Goal: Task Accomplishment & Management: Complete application form

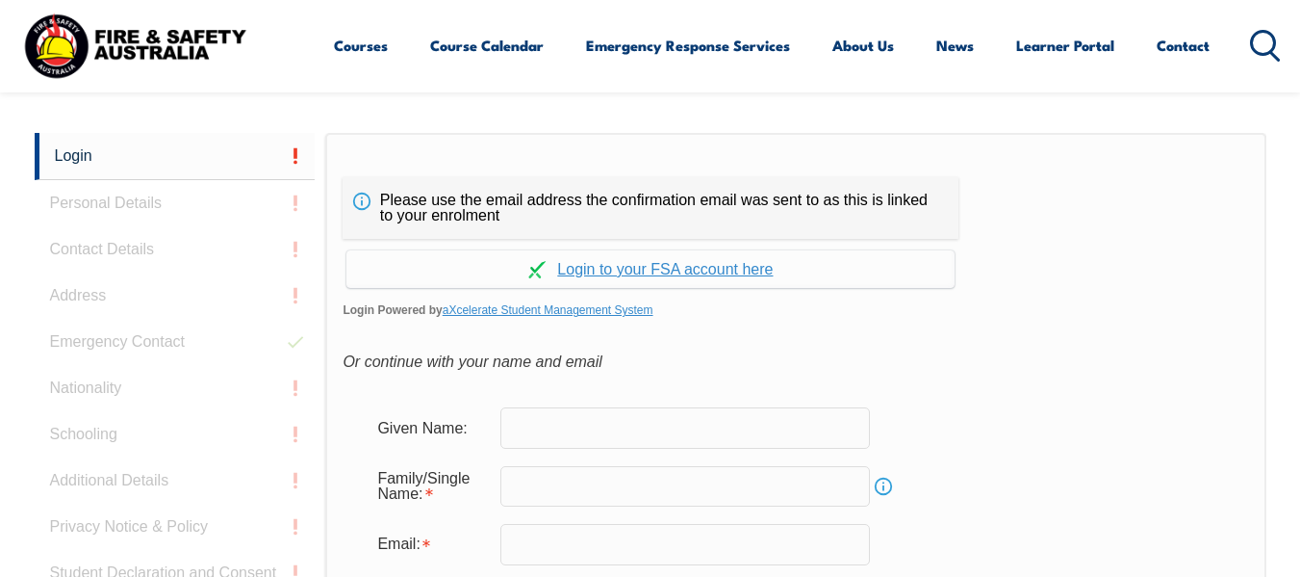
scroll to position [455, 0]
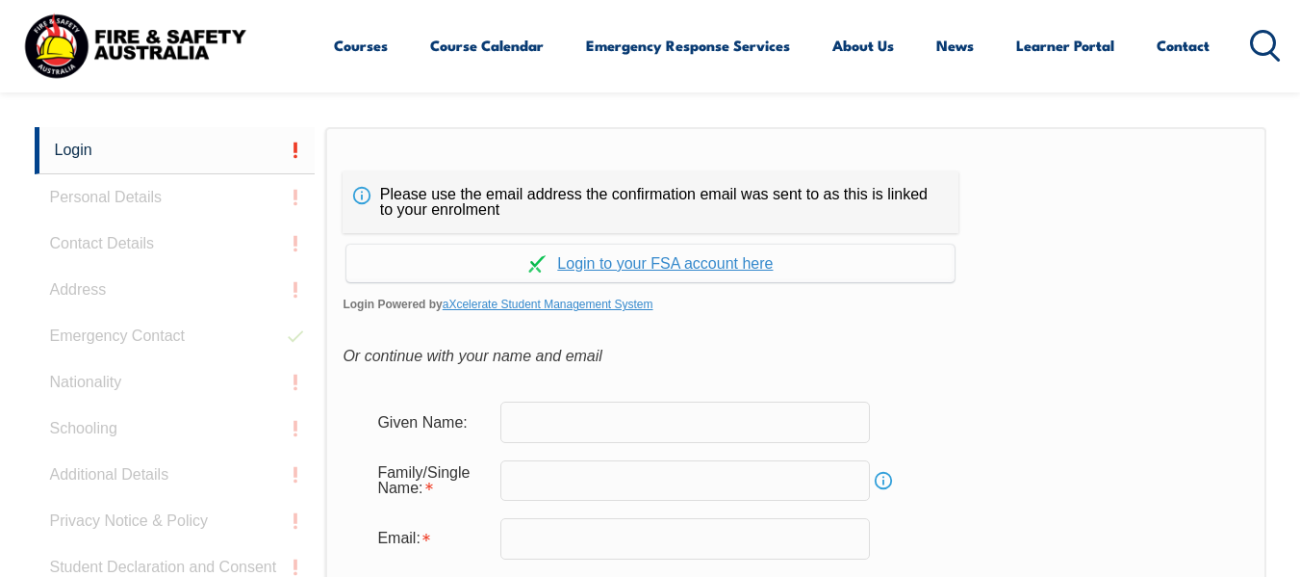
click at [630, 429] on input "text" at bounding box center [685, 421] width 370 height 40
type input "Adam"
type input "Randell-Brown"
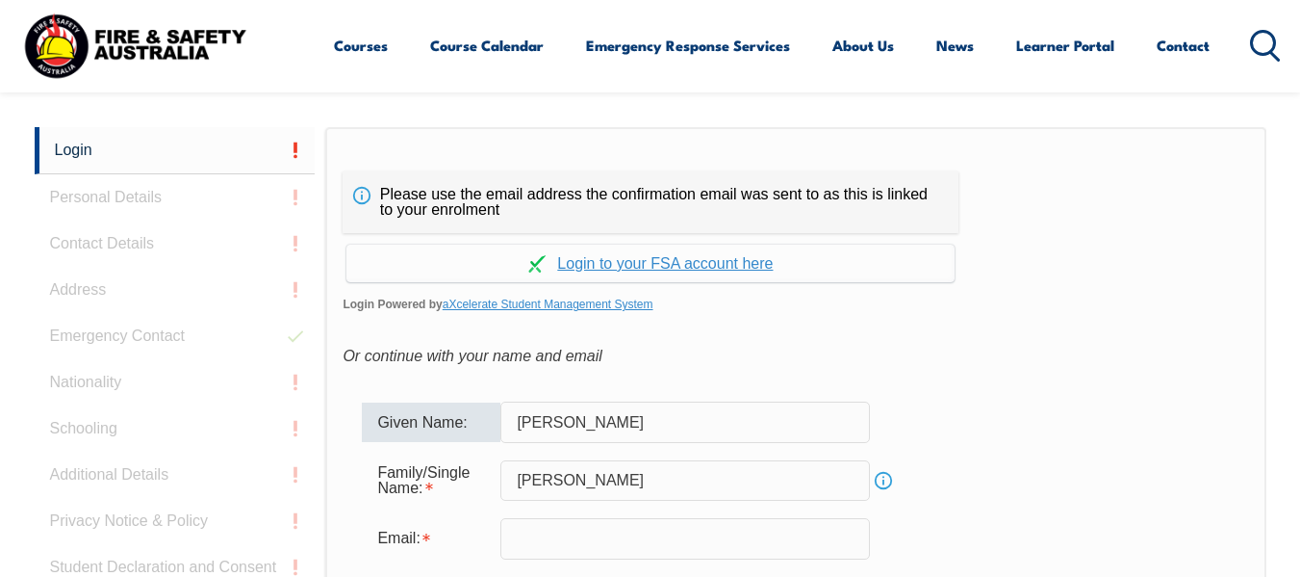
type input "[EMAIL_ADDRESS][PERSON_NAME][DOMAIN_NAME]"
click at [1058, 331] on div "Please use the email address the confirmation email was sent to as this is link…" at bounding box center [795, 531] width 940 height 808
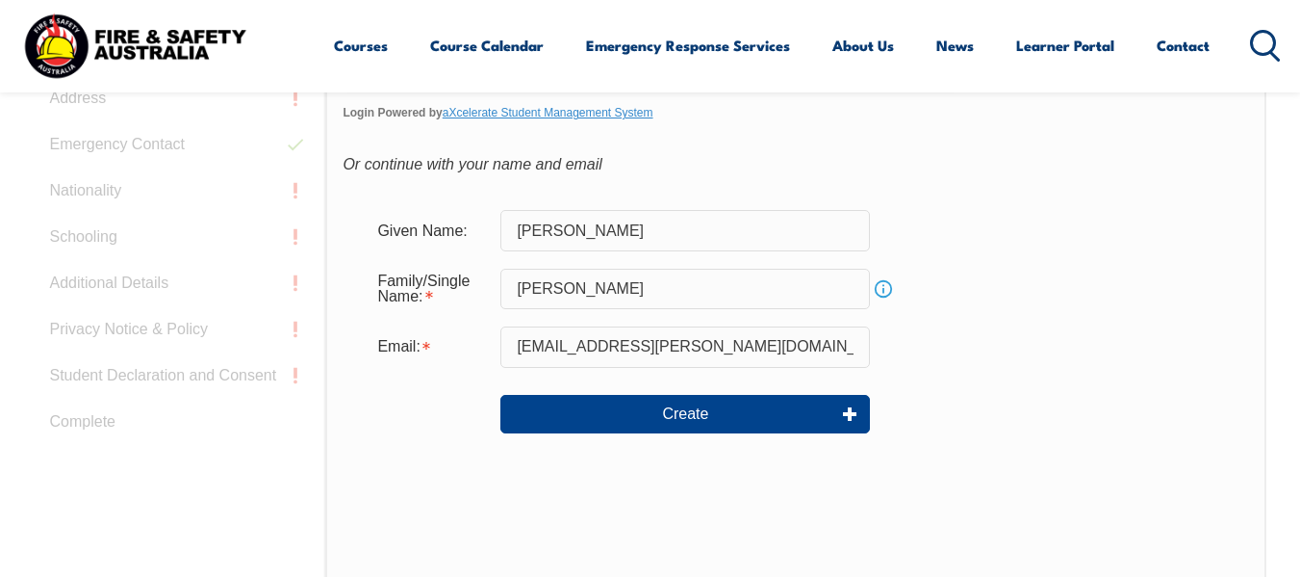
scroll to position [648, 0]
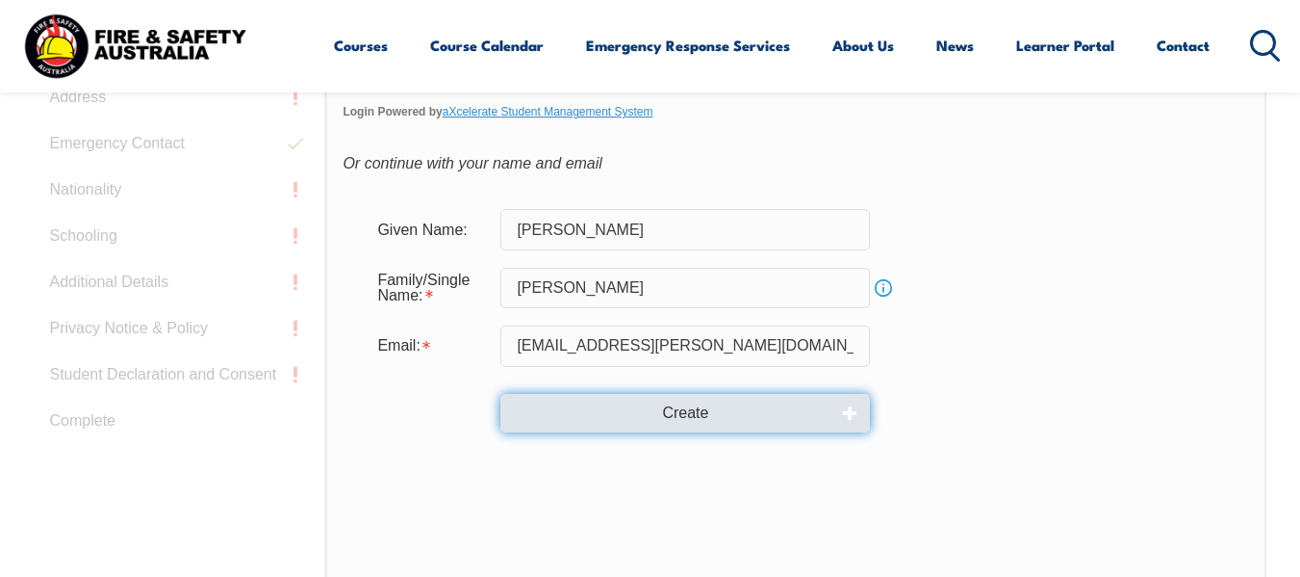
click at [690, 412] on button "Create" at bounding box center [685, 413] width 370 height 38
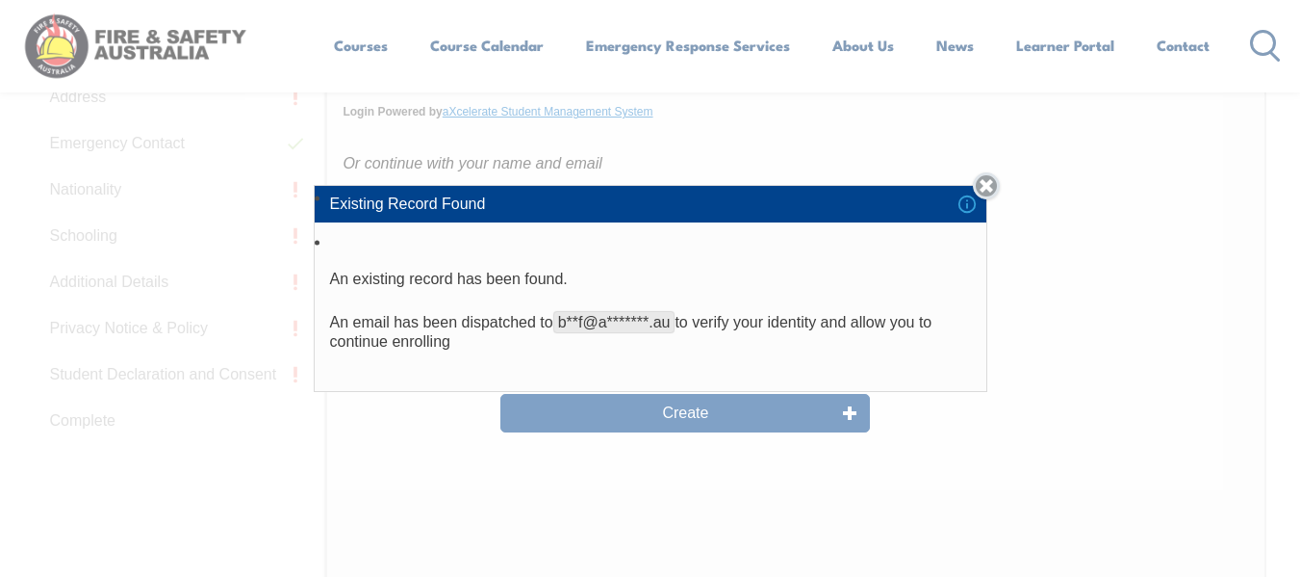
click at [990, 183] on link "Close" at bounding box center [986, 185] width 27 height 27
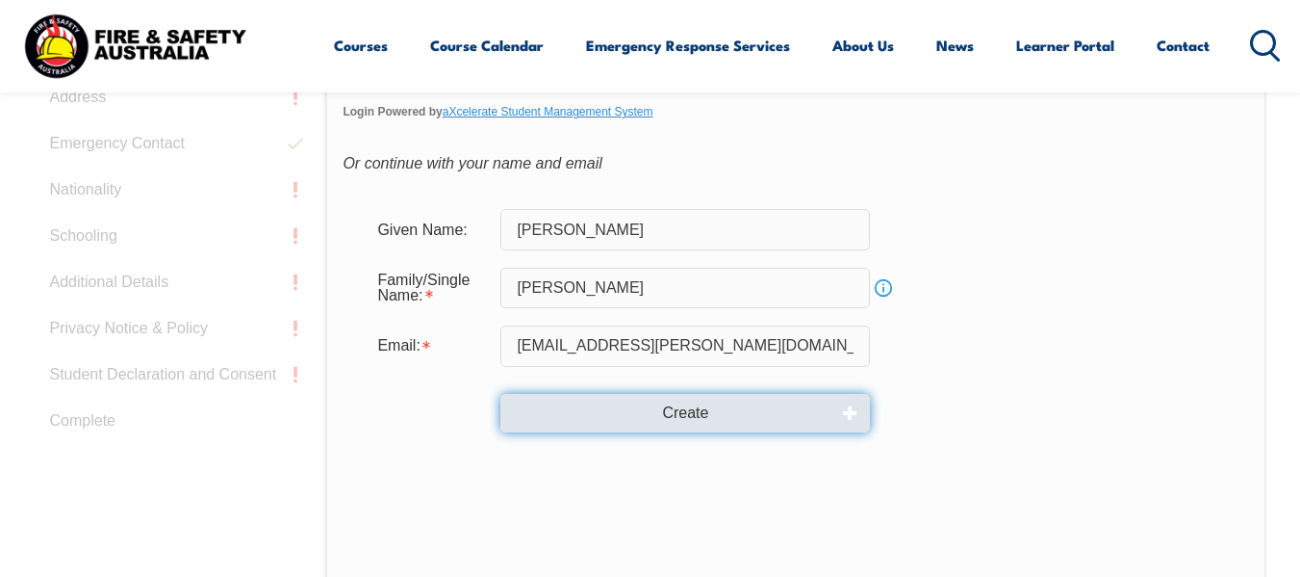
click at [794, 417] on button "Create" at bounding box center [685, 413] width 370 height 38
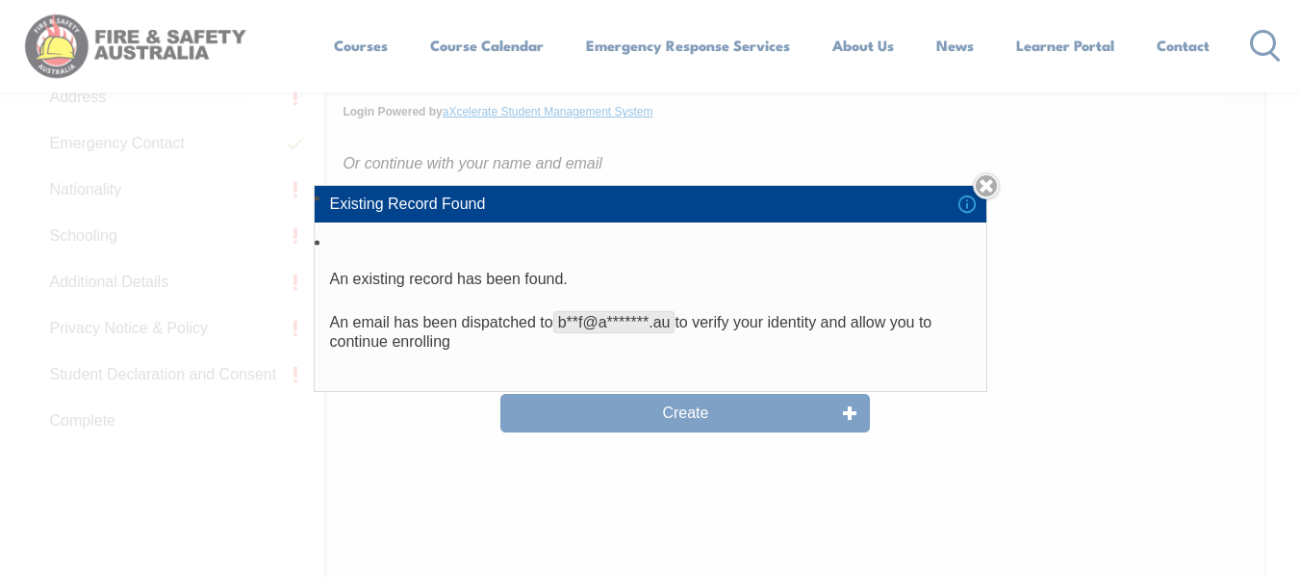
click at [999, 172] on div "Existing Record Found An existing record has been found. An email has been disp…" at bounding box center [650, 288] width 1300 height 577
click at [990, 187] on link "Close" at bounding box center [986, 185] width 27 height 27
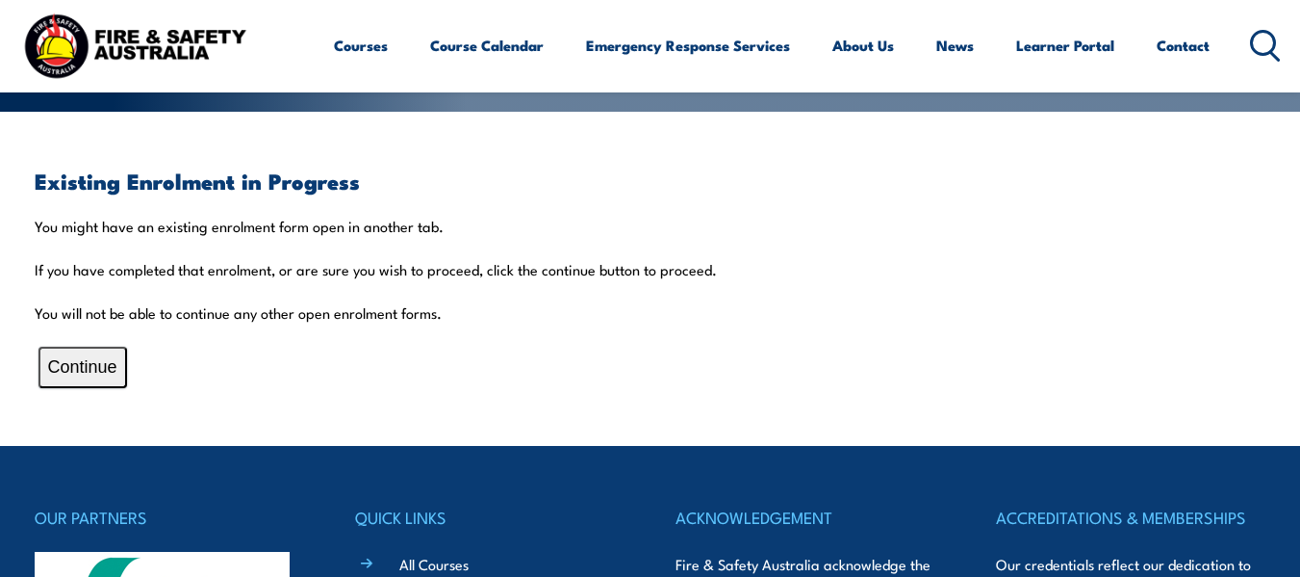
scroll to position [385, 0]
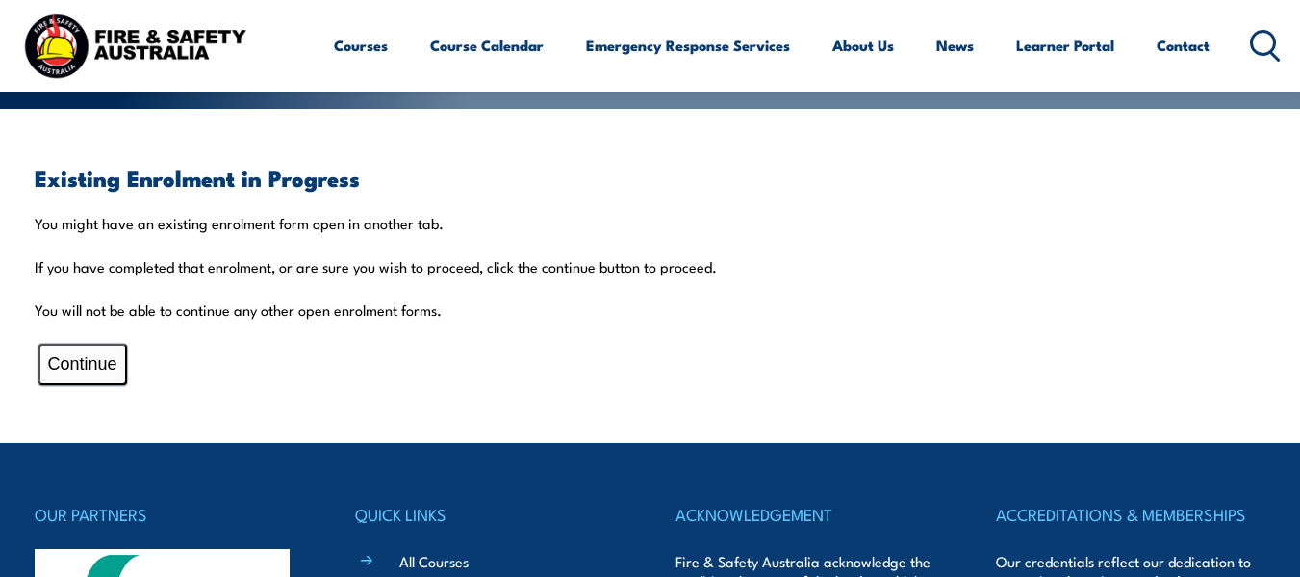
click at [70, 368] on button "Continue" at bounding box center [82, 364] width 89 height 41
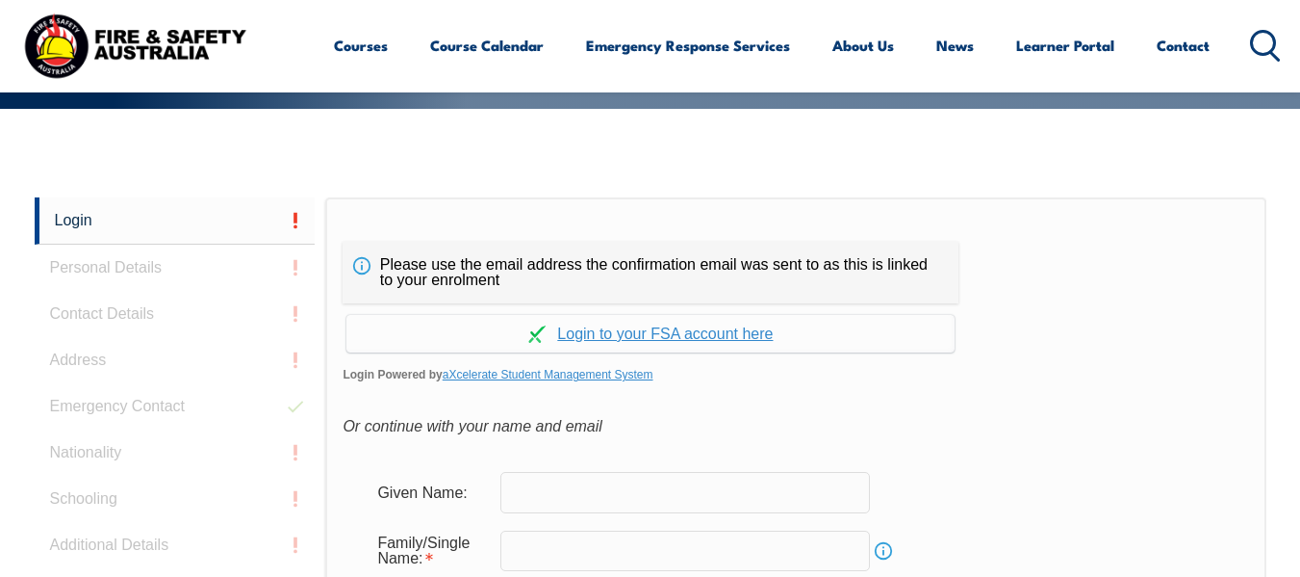
scroll to position [455, 0]
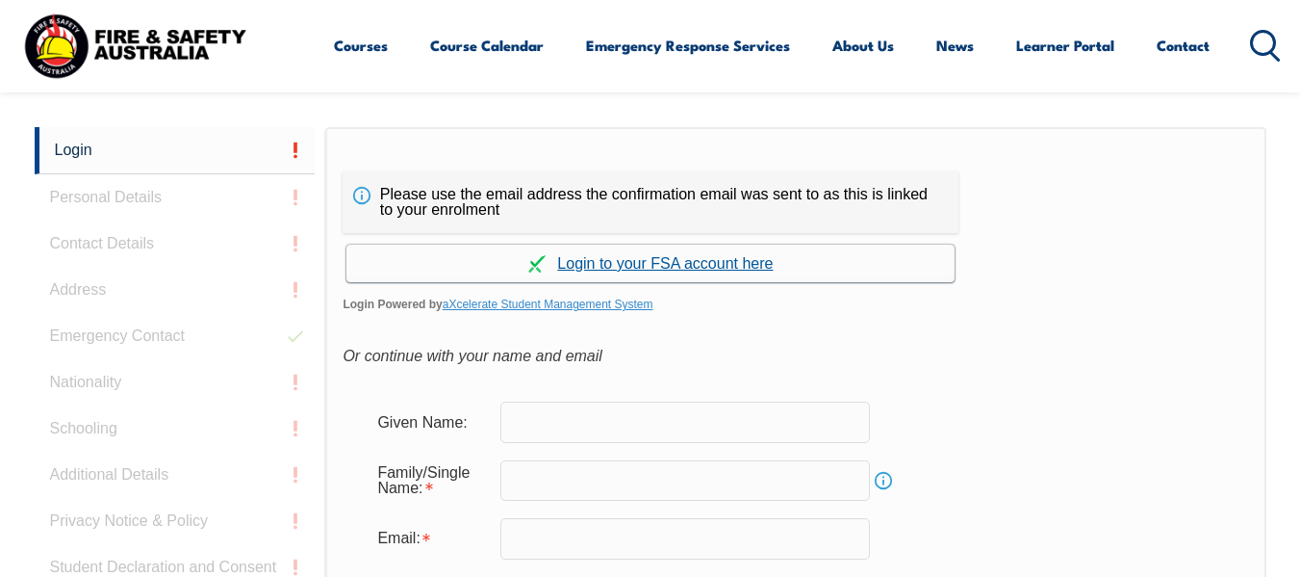
click at [671, 261] on link "Continue with aXcelerate" at bounding box center [650, 263] width 608 height 38
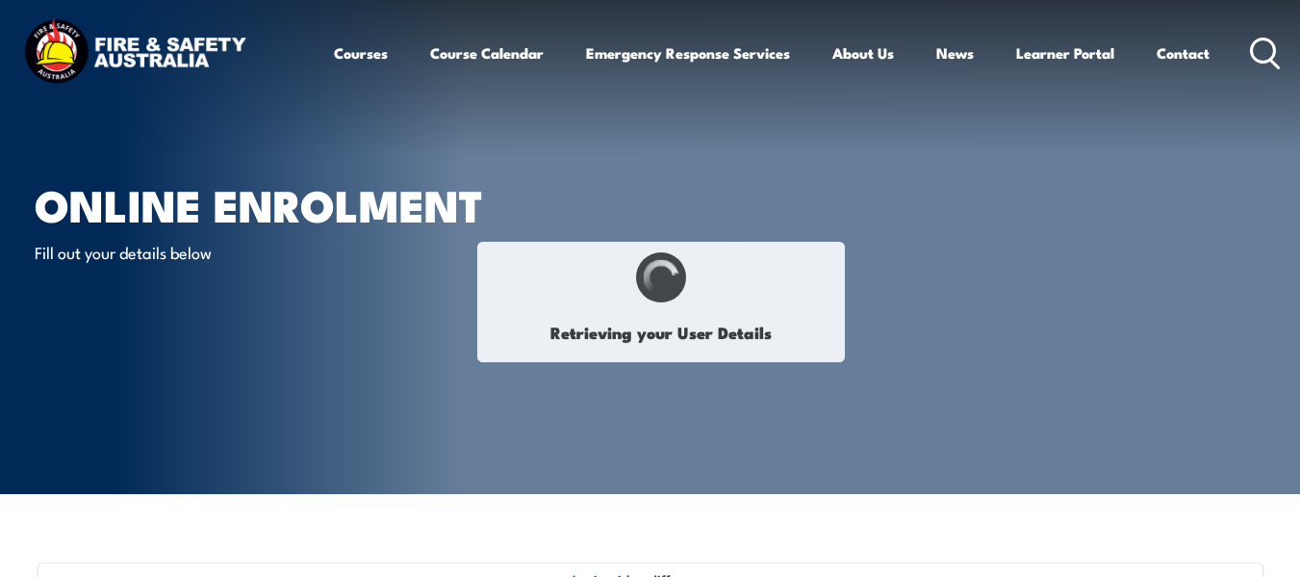
type input "[PERSON_NAME]"
type input "[DATE]"
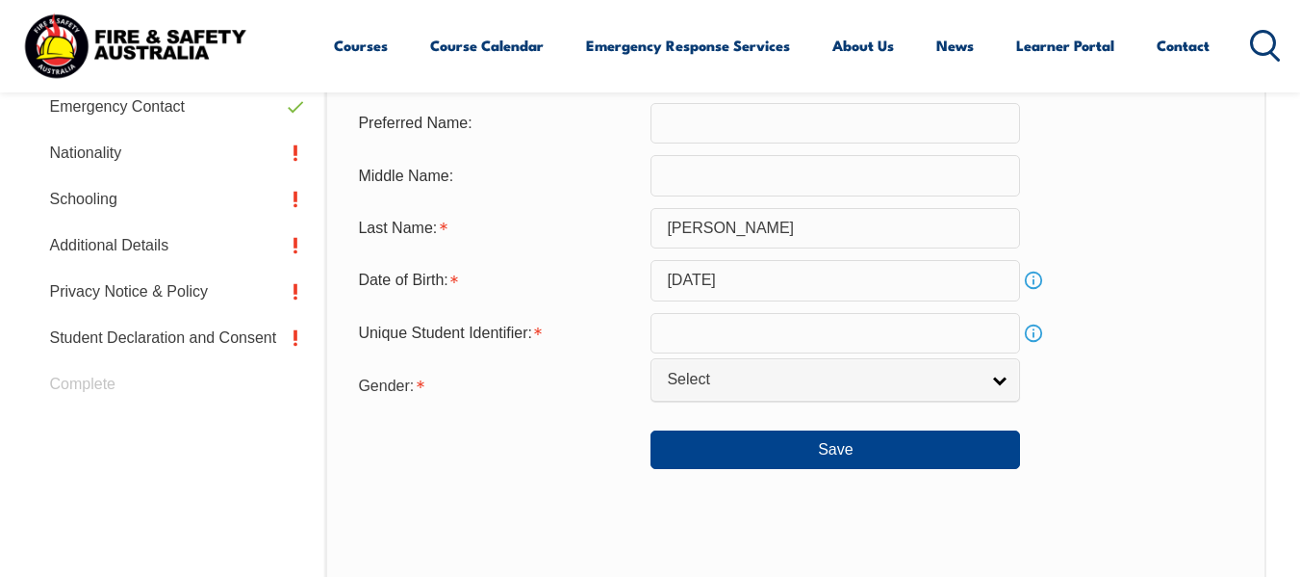
scroll to position [756, 0]
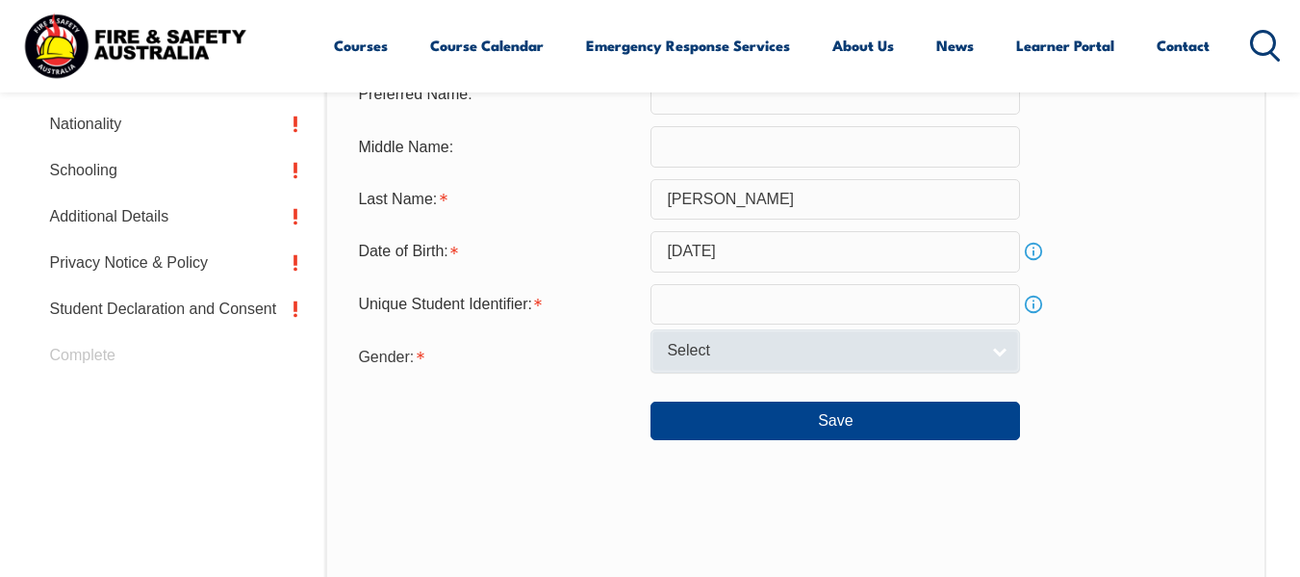
click at [922, 363] on link "Select" at bounding box center [836, 350] width 370 height 43
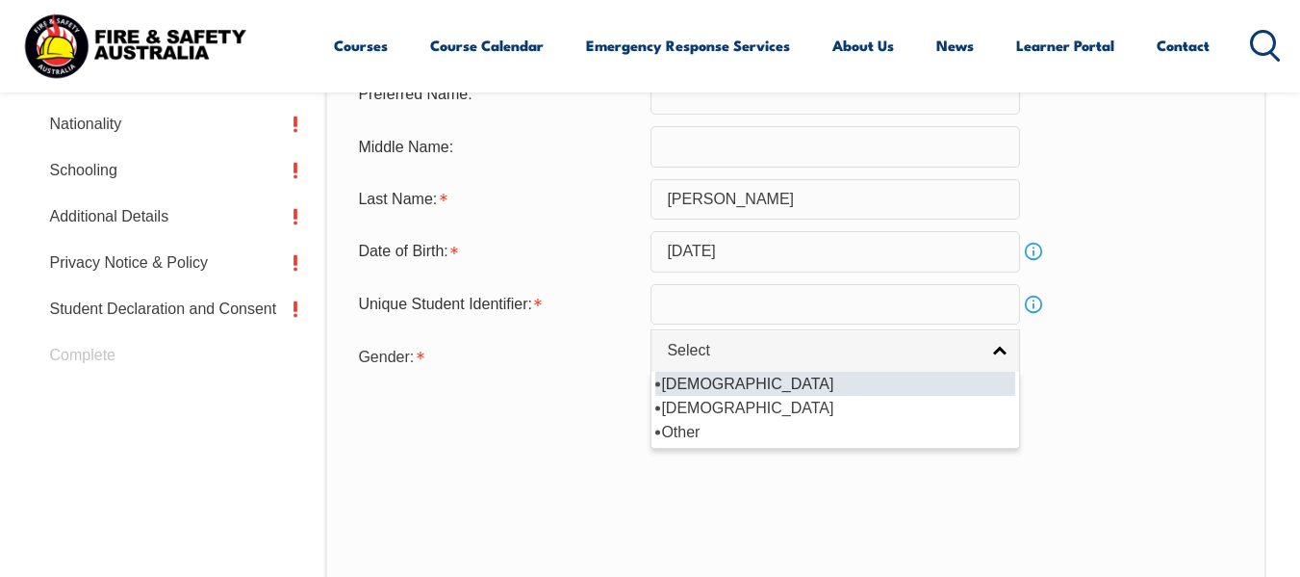
click at [745, 372] on li "[DEMOGRAPHIC_DATA]" at bounding box center [835, 384] width 360 height 24
select select "M"
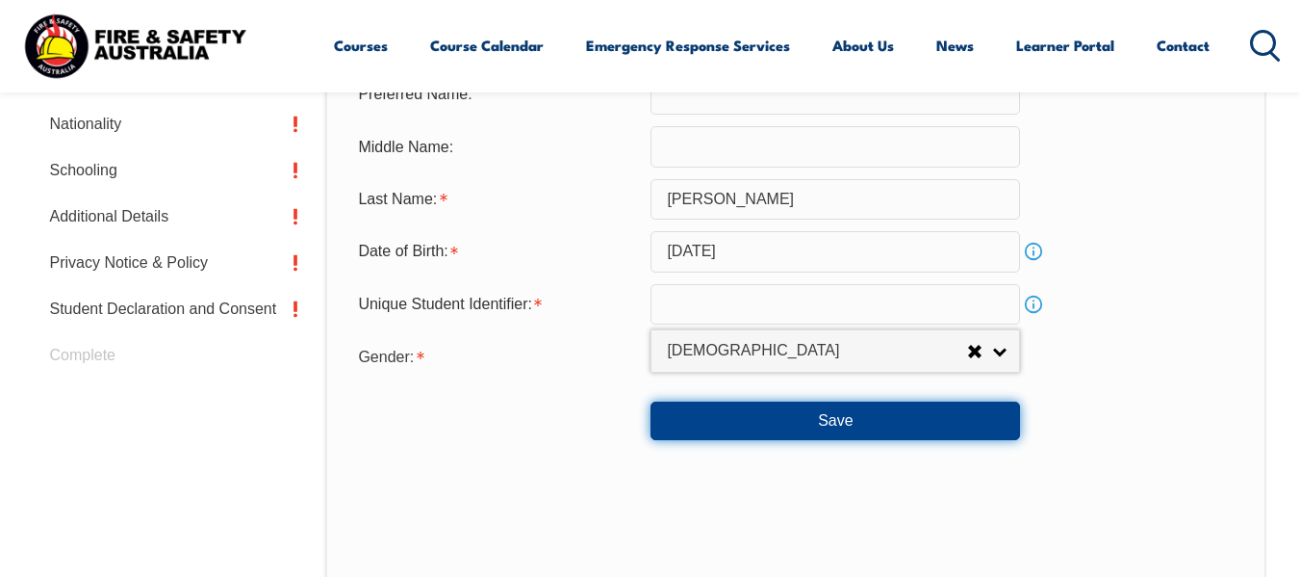
click at [794, 423] on button "Save" at bounding box center [836, 420] width 370 height 38
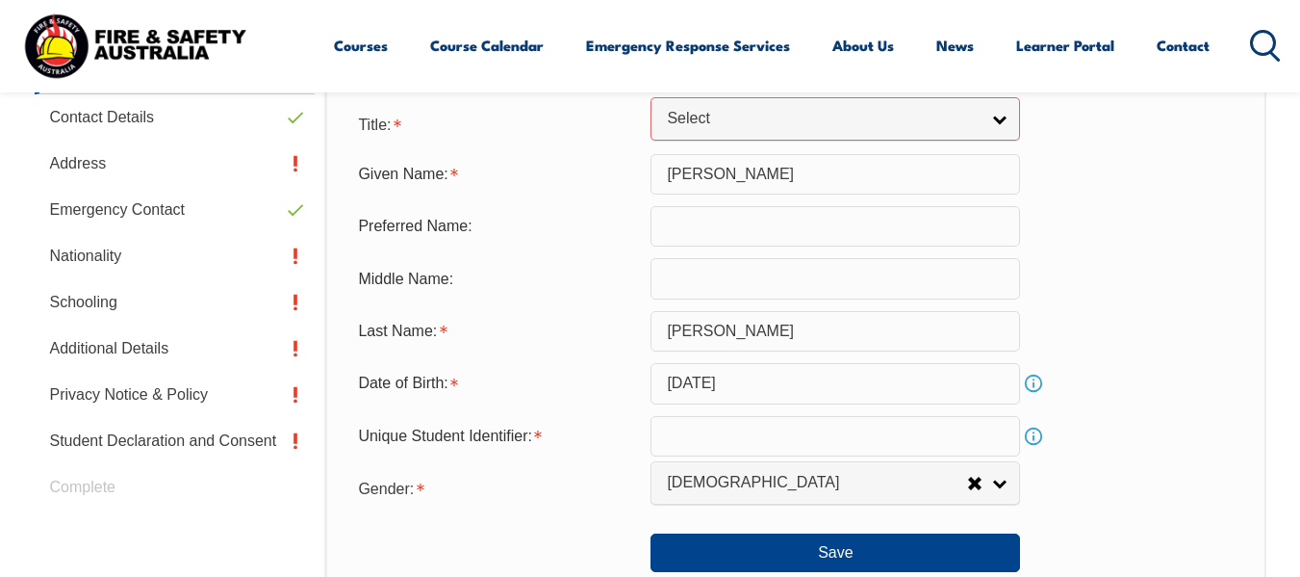
scroll to position [623, 0]
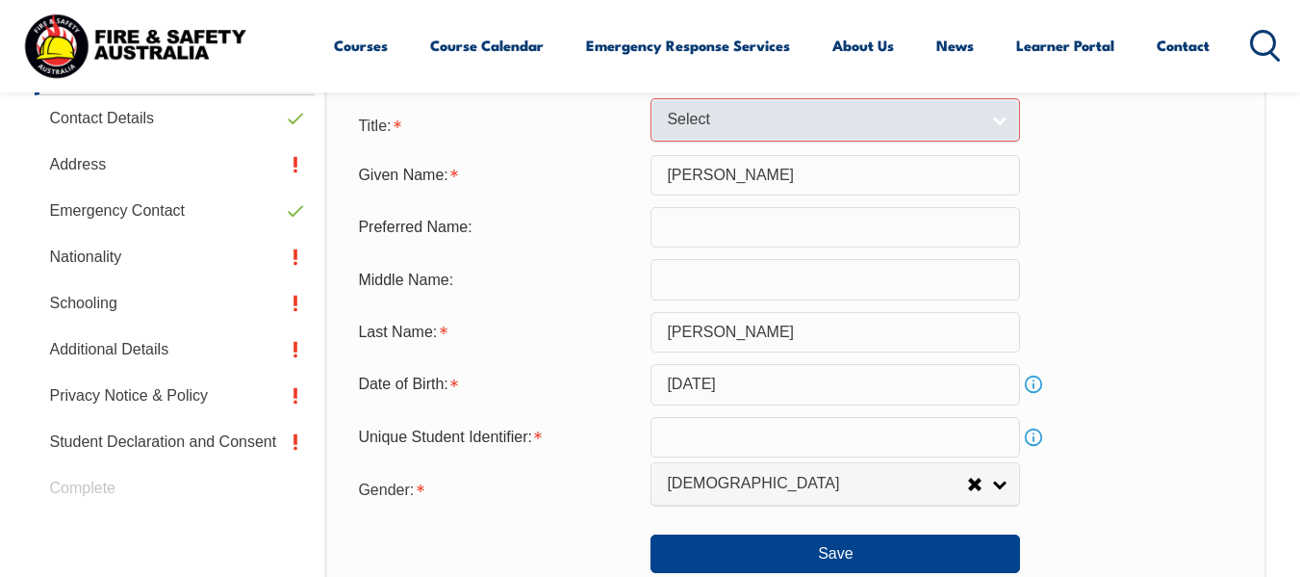
click at [991, 100] on link "Select" at bounding box center [836, 119] width 370 height 43
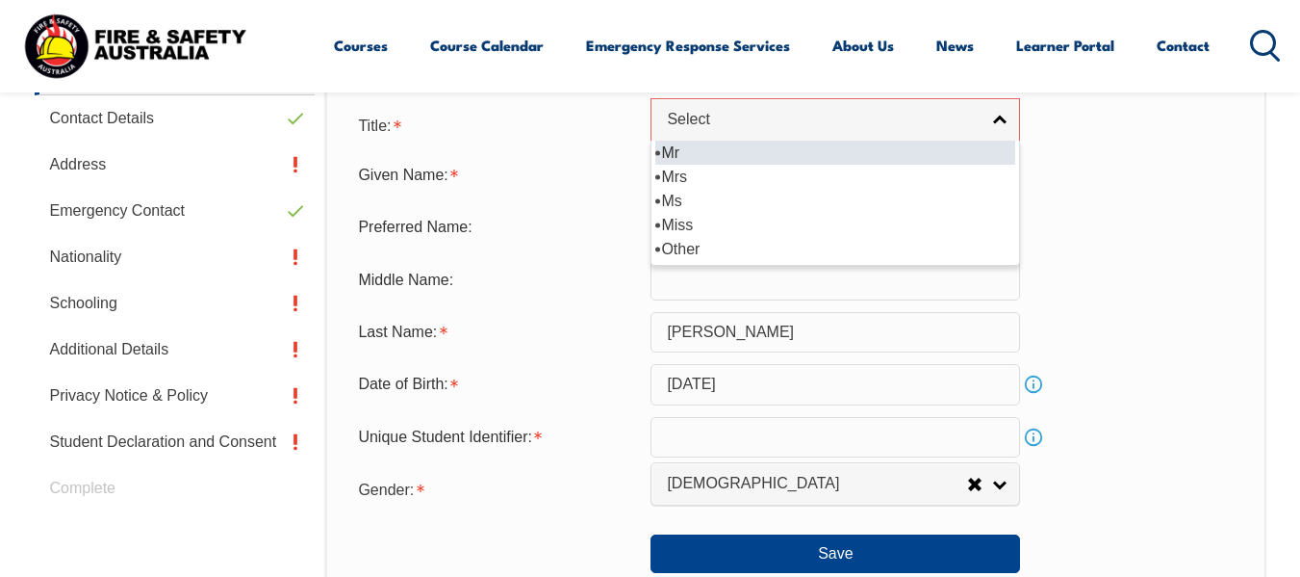
click at [782, 157] on li "Mr" at bounding box center [835, 153] width 360 height 24
select select "Mr"
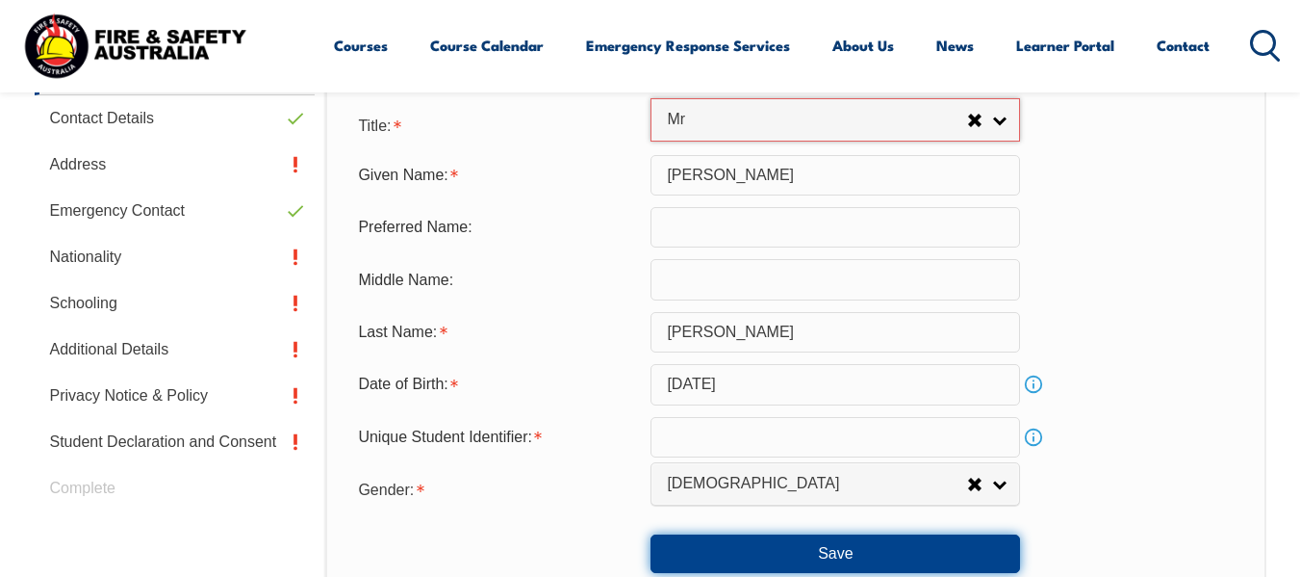
click at [796, 547] on button "Save" at bounding box center [836, 553] width 370 height 38
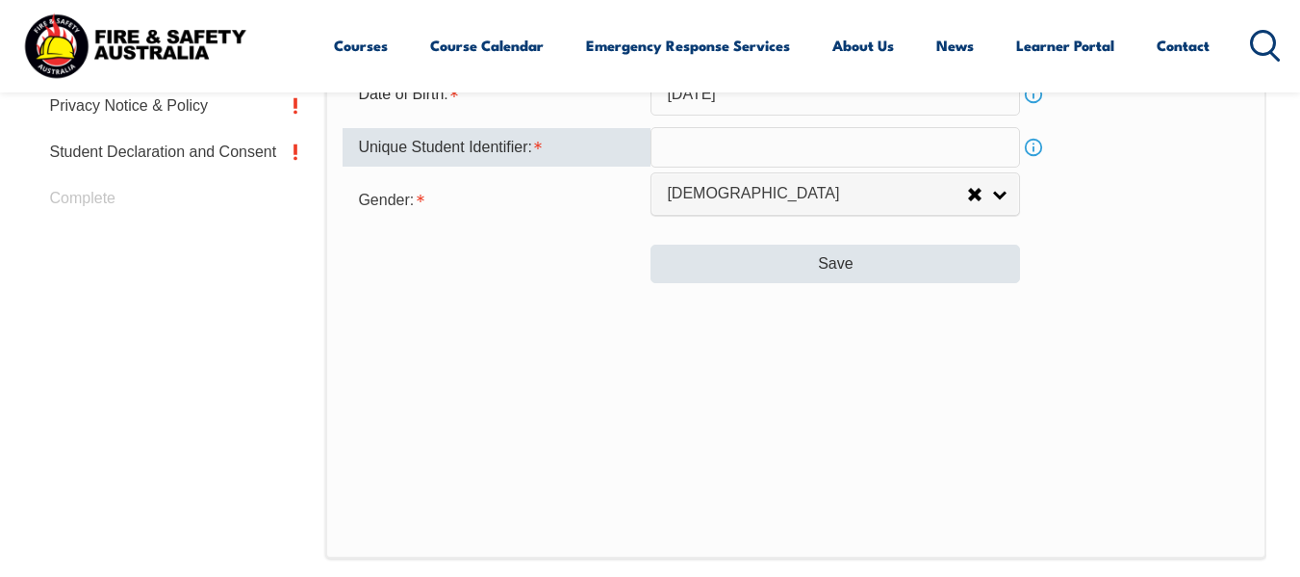
scroll to position [943, 0]
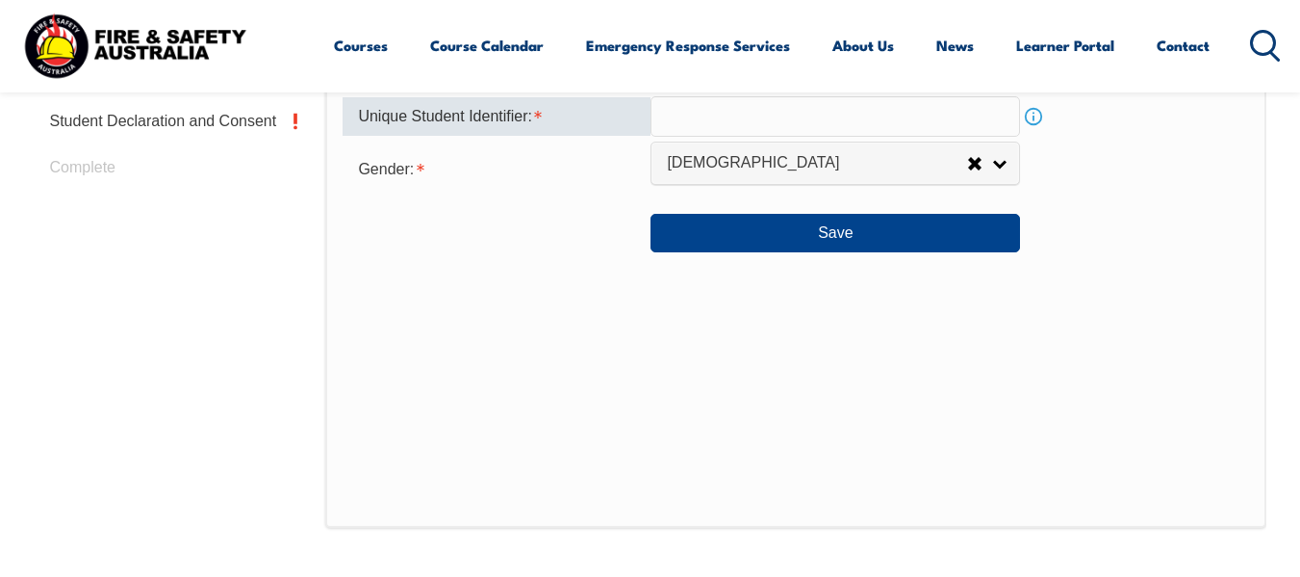
click at [747, 106] on input "text" at bounding box center [836, 116] width 370 height 40
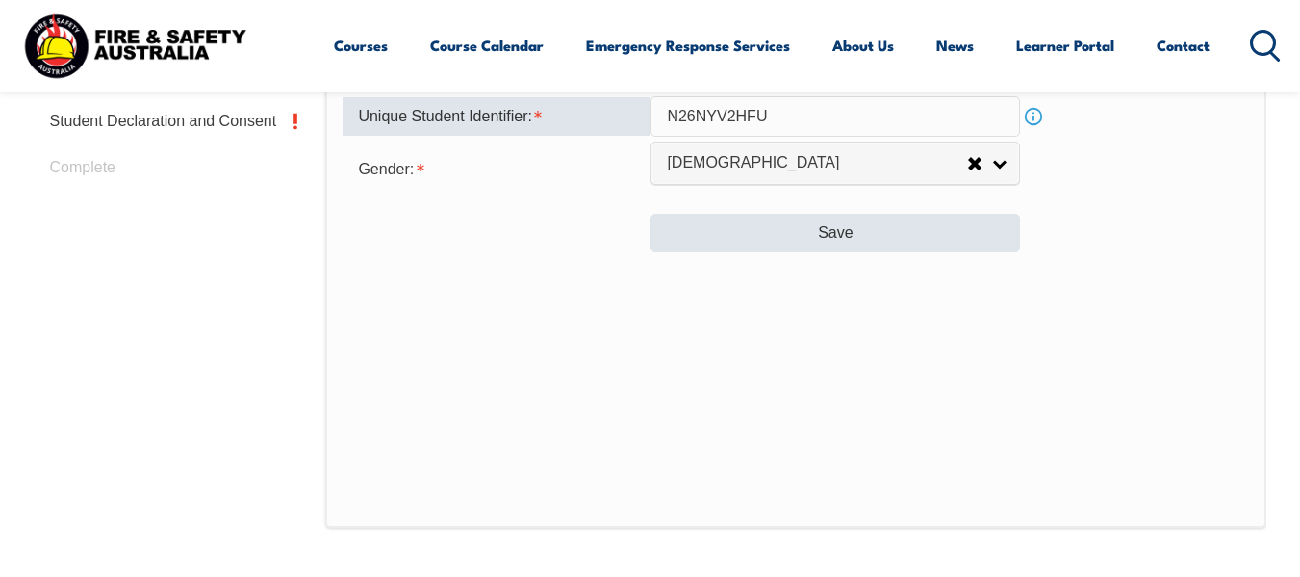
type input "N26NYV2HFU"
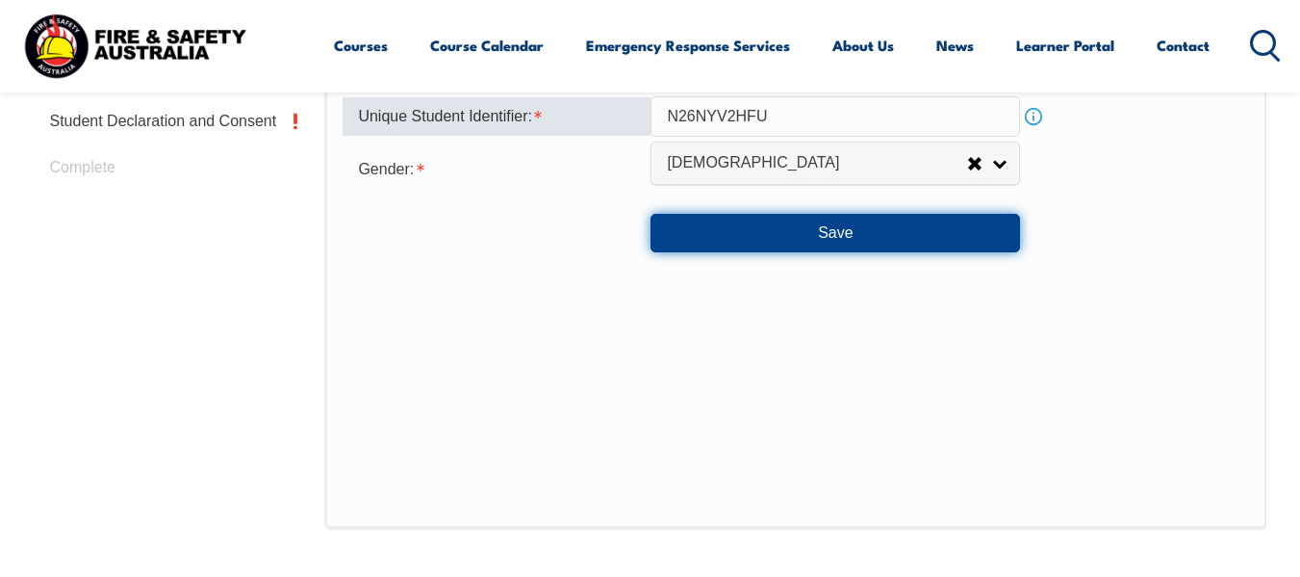
click at [818, 237] on button "Save" at bounding box center [836, 233] width 370 height 38
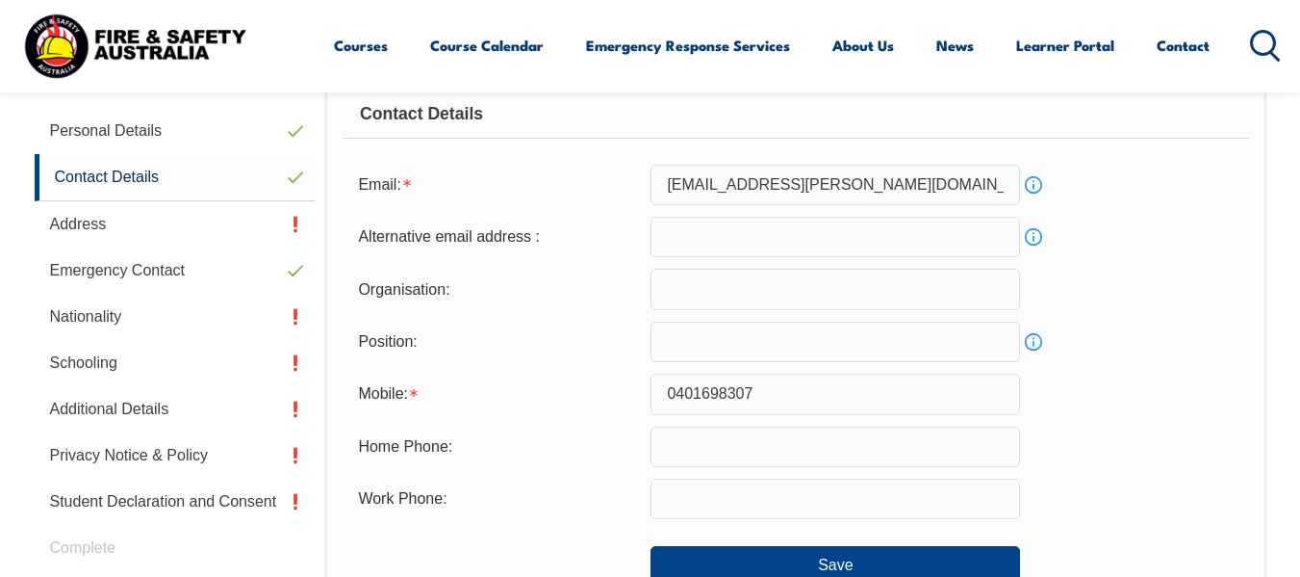
scroll to position [659, 0]
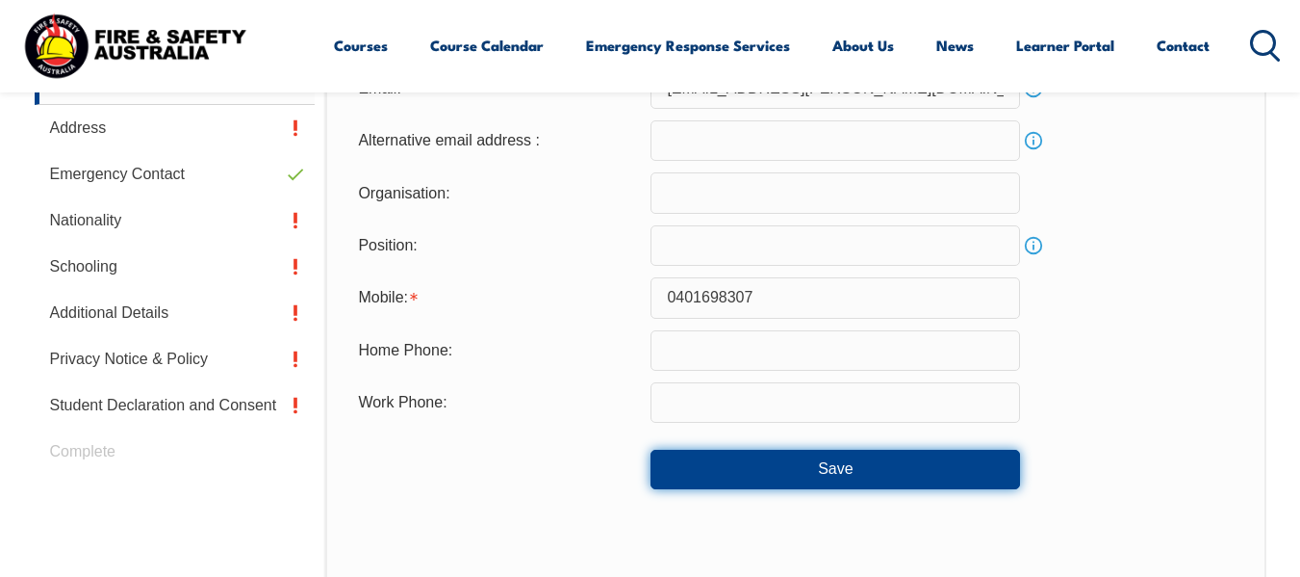
click at [839, 475] on button "Save" at bounding box center [836, 468] width 370 height 38
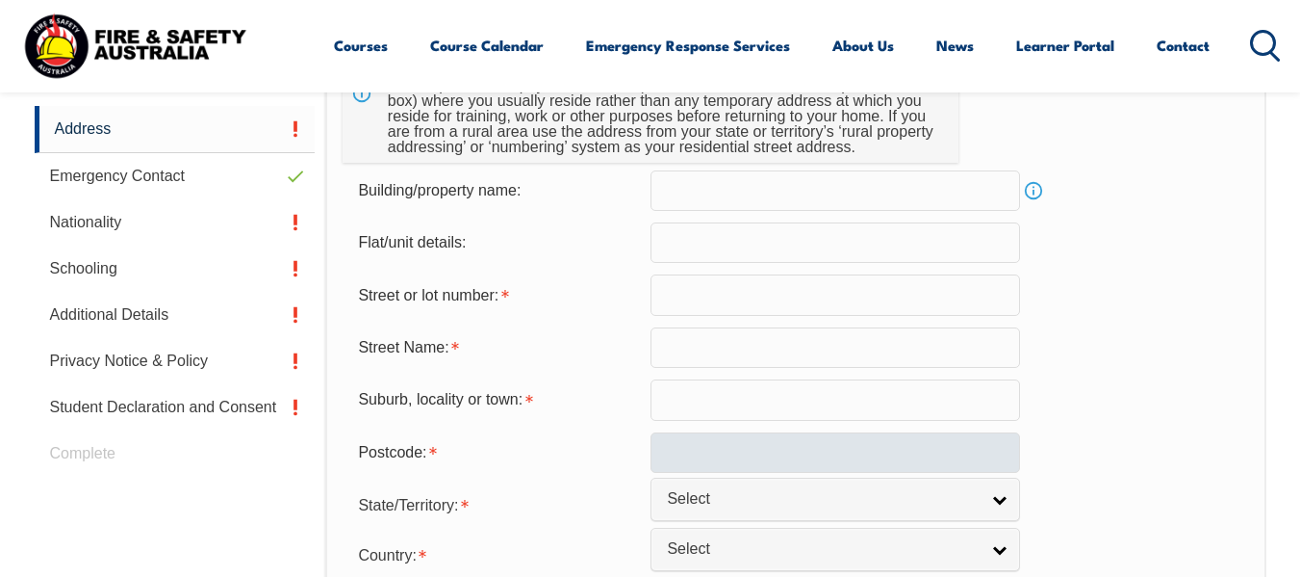
scroll to position [467, 0]
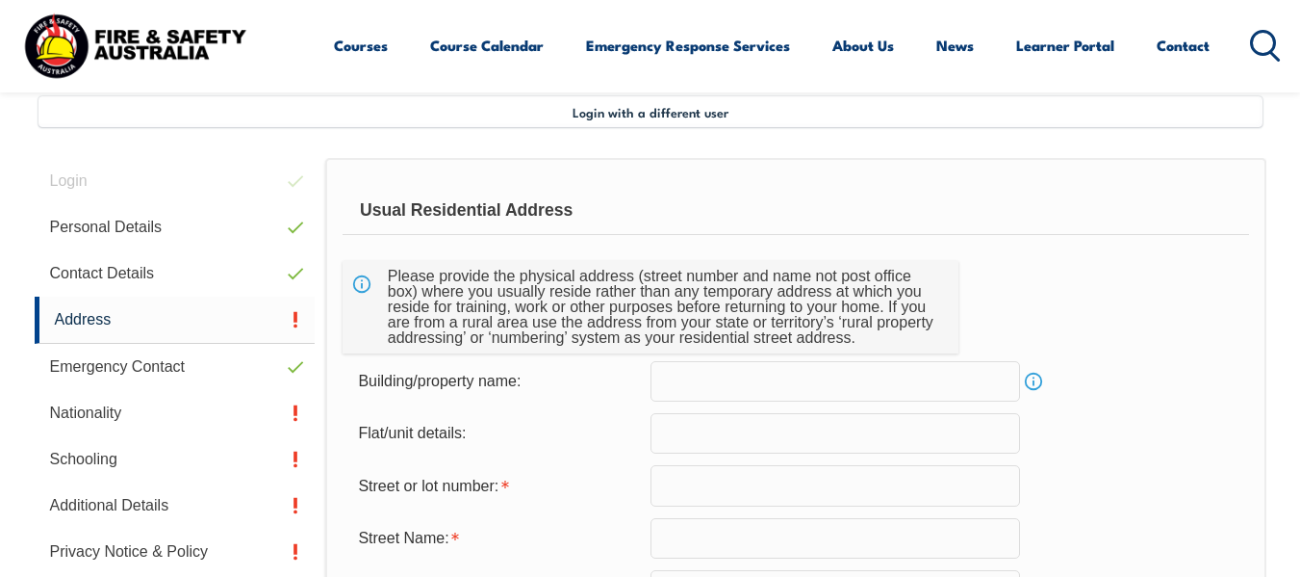
click at [858, 386] on input "text" at bounding box center [836, 381] width 370 height 40
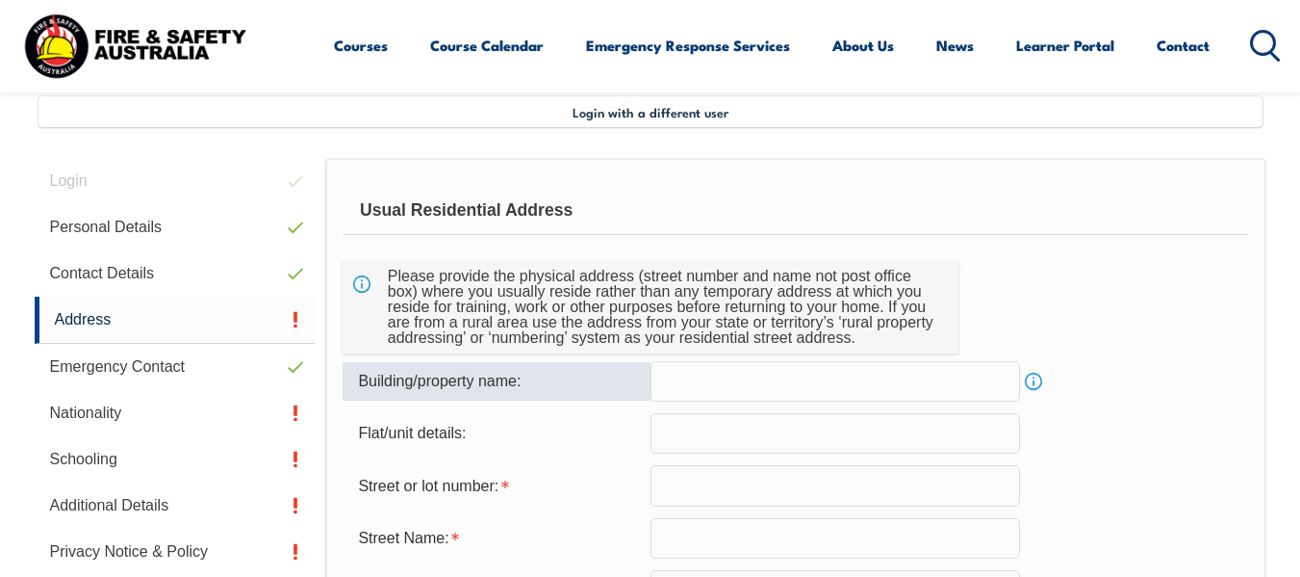
type input "20 North Rd"
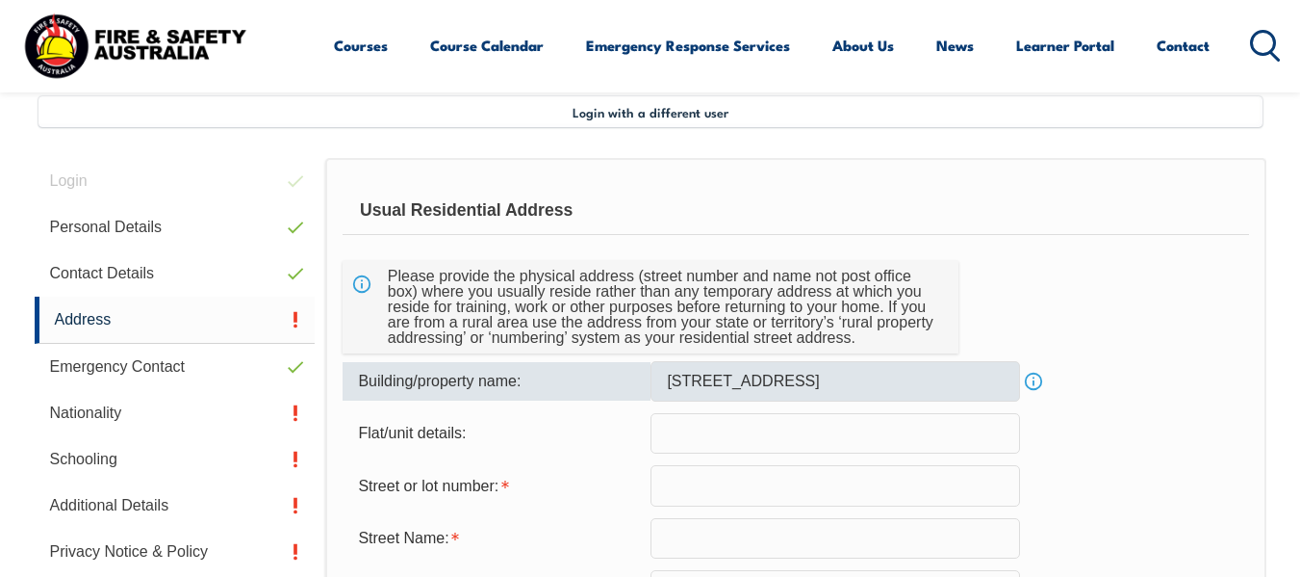
type input "20"
type input "North Rd"
type input "NAIRNE"
type input "5252"
select select "SA"
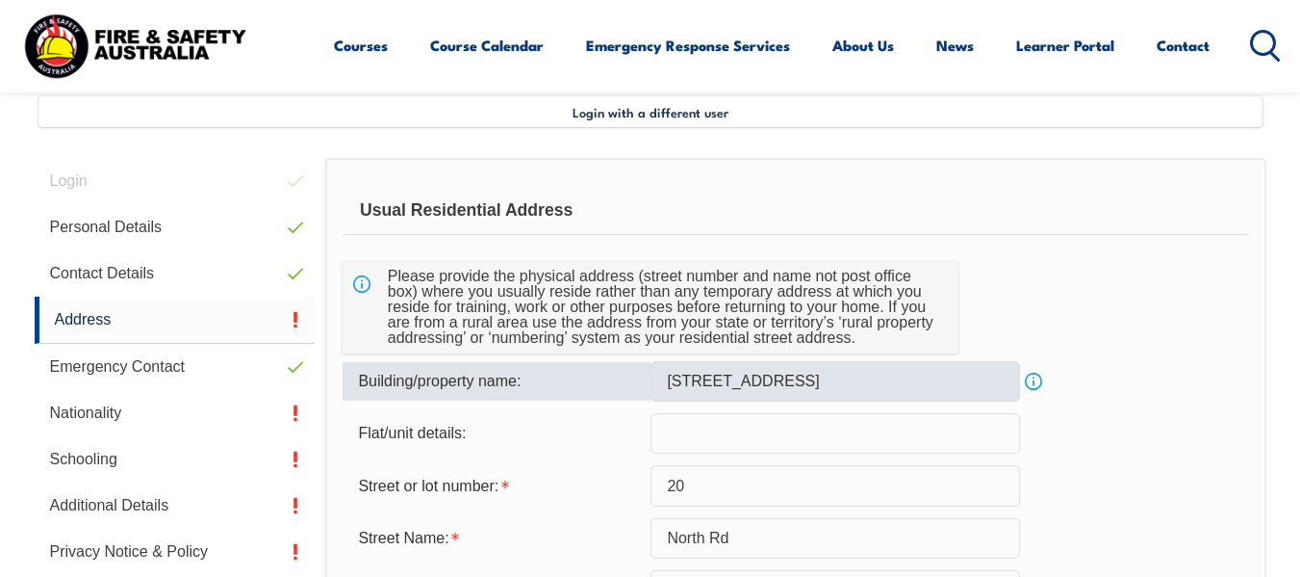
type input "SA"
select select "1101"
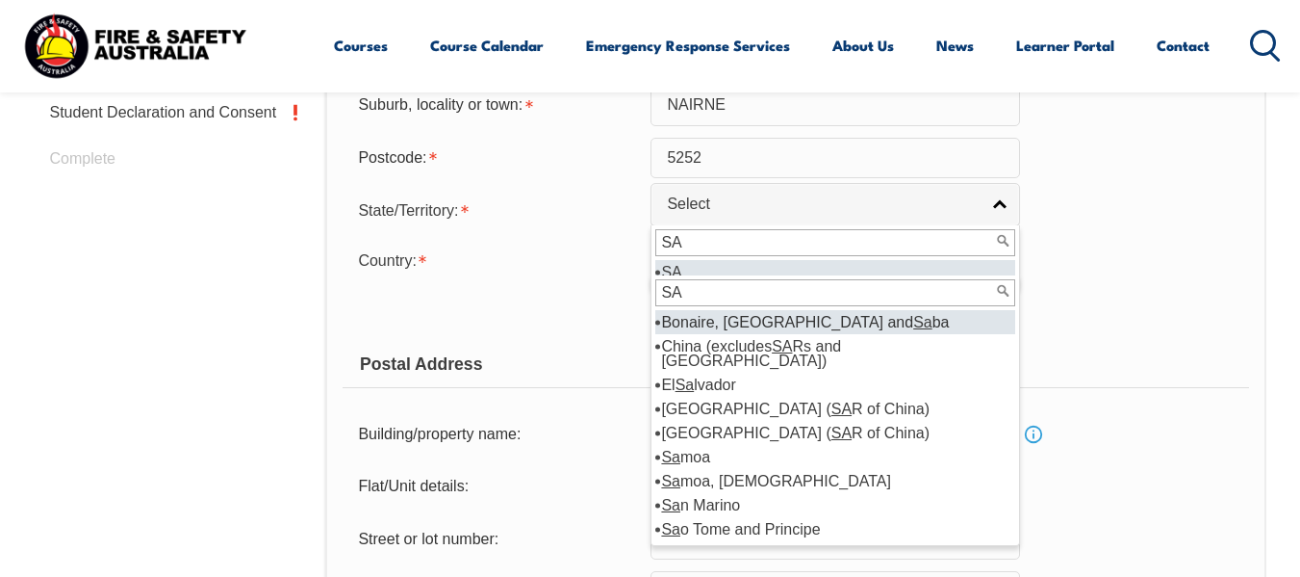
scroll to position [957, 0]
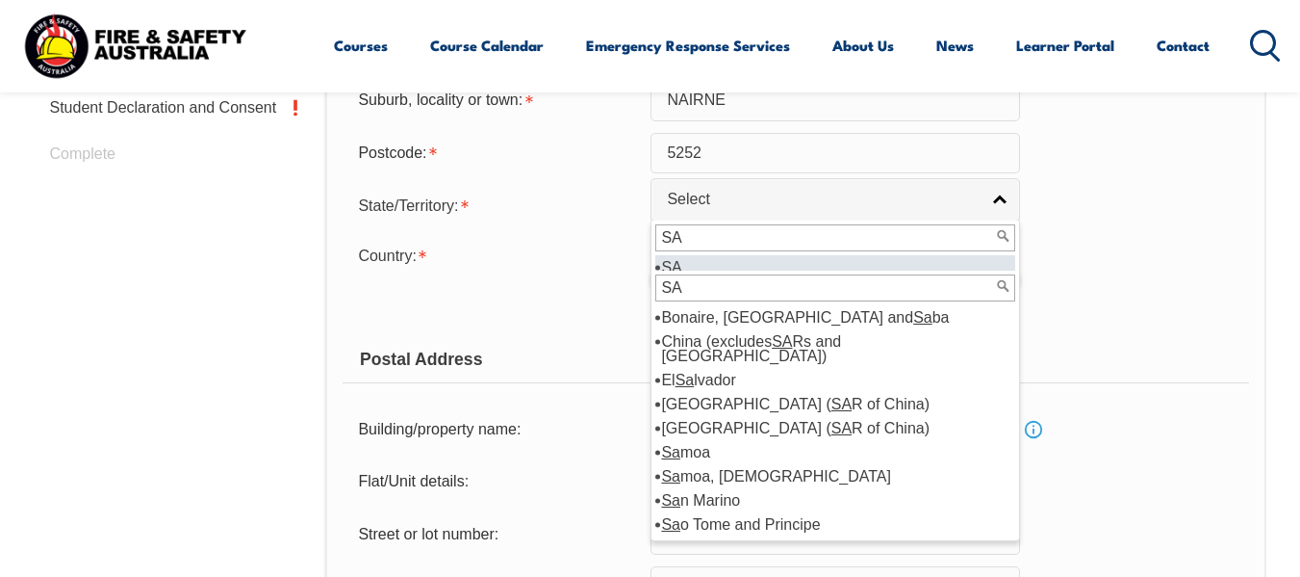
click at [1128, 310] on div "Copy Residential Address to Postal: Copy Residential Address to Postal" at bounding box center [796, 304] width 906 height 38
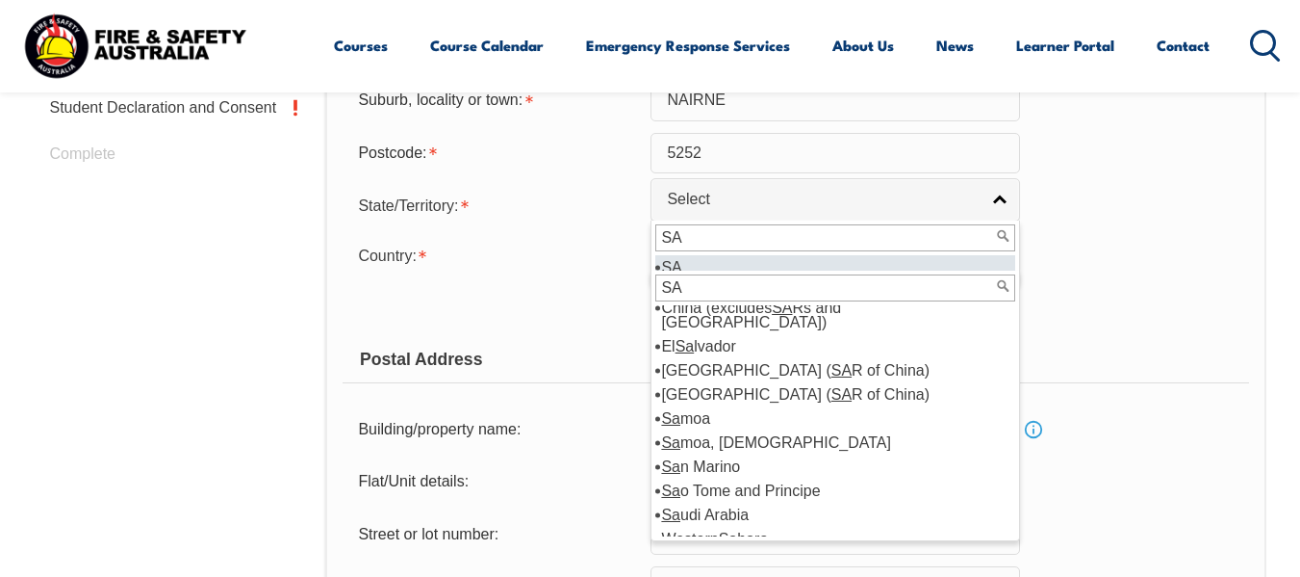
scroll to position [24, 0]
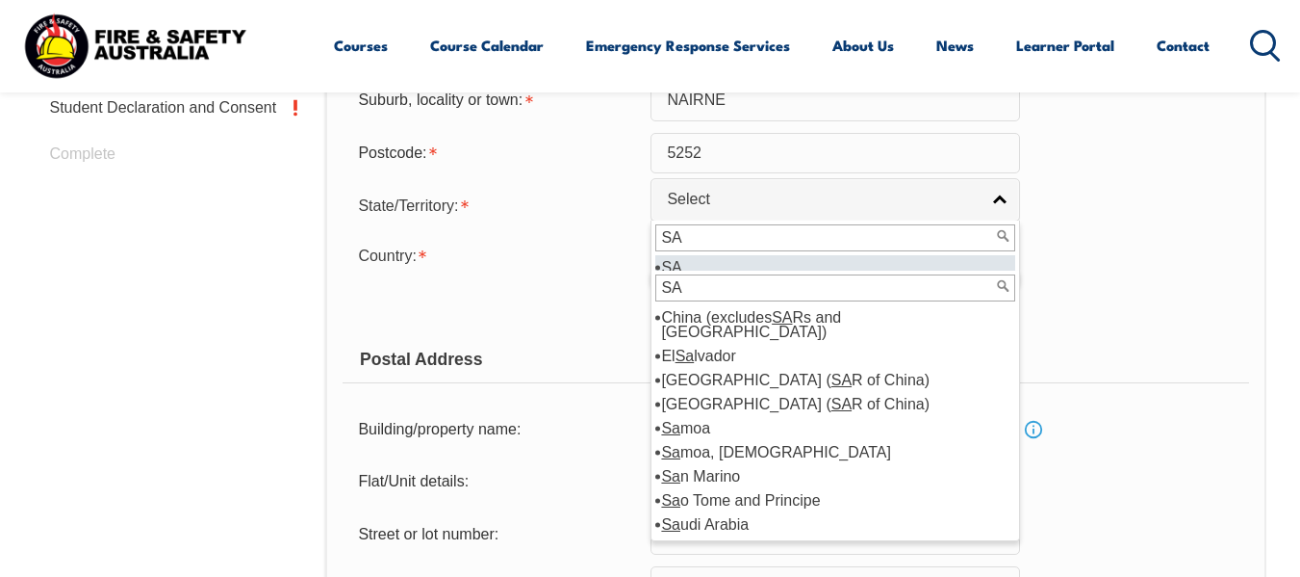
click at [782, 291] on input "SA" at bounding box center [835, 287] width 360 height 27
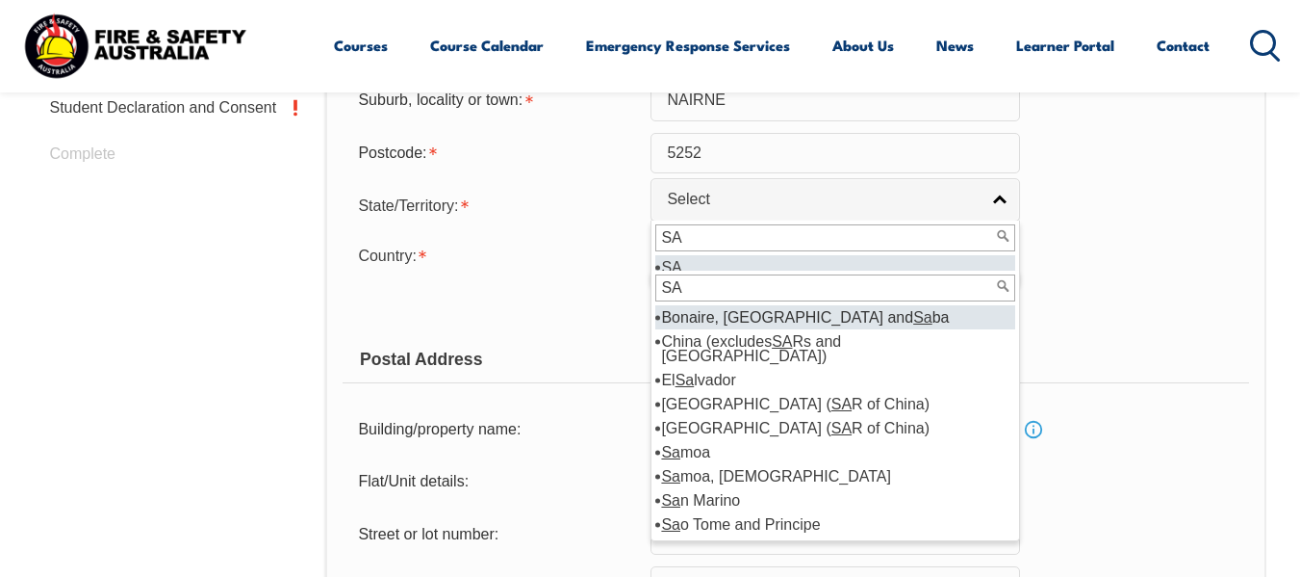
type input "S"
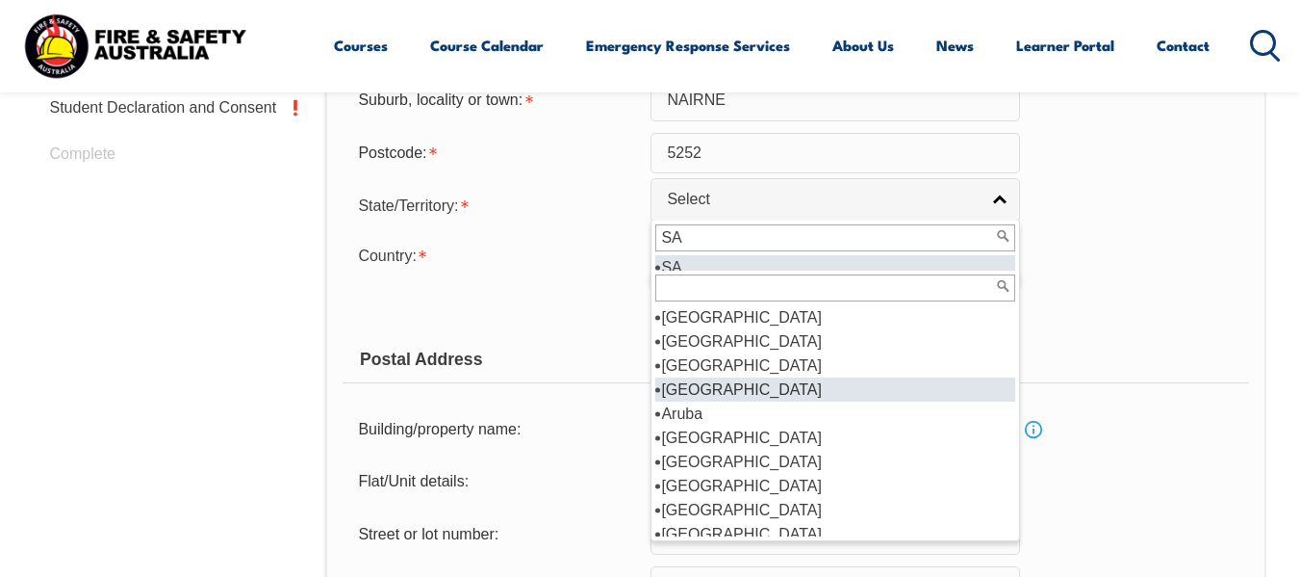
scroll to position [289, 0]
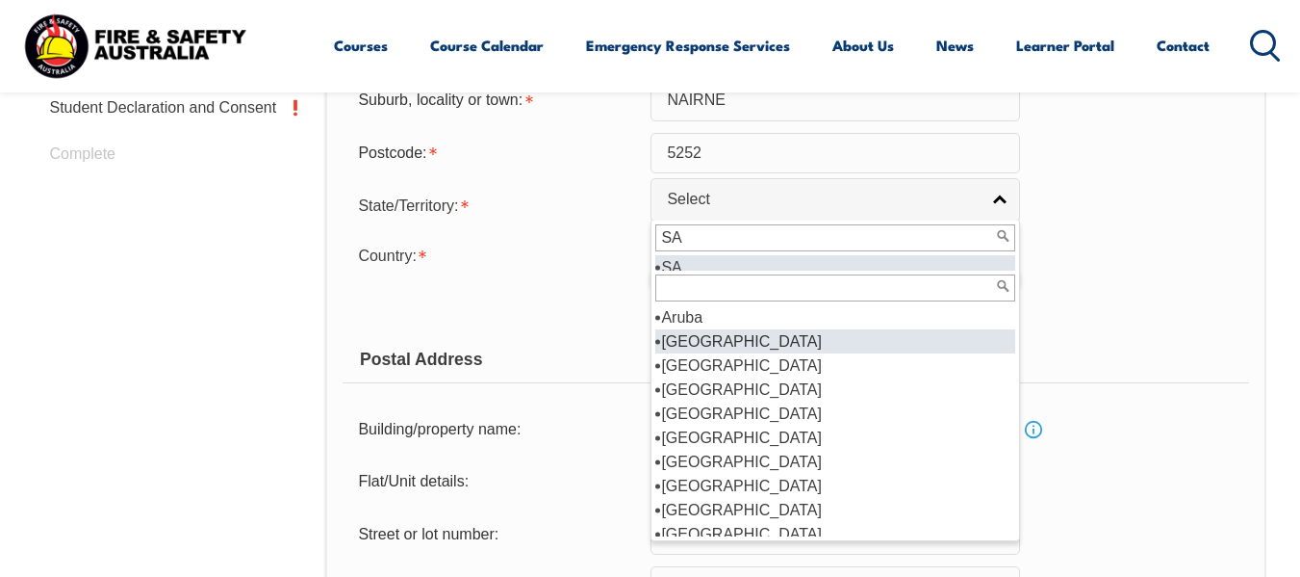
click at [712, 342] on li "[GEOGRAPHIC_DATA]" at bounding box center [835, 341] width 360 height 24
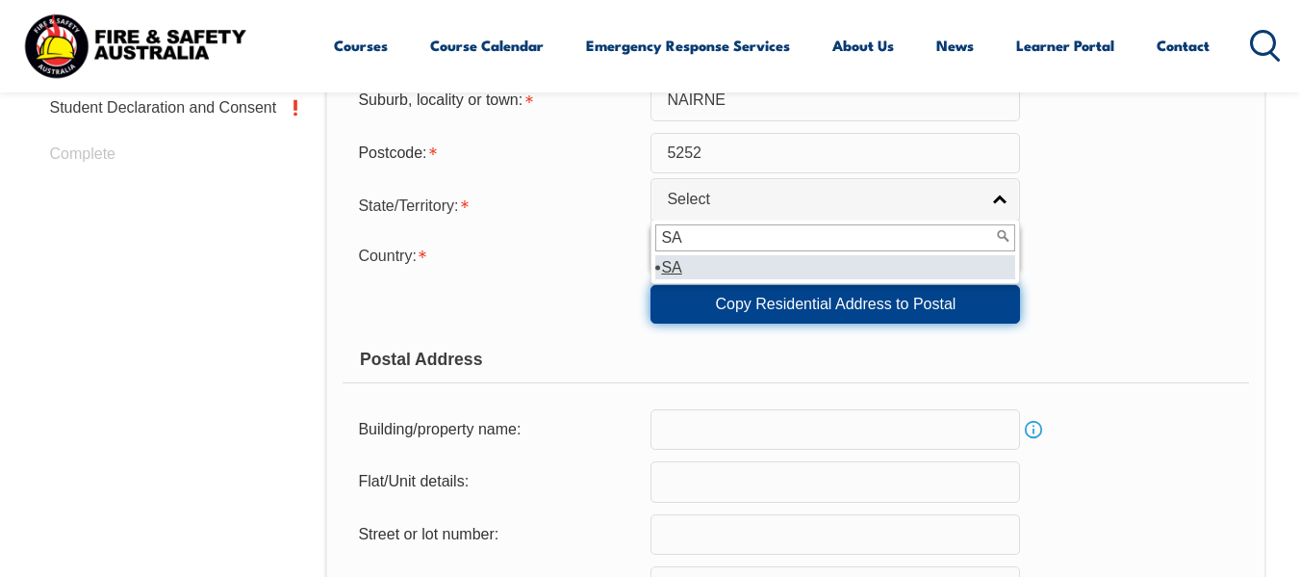
click at [765, 304] on link "Copy Residential Address to Postal" at bounding box center [836, 304] width 370 height 38
type input "20 North Rd"
type input "20"
type input "North Rd"
type input "NAIRNE"
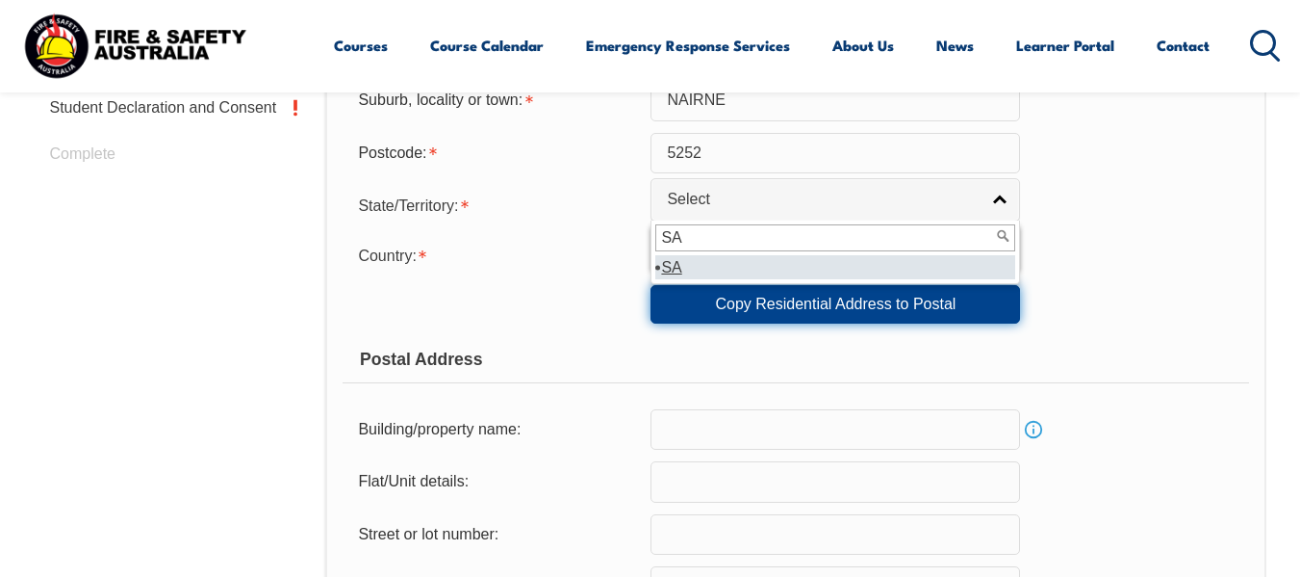
select select "SA"
type input "5252"
select select "1101"
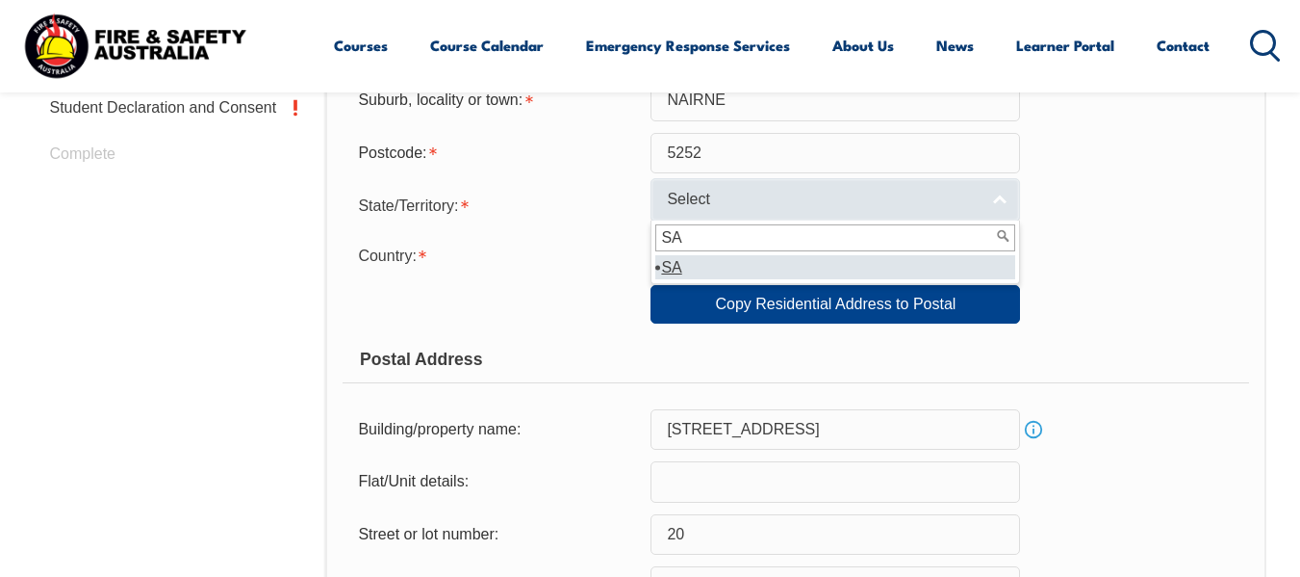
click at [998, 199] on link "Select" at bounding box center [836, 199] width 370 height 43
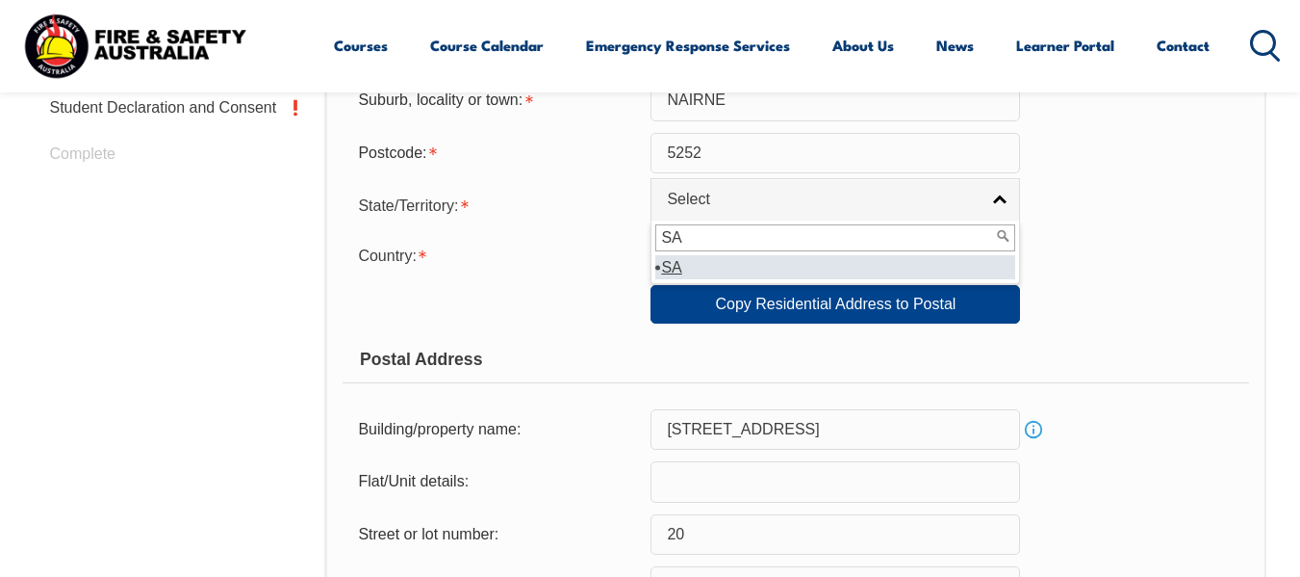
click at [1167, 235] on div "Country: Adelie Land (France) Afghanistan Aland Islands Albania Algeria Andorra…" at bounding box center [796, 254] width 906 height 38
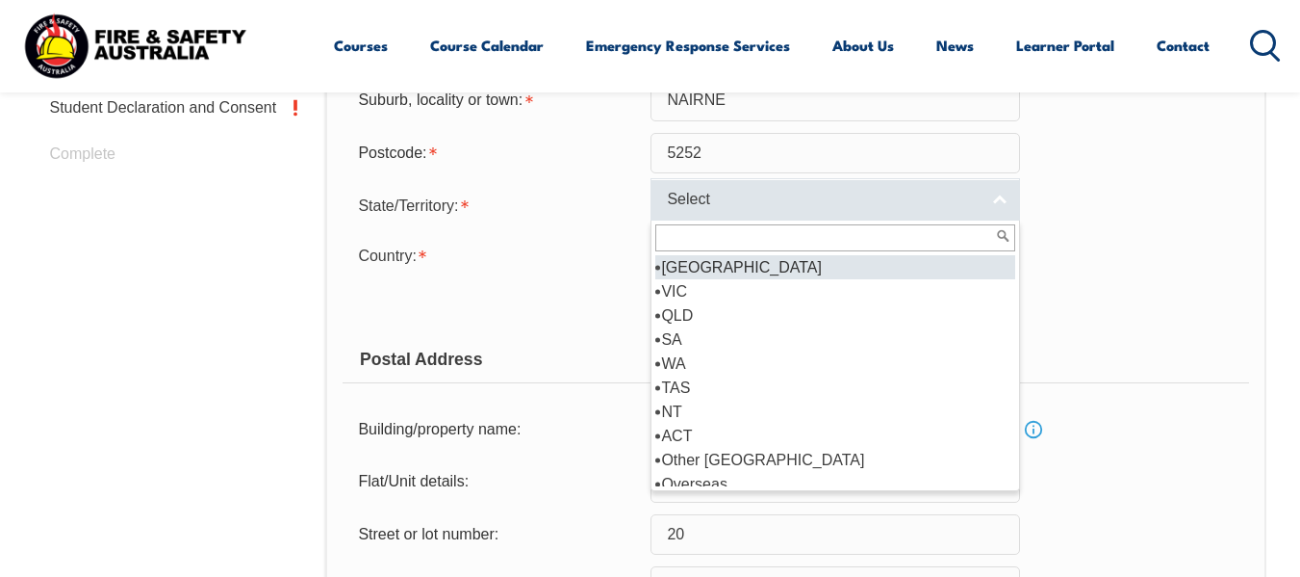
click at [995, 203] on link "Select" at bounding box center [836, 199] width 370 height 43
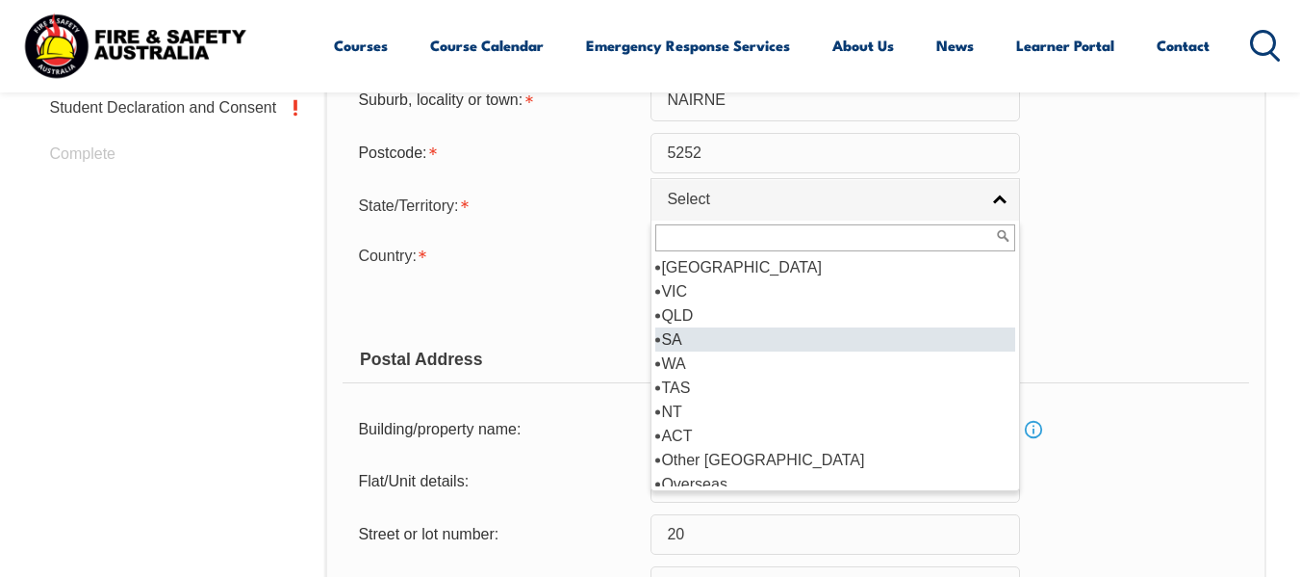
click at [697, 335] on li "SA" at bounding box center [835, 339] width 360 height 24
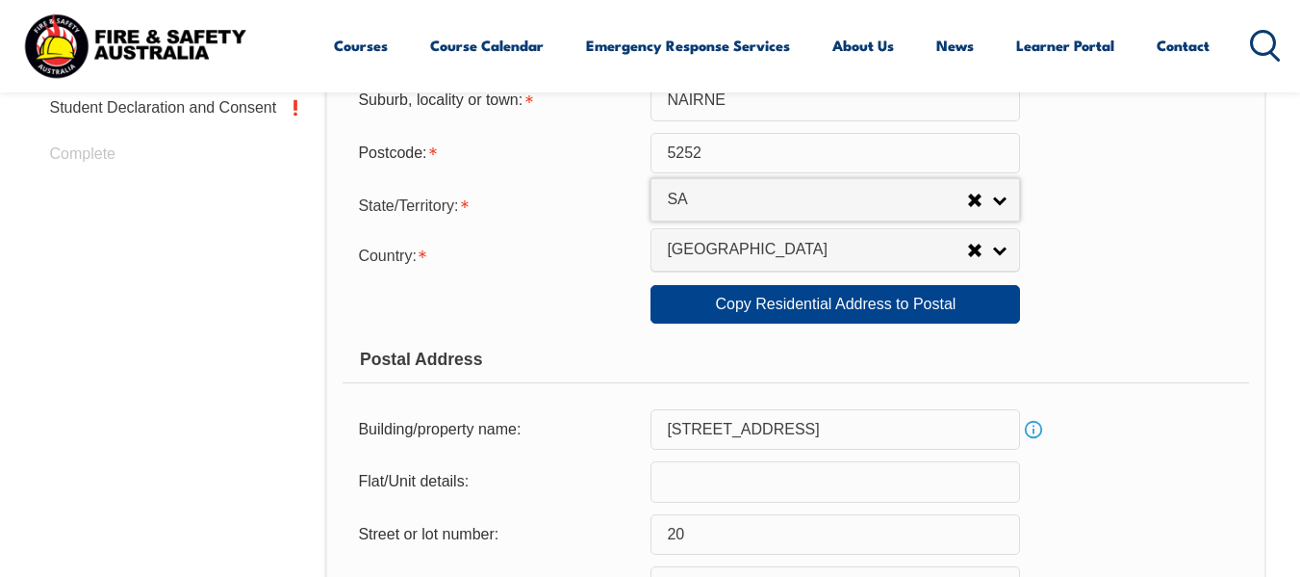
click at [1174, 253] on div "Country: Adelie Land (France) Afghanistan Aland Islands Albania Algeria Andorra…" at bounding box center [796, 254] width 906 height 38
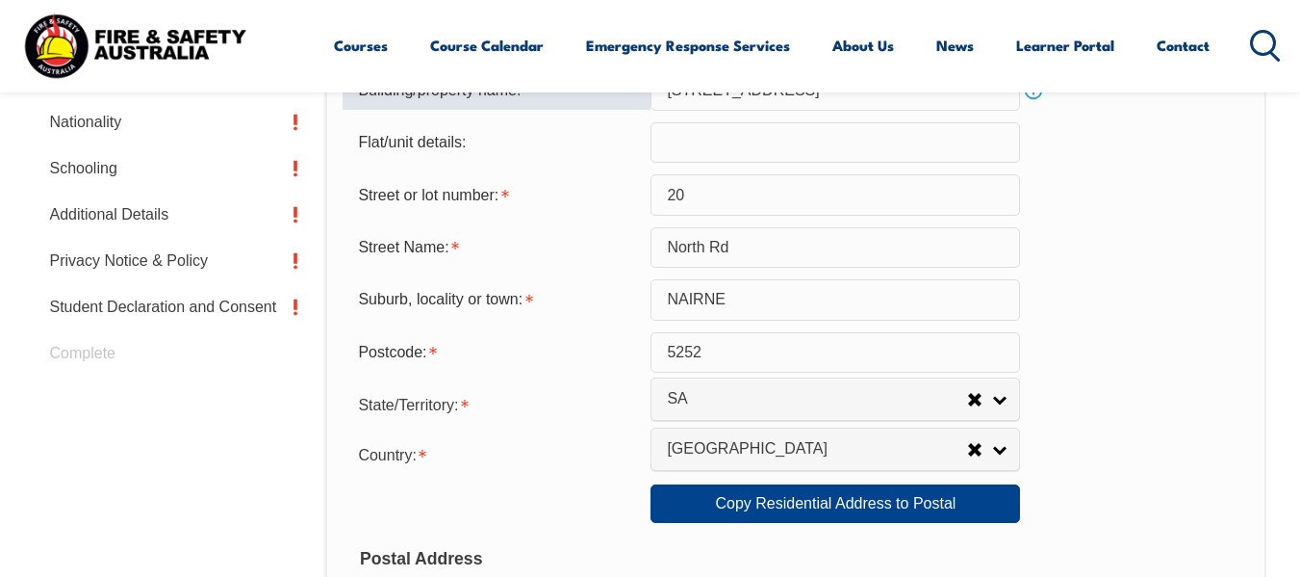
scroll to position [668, 0]
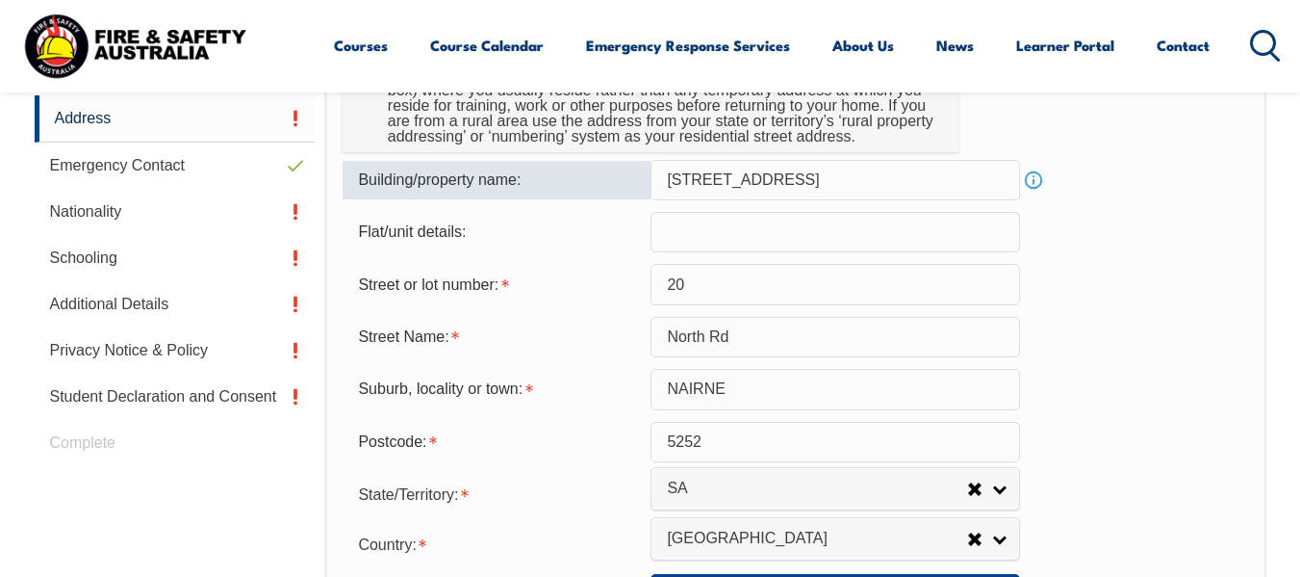
drag, startPoint x: 578, startPoint y: 198, endPoint x: 495, endPoint y: 198, distance: 83.7
click at [495, 198] on div "Building/property name: 20 North Rd Info" at bounding box center [796, 180] width 906 height 40
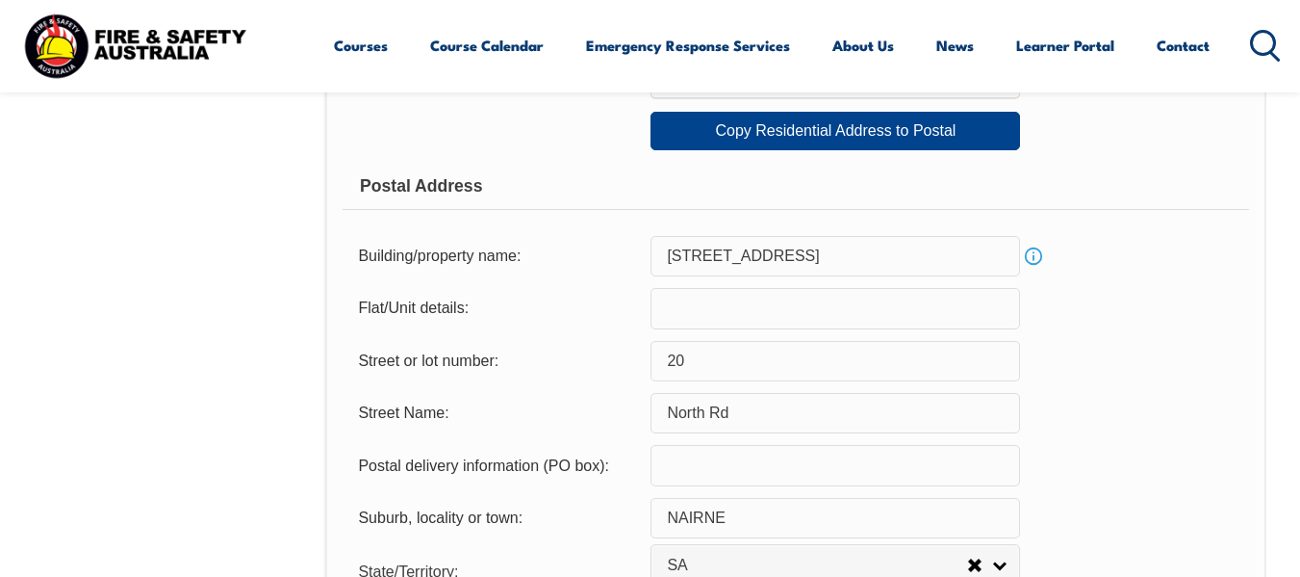
scroll to position [1149, 0]
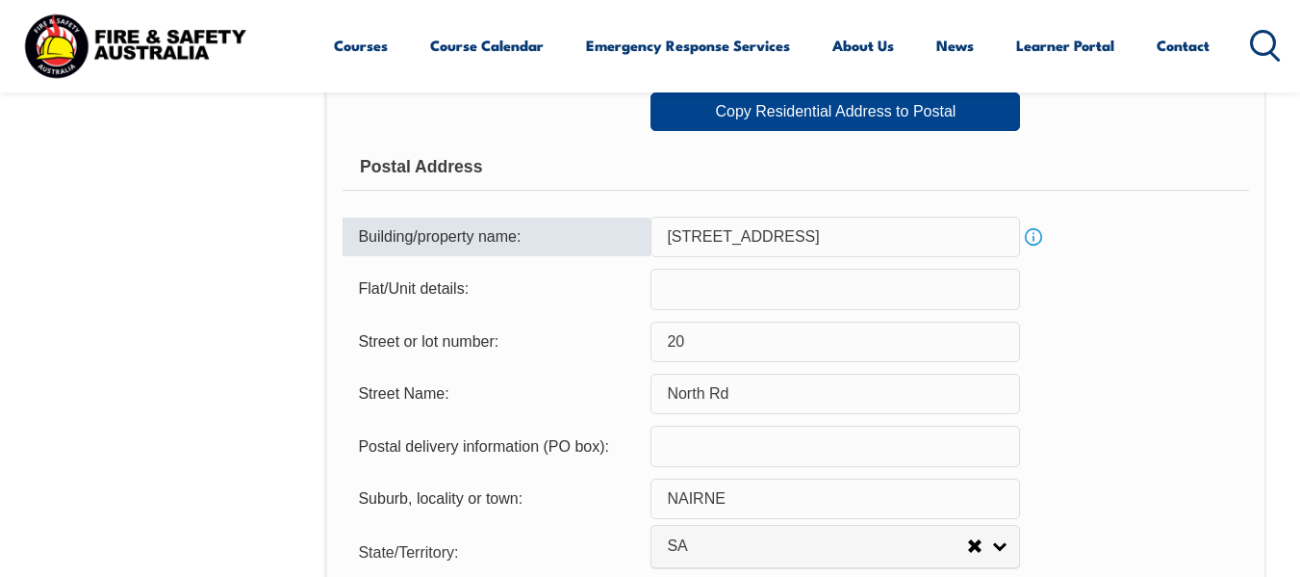
drag, startPoint x: 782, startPoint y: 235, endPoint x: 417, endPoint y: 198, distance: 367.6
click at [417, 198] on form "Usual Residential Address Please provide the physical address (street number an…" at bounding box center [796, 120] width 906 height 1233
click at [1118, 356] on div "Street or lot number: 20" at bounding box center [796, 341] width 906 height 40
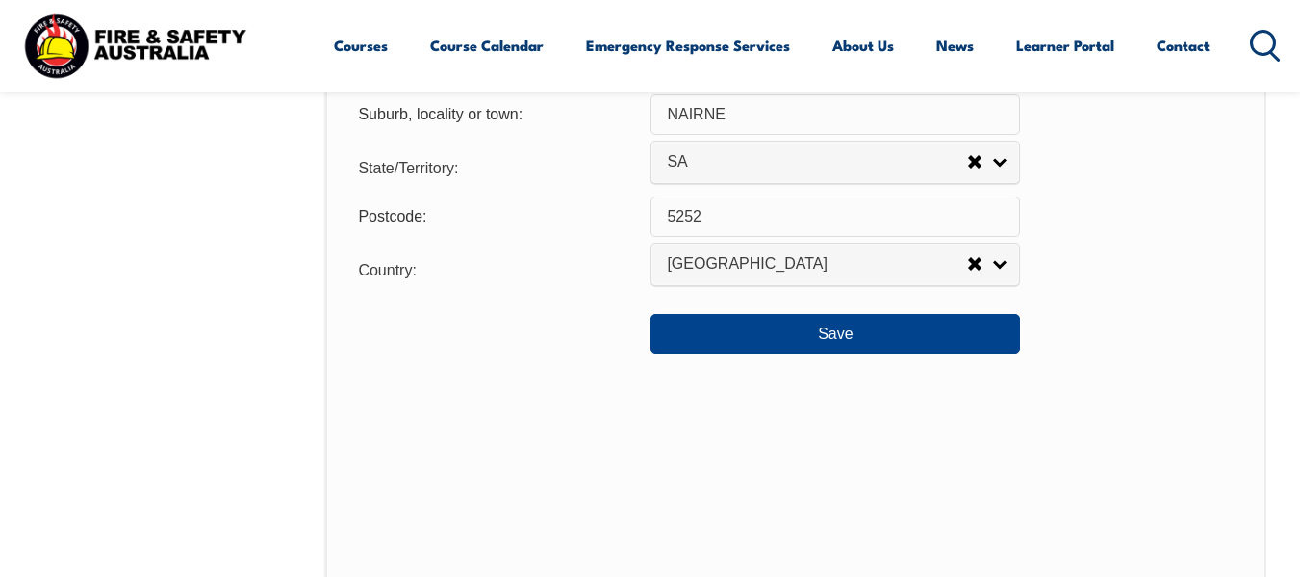
scroll to position [1534, 0]
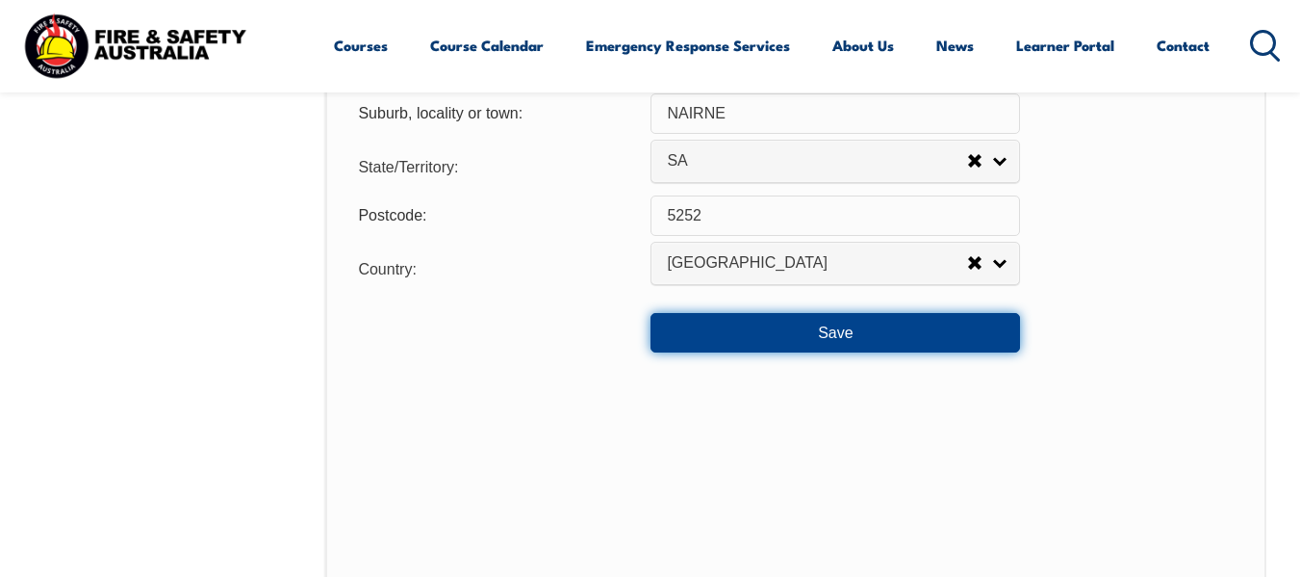
click at [856, 339] on button "Save" at bounding box center [836, 332] width 370 height 38
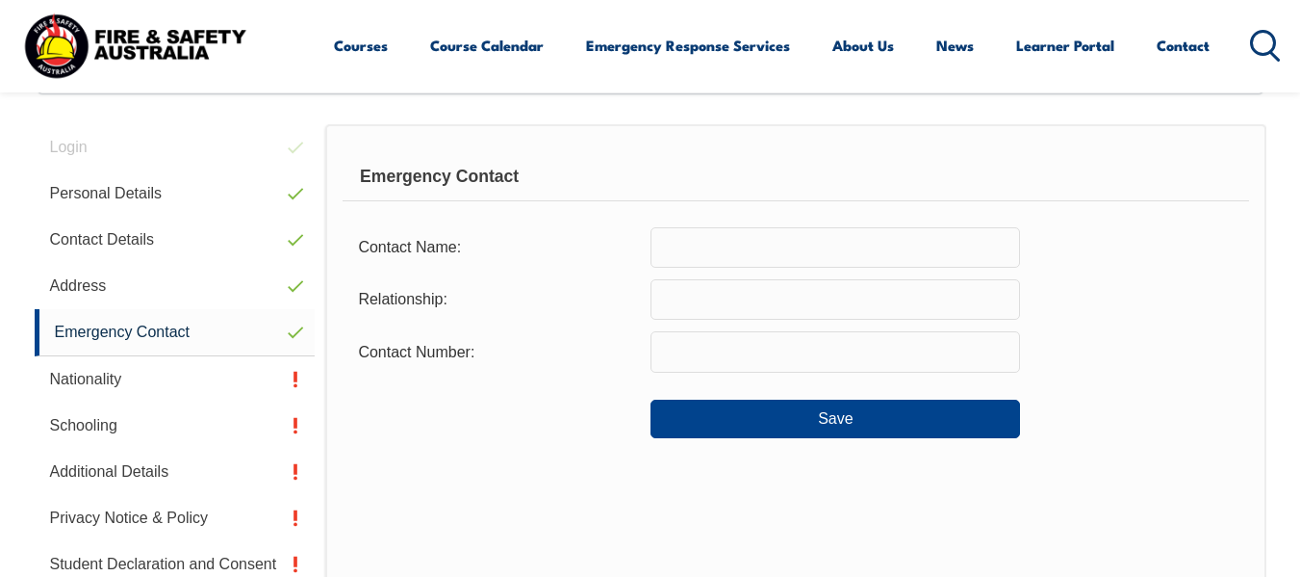
scroll to position [467, 0]
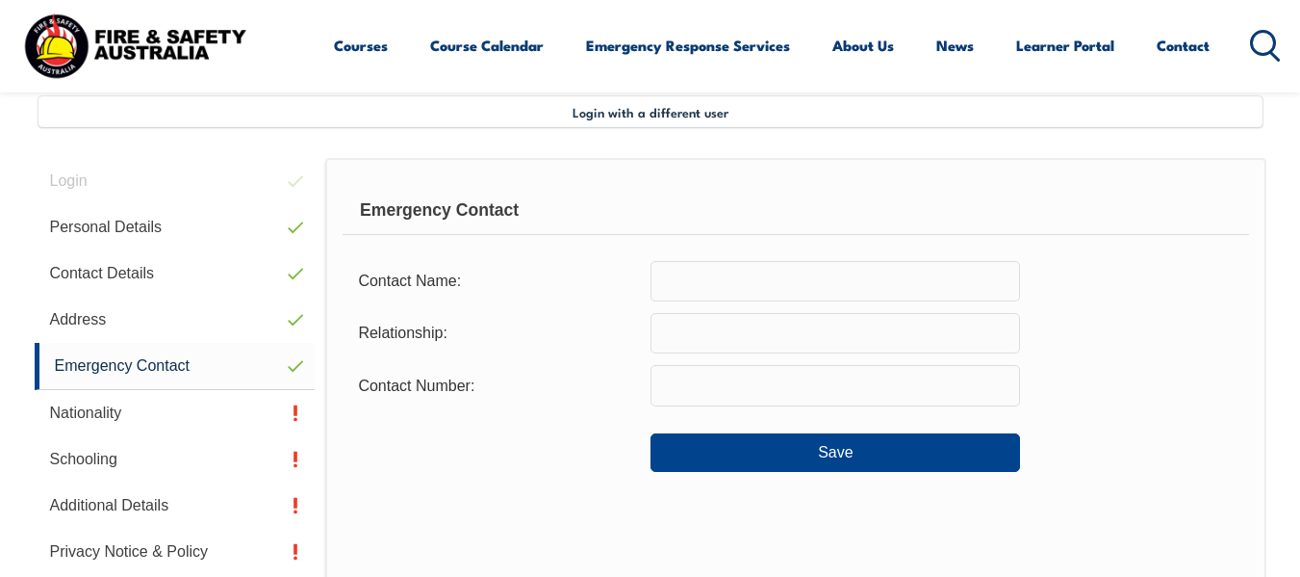
click at [793, 277] on input "text" at bounding box center [836, 281] width 370 height 40
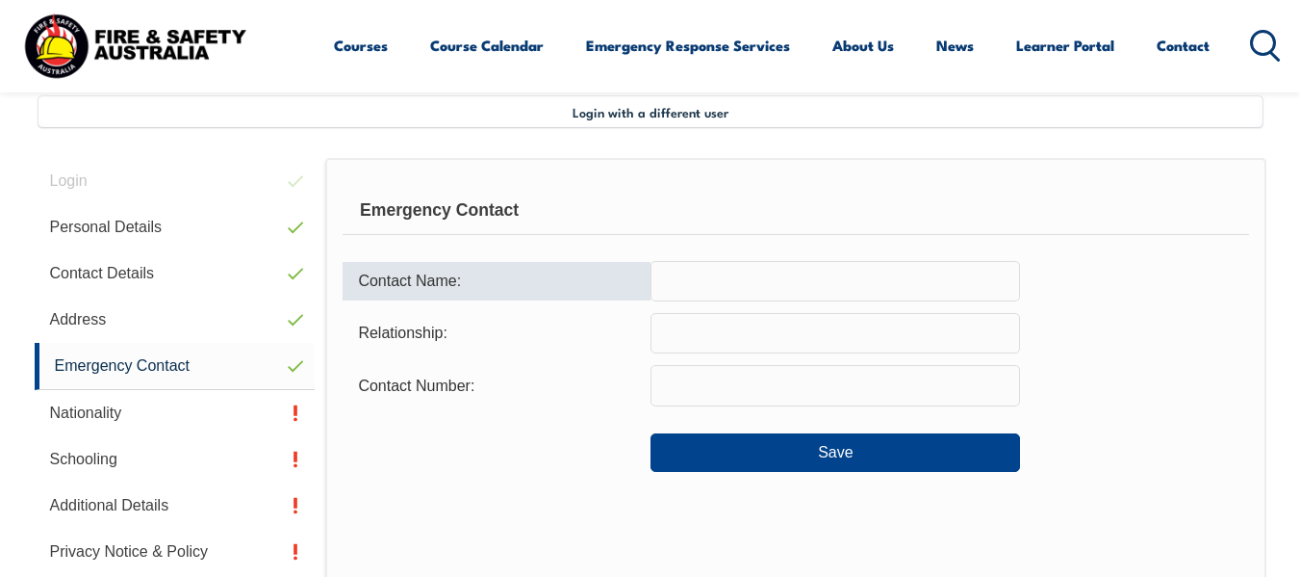
click at [793, 277] on input "text" at bounding box center [836, 281] width 370 height 40
type input "t"
type input "Tori Randell-Brown"
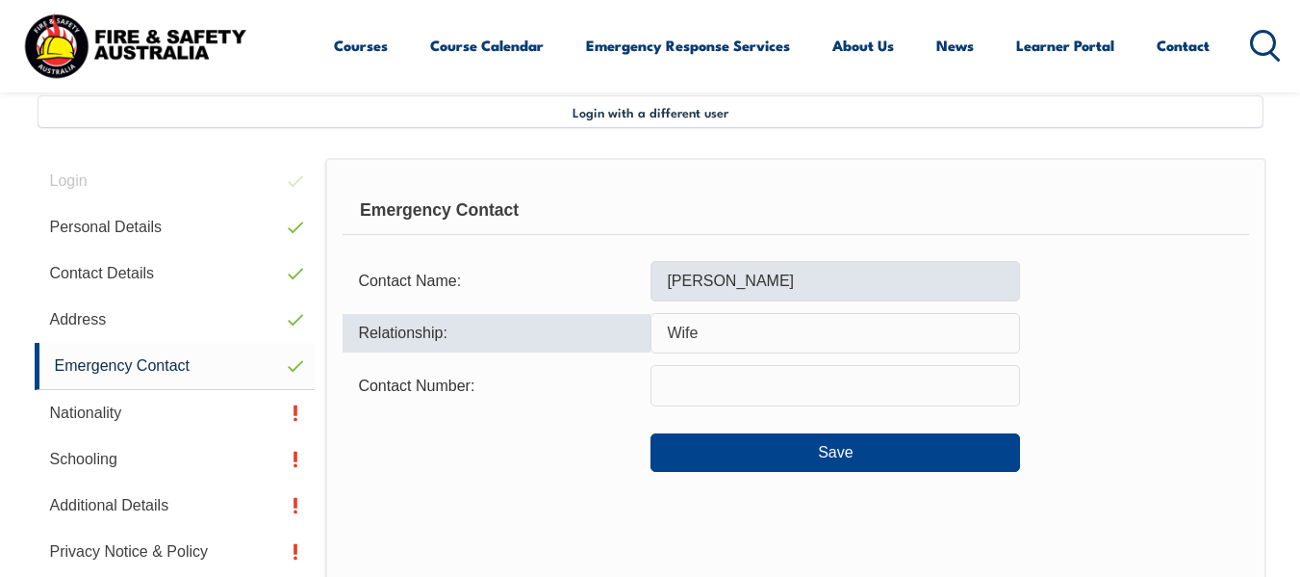
type input "Wife"
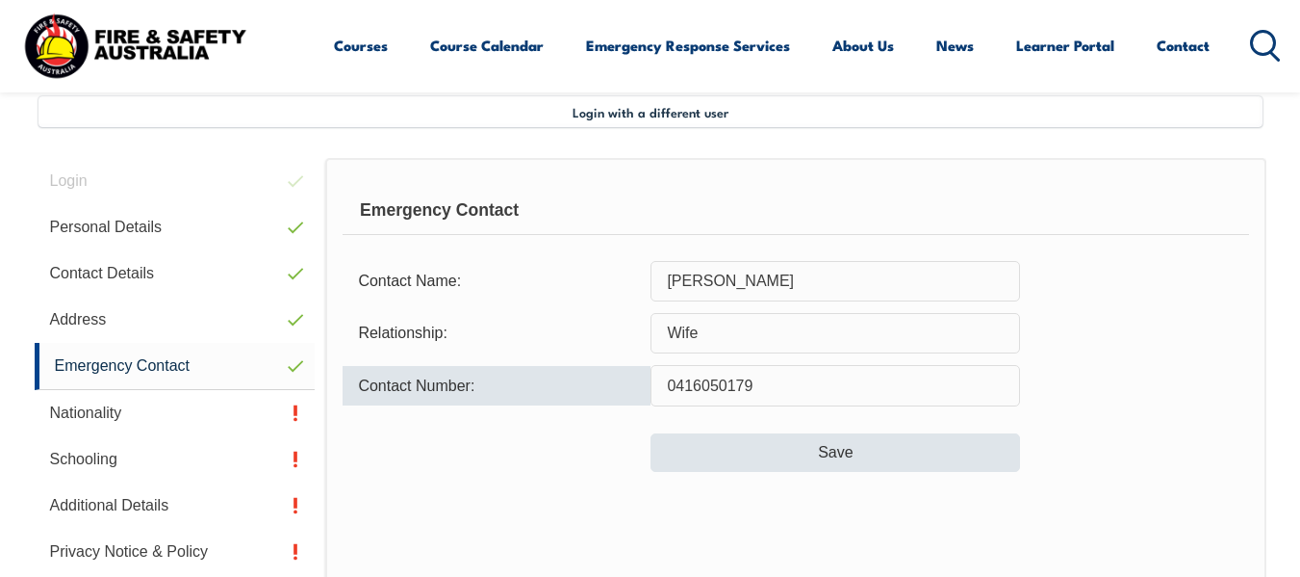
type input "0416050179"
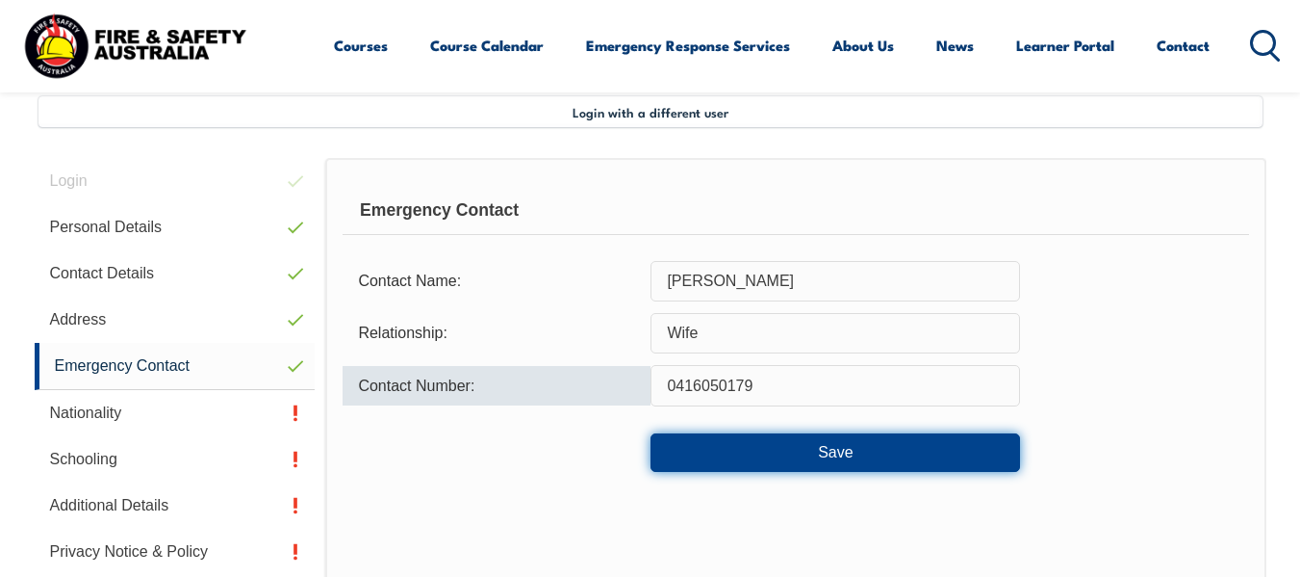
click at [807, 441] on button "Save" at bounding box center [836, 452] width 370 height 38
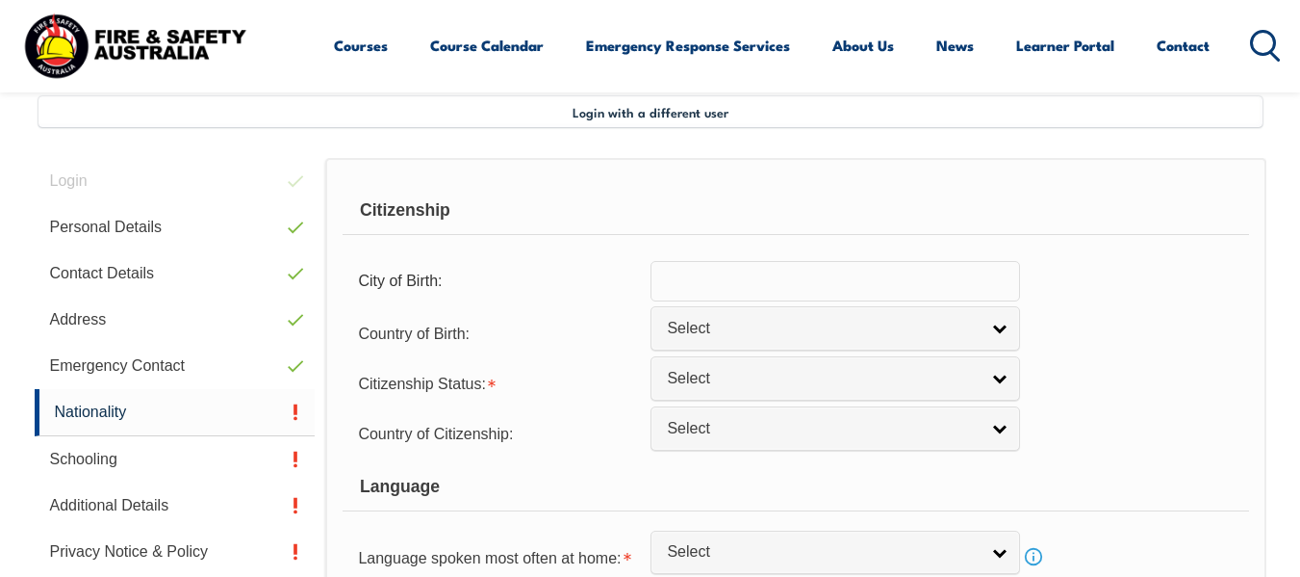
click at [776, 280] on input "text" at bounding box center [836, 281] width 370 height 40
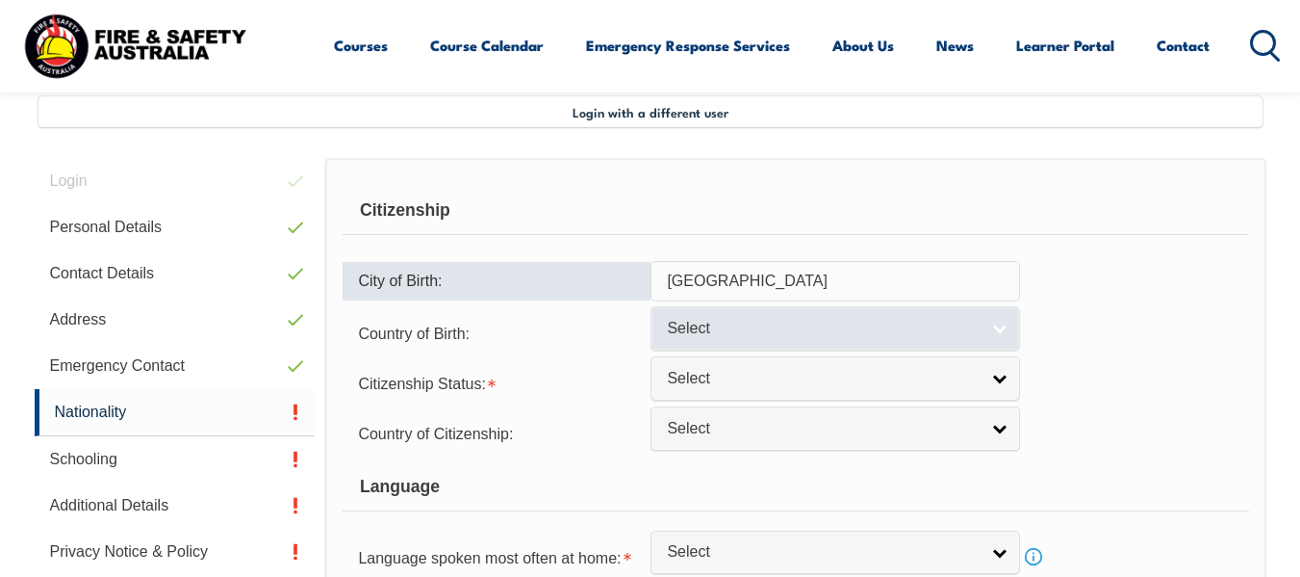
type input "Windsor"
click at [856, 340] on link "Select" at bounding box center [836, 327] width 370 height 43
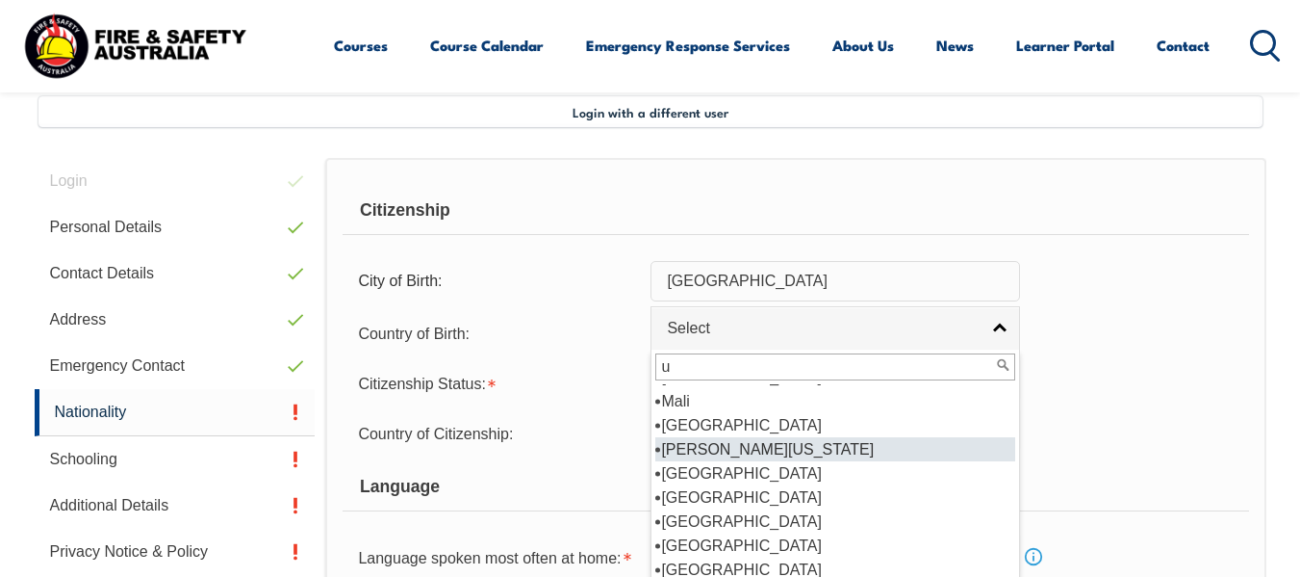
scroll to position [0, 0]
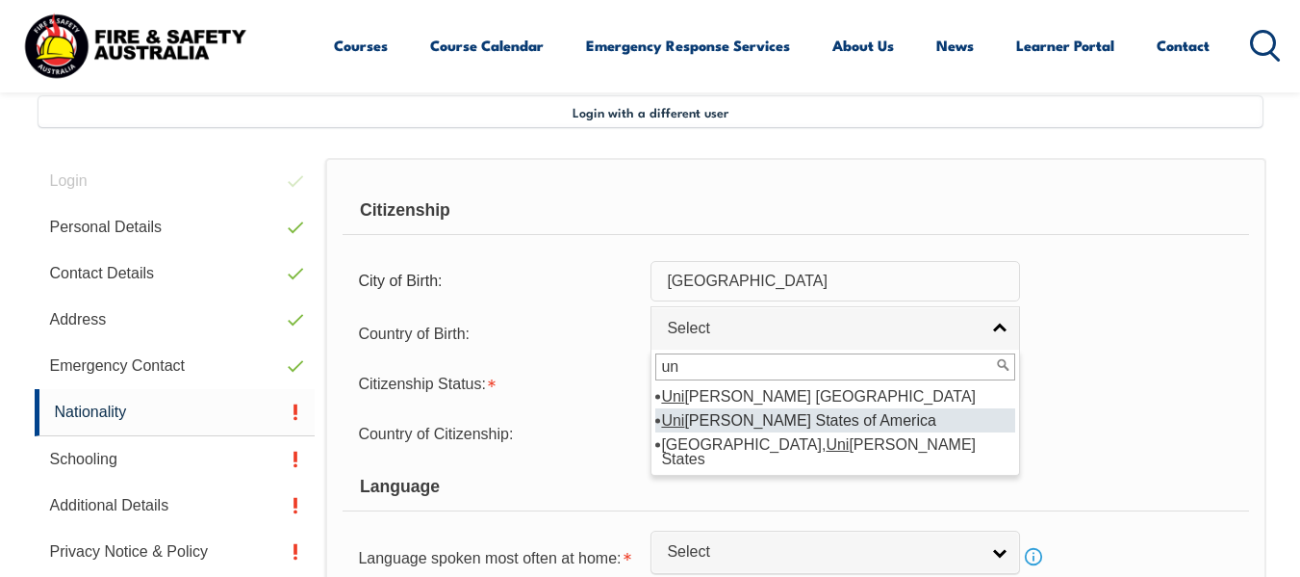
type input "u"
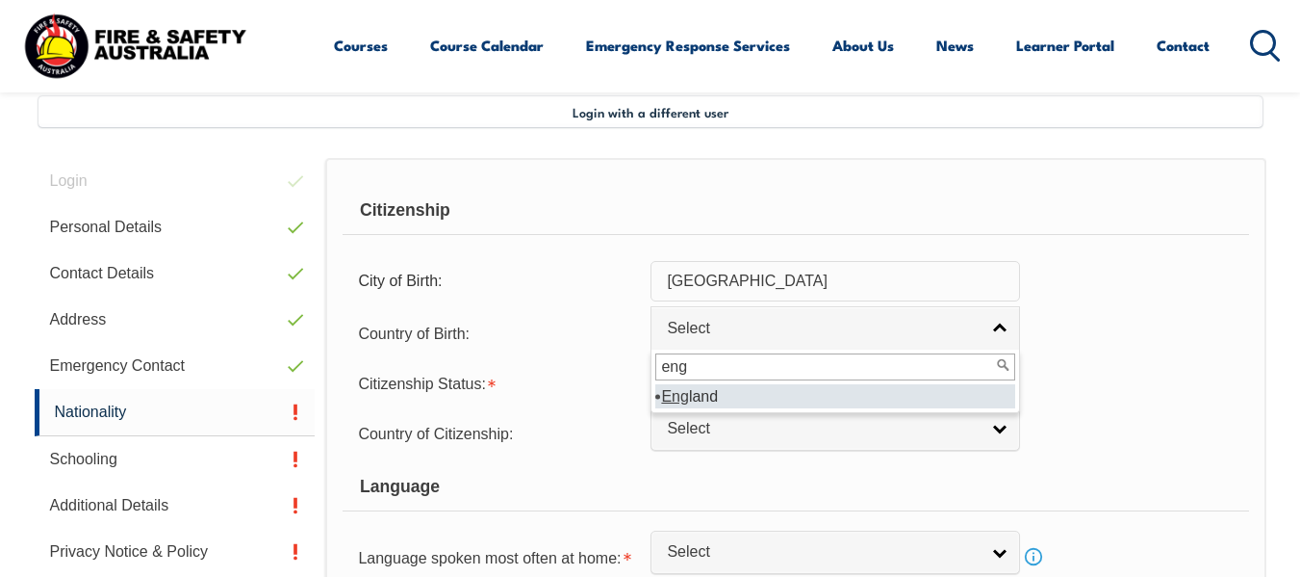
type input "eng"
click at [841, 398] on li "Eng land" at bounding box center [835, 396] width 360 height 24
select select "2102"
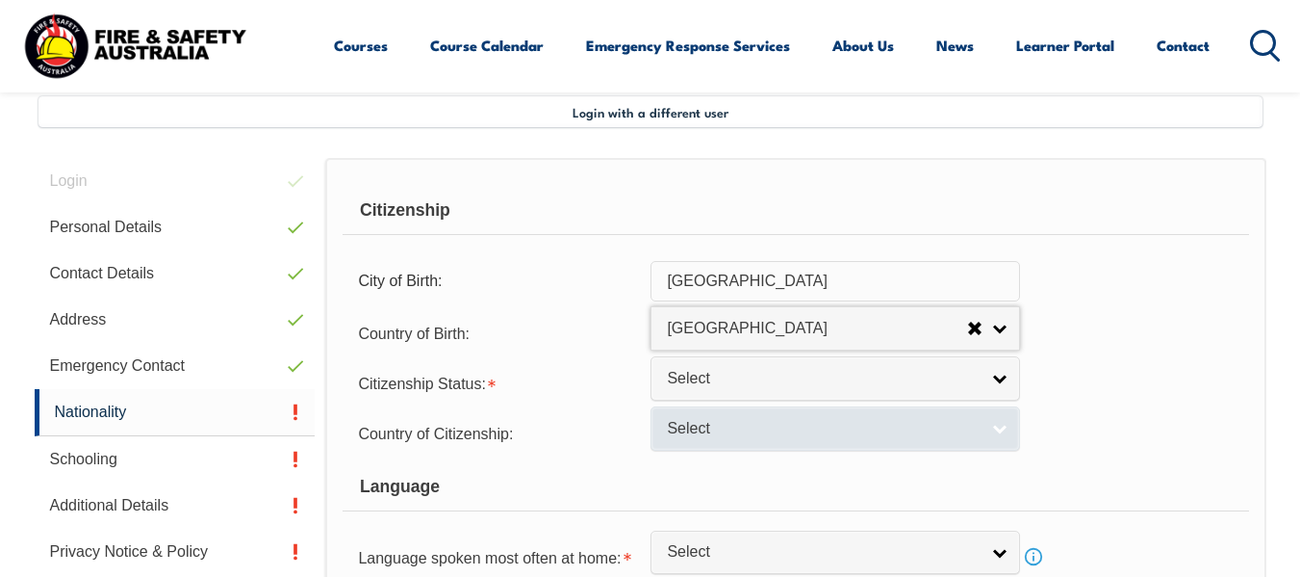
click at [839, 423] on span "Select" at bounding box center [823, 429] width 312 height 20
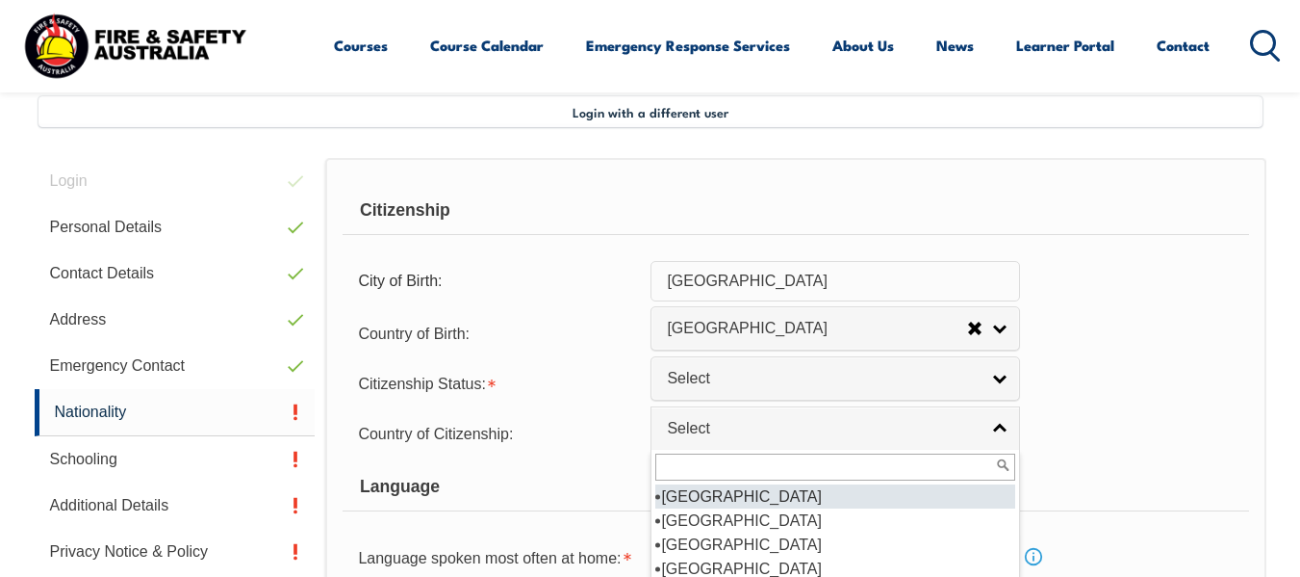
scroll to position [289, 0]
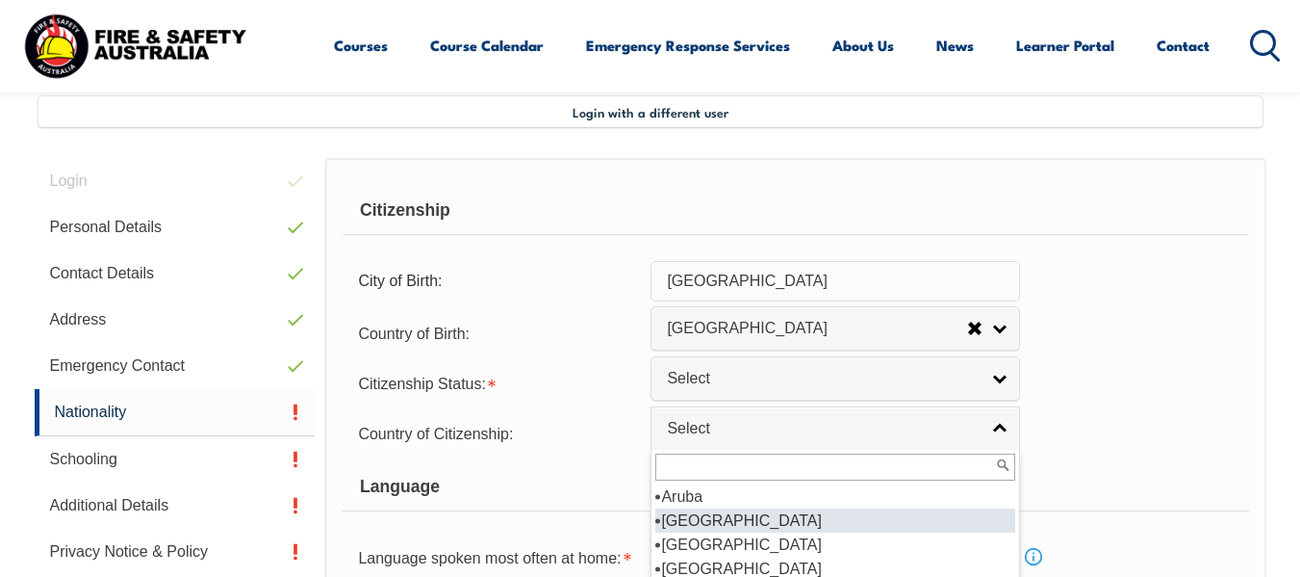
click at [806, 524] on li "[GEOGRAPHIC_DATA]" at bounding box center [835, 520] width 360 height 24
select select "1101"
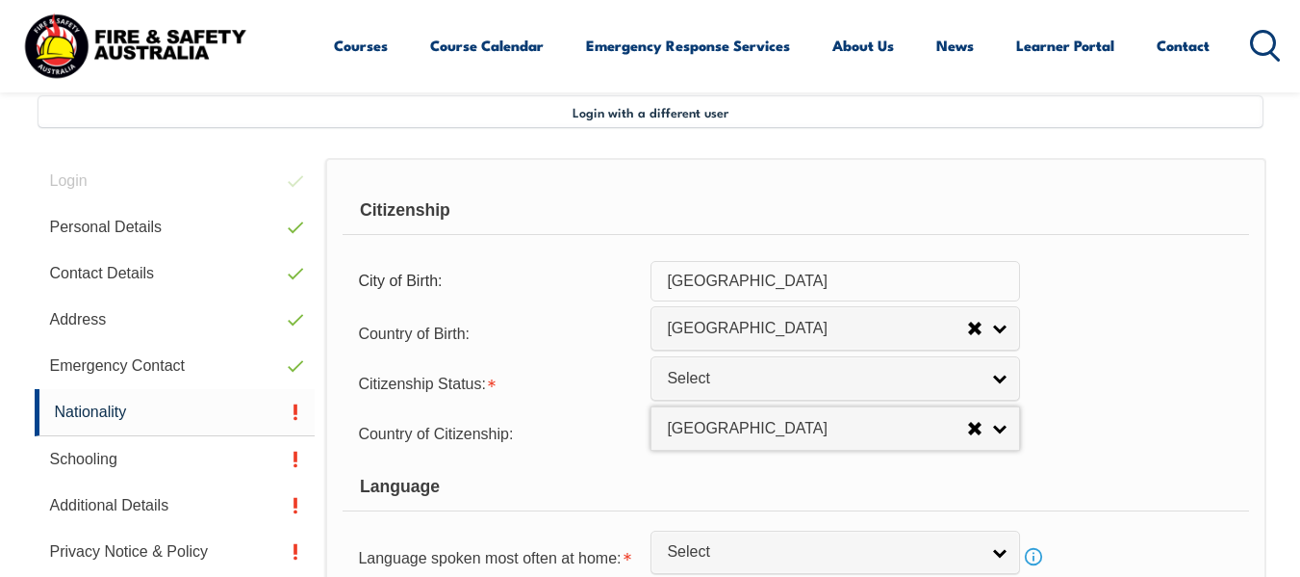
click at [1080, 406] on form "Citizenship City of Birth: Windsor Country of Birth: Adelie Land (France) Afgha…" at bounding box center [796, 439] width 906 height 504
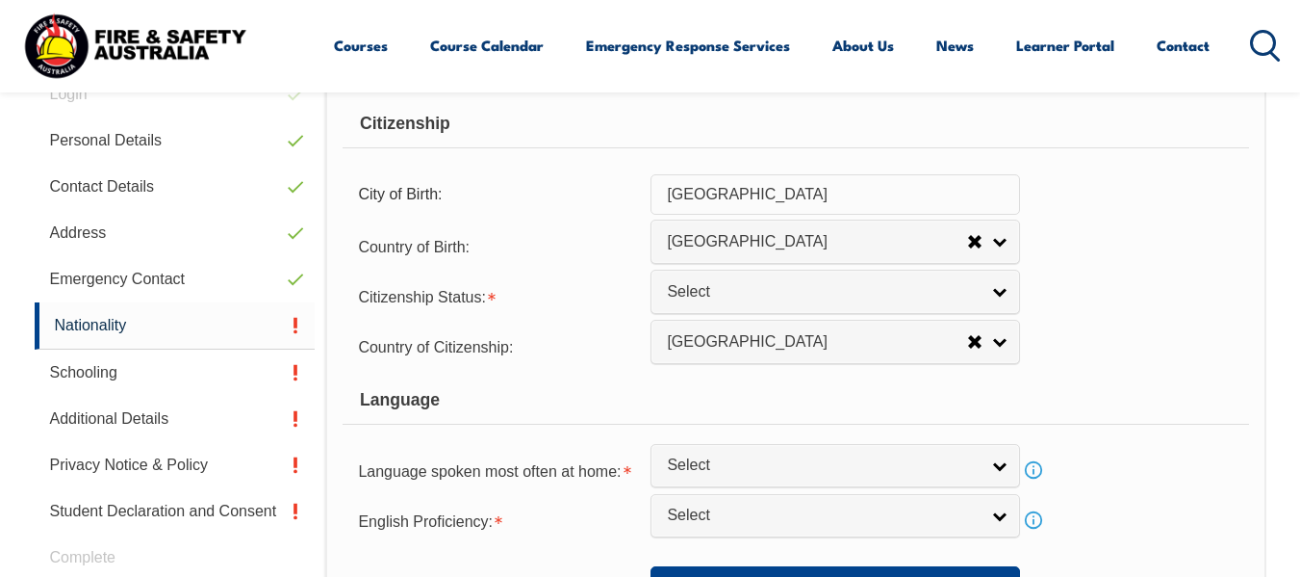
scroll to position [659, 0]
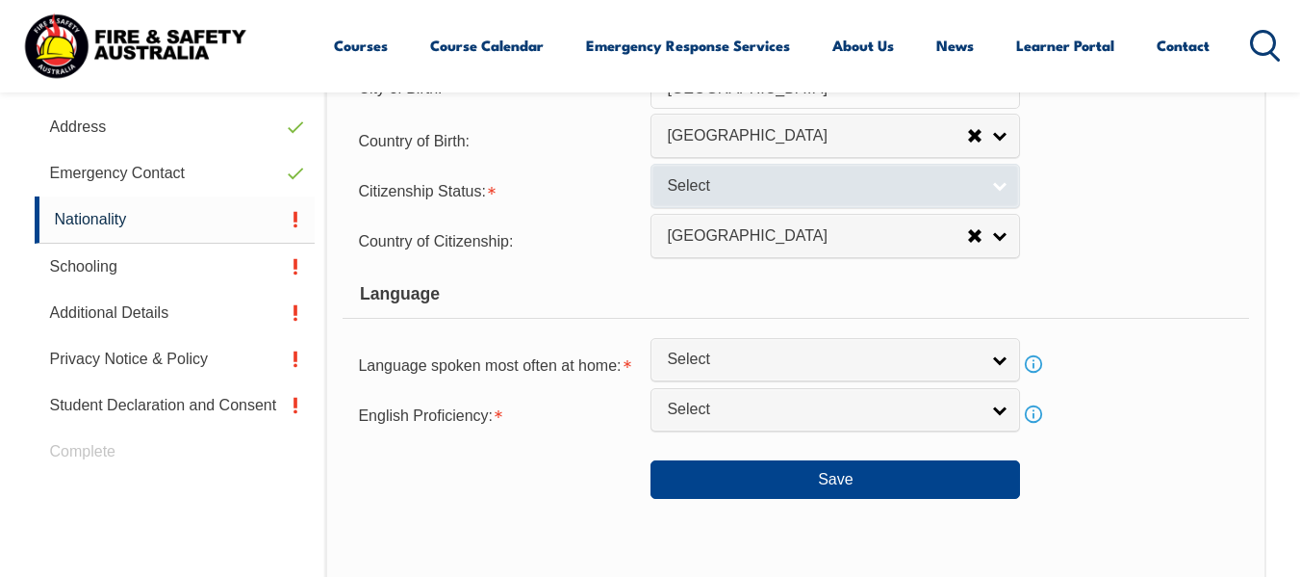
click at [995, 182] on link "Select" at bounding box center [836, 185] width 370 height 43
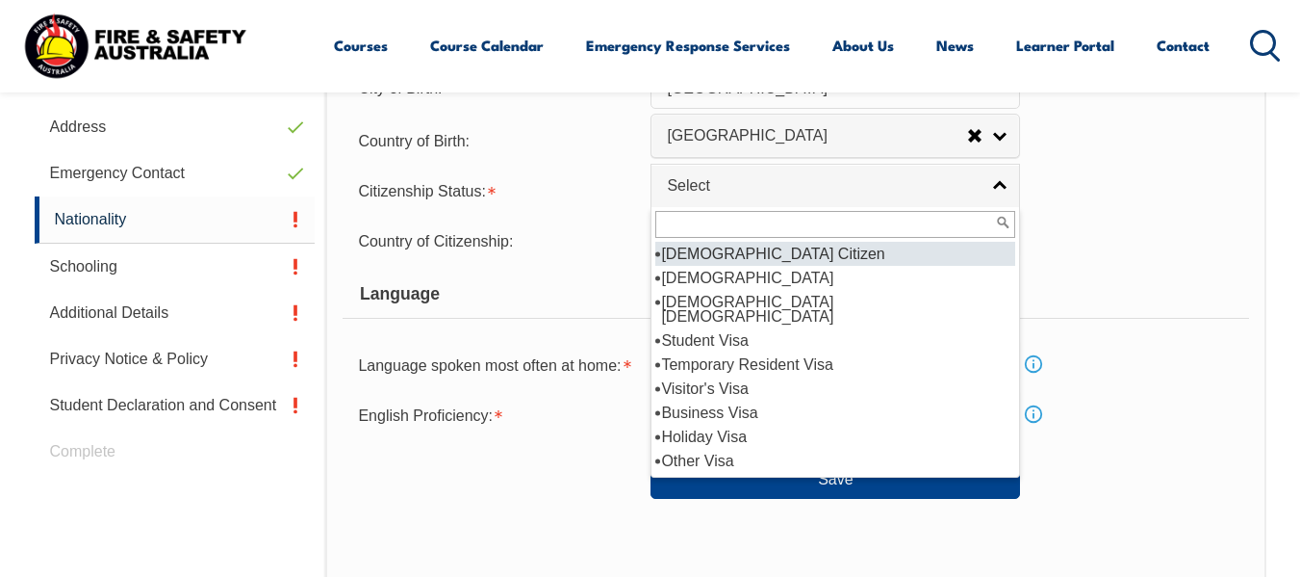
click at [801, 247] on li "[DEMOGRAPHIC_DATA] Citizen" at bounding box center [835, 254] width 360 height 24
select select "1"
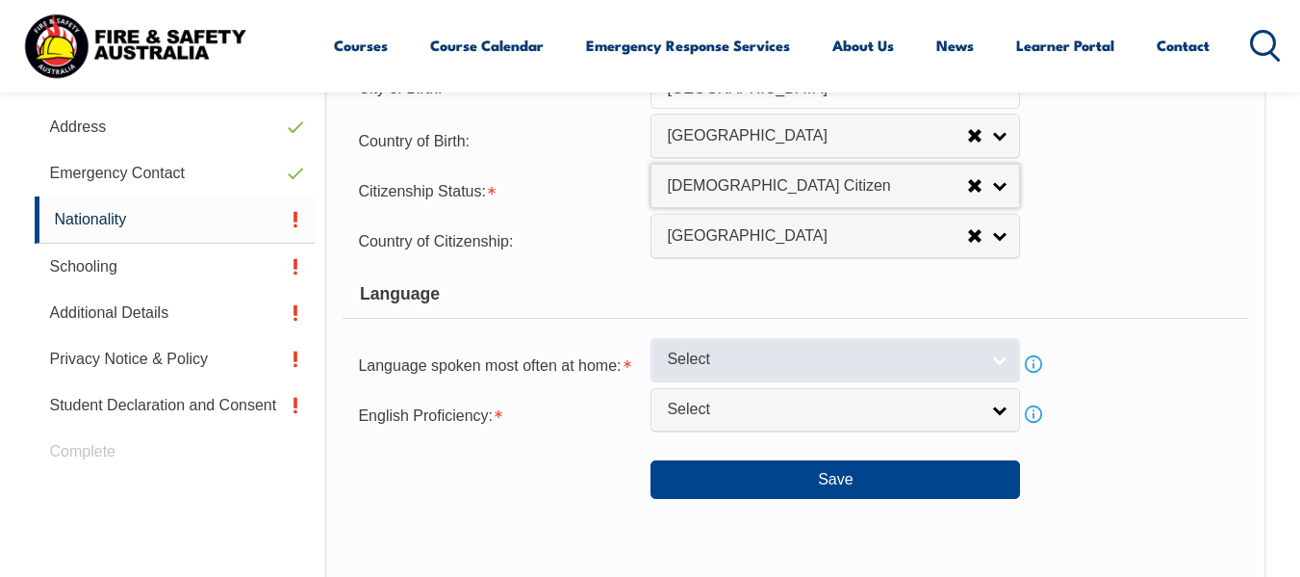
click at [928, 360] on span "Select" at bounding box center [823, 359] width 312 height 20
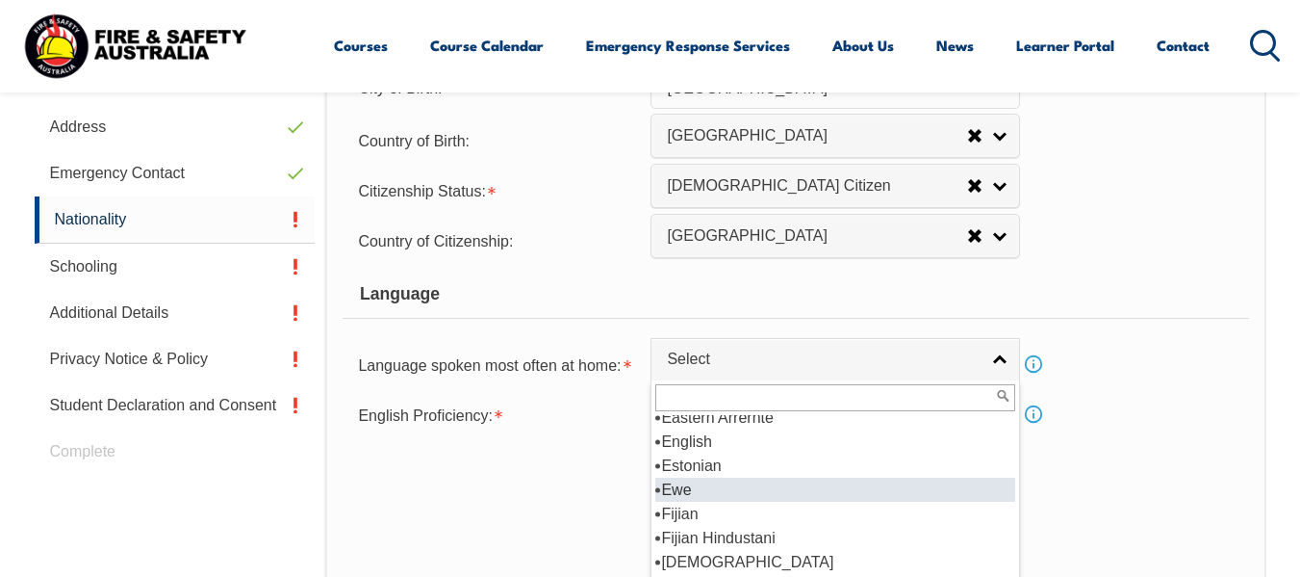
scroll to position [2310, 0]
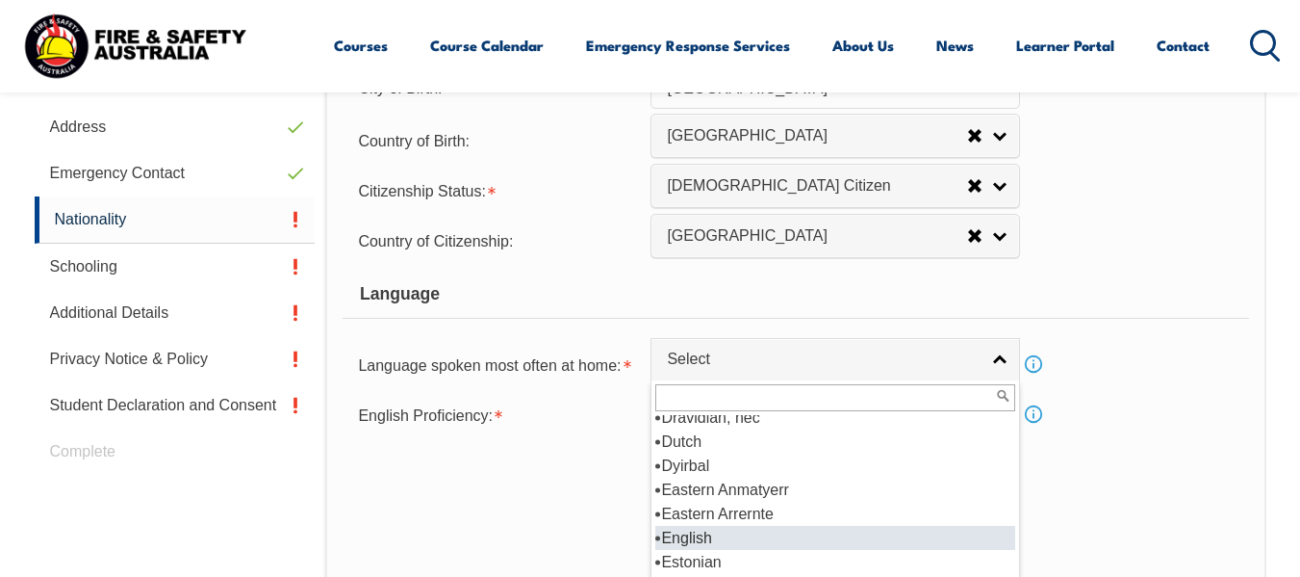
click at [705, 544] on li "English" at bounding box center [835, 538] width 360 height 24
select select "1201"
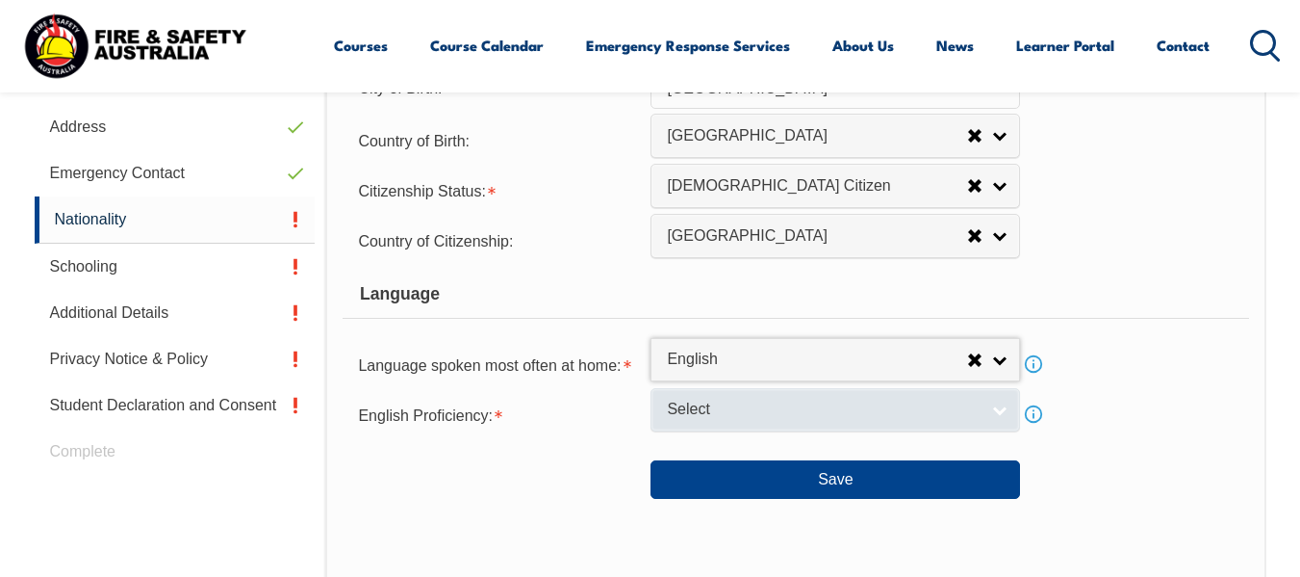
click at [781, 415] on span "Select" at bounding box center [823, 409] width 312 height 20
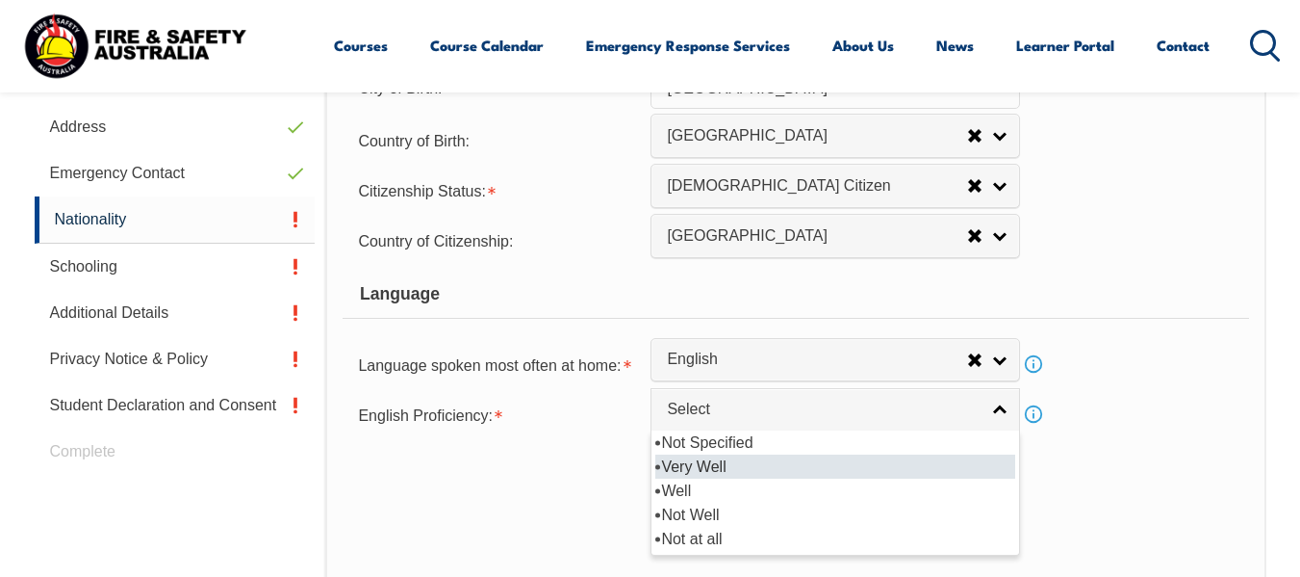
click at [714, 473] on li "Very Well" at bounding box center [835, 466] width 360 height 24
select select "1"
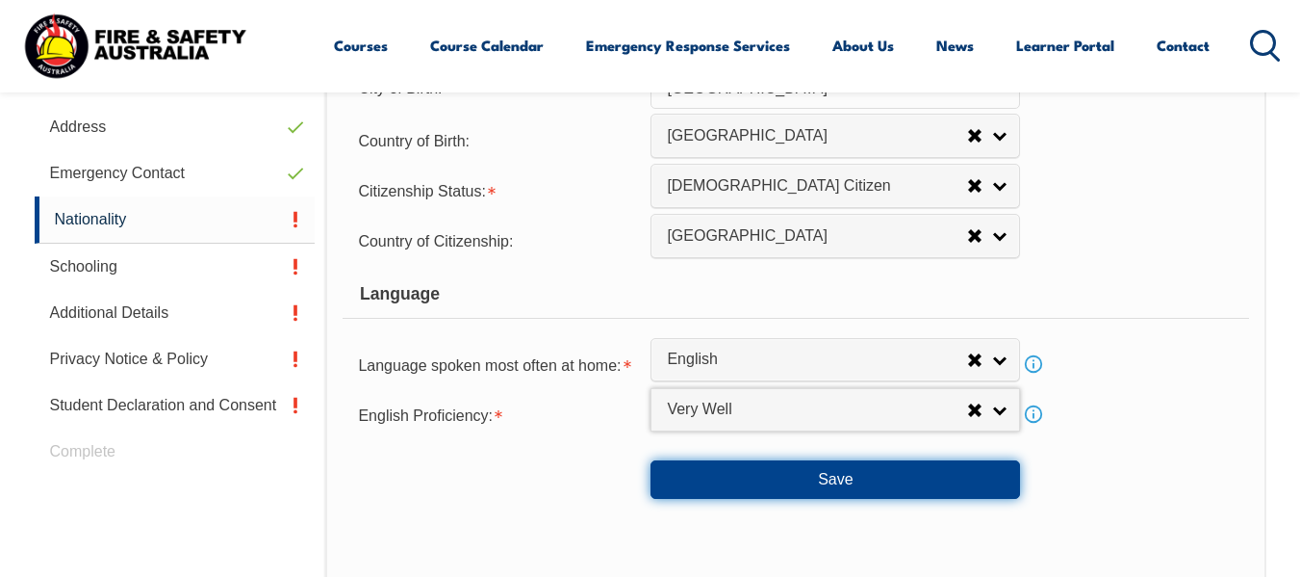
click at [824, 473] on button "Save" at bounding box center [836, 479] width 370 height 38
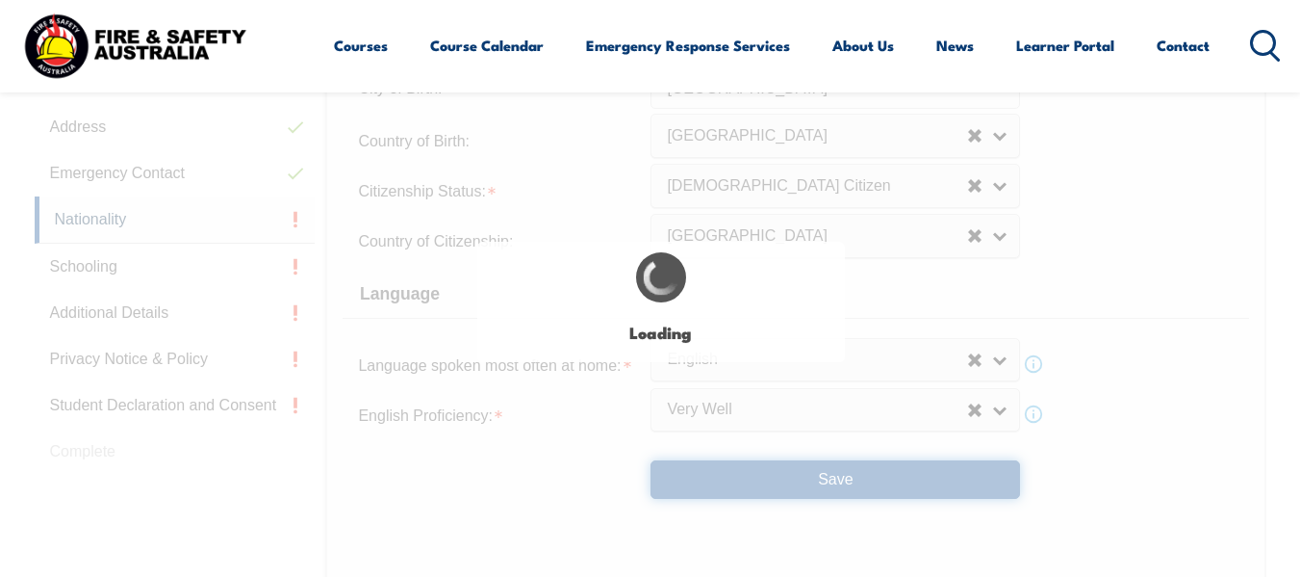
select select "false"
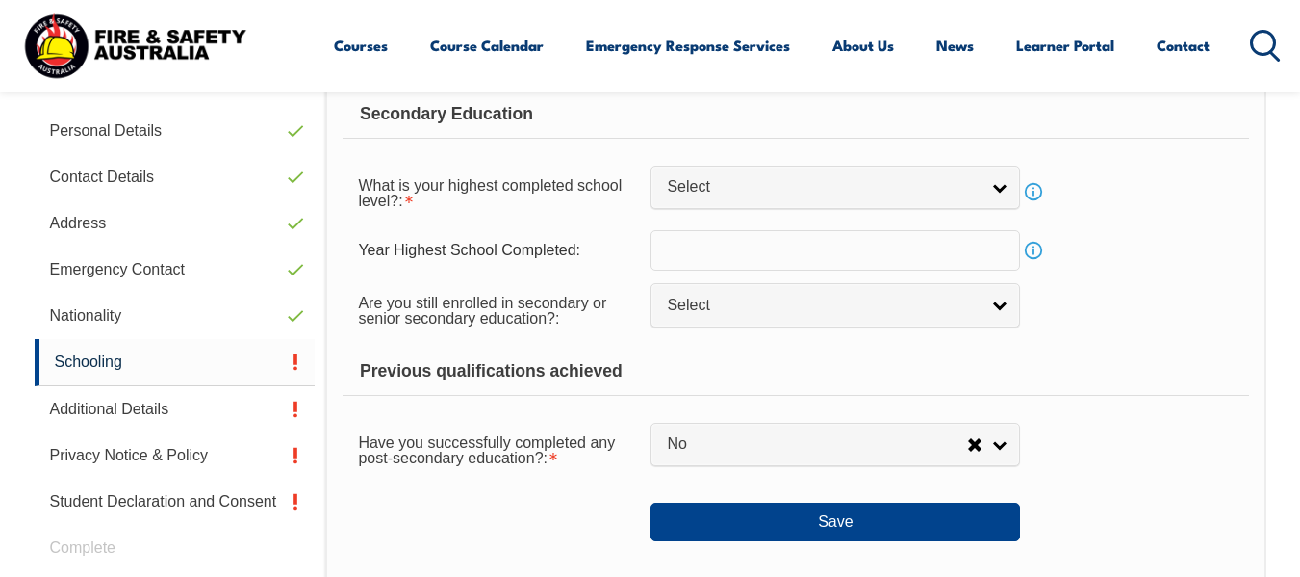
scroll to position [467, 0]
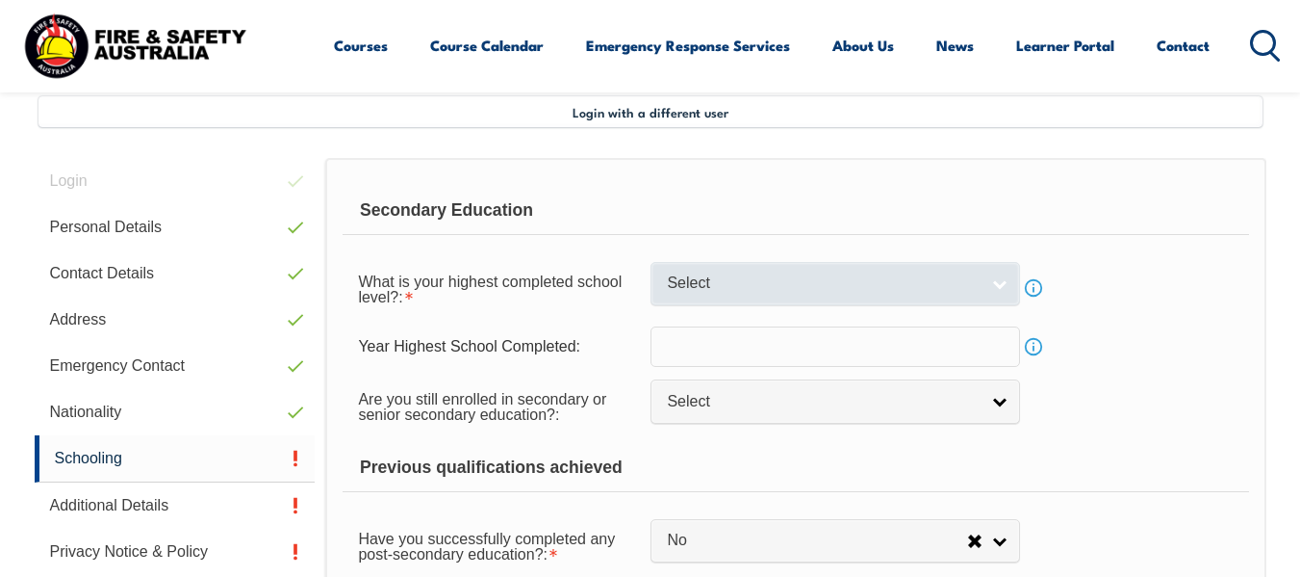
click at [1008, 281] on link "Select" at bounding box center [836, 283] width 370 height 43
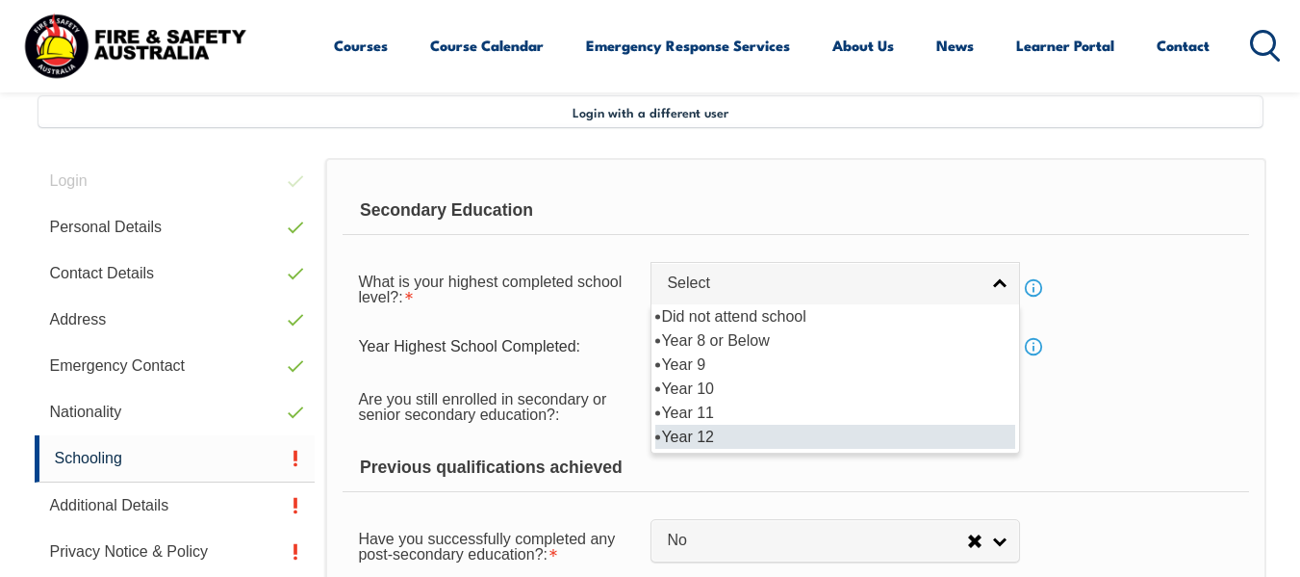
click at [759, 437] on li "Year 12" at bounding box center [835, 436] width 360 height 24
select select "12"
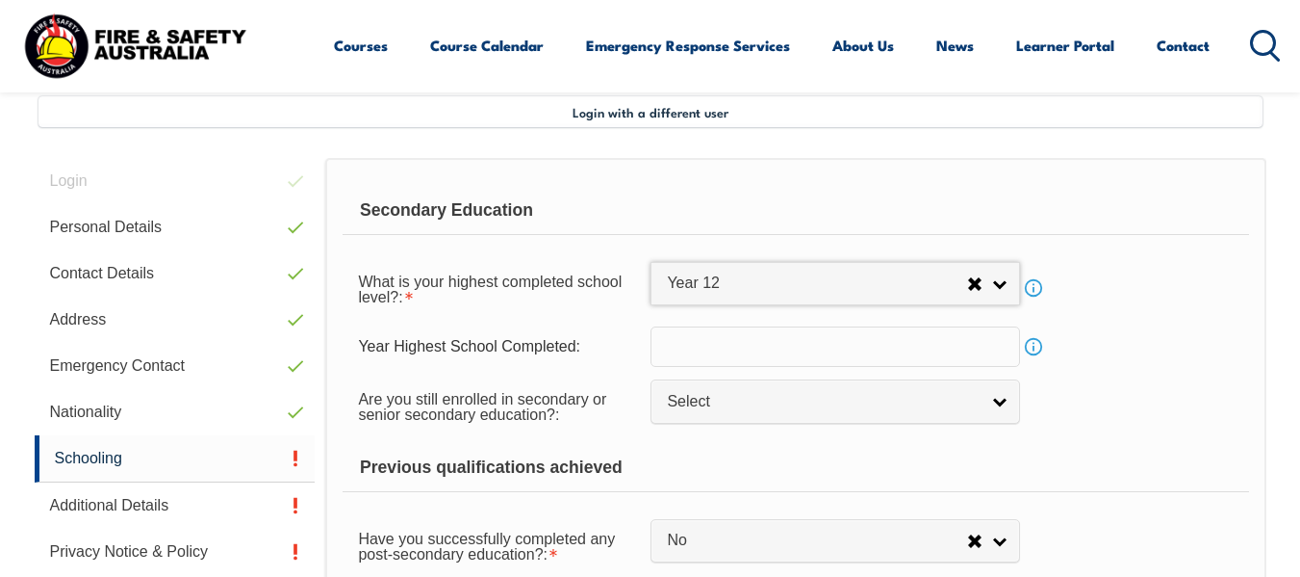
click at [779, 354] on input "text" at bounding box center [836, 346] width 370 height 40
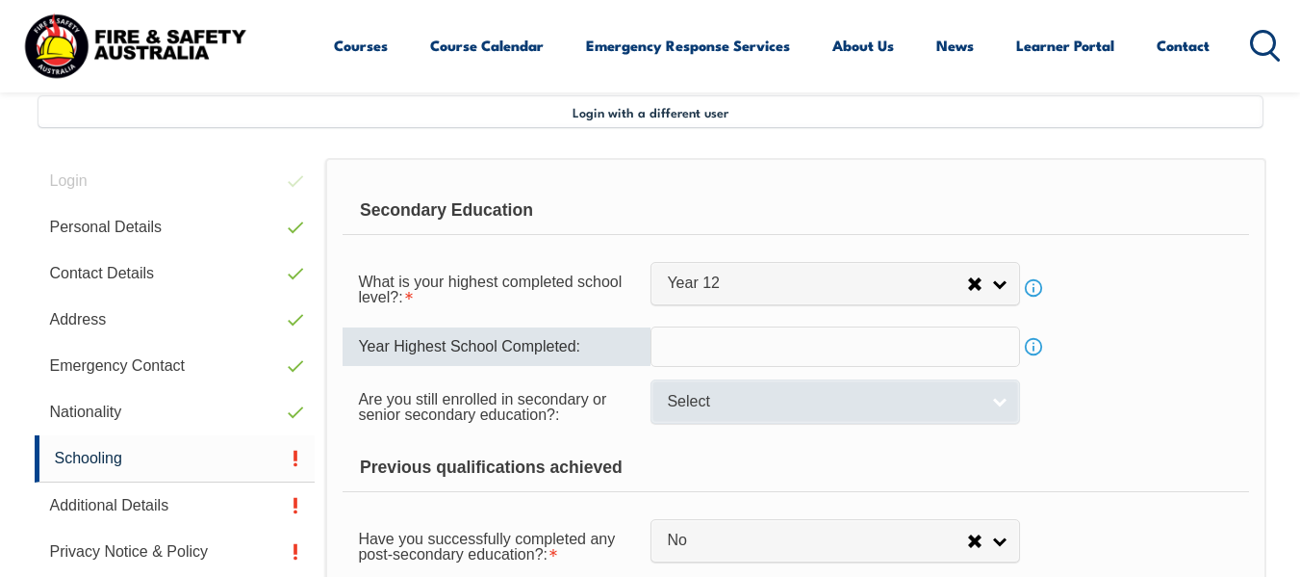
click at [779, 400] on span "Select" at bounding box center [823, 402] width 312 height 20
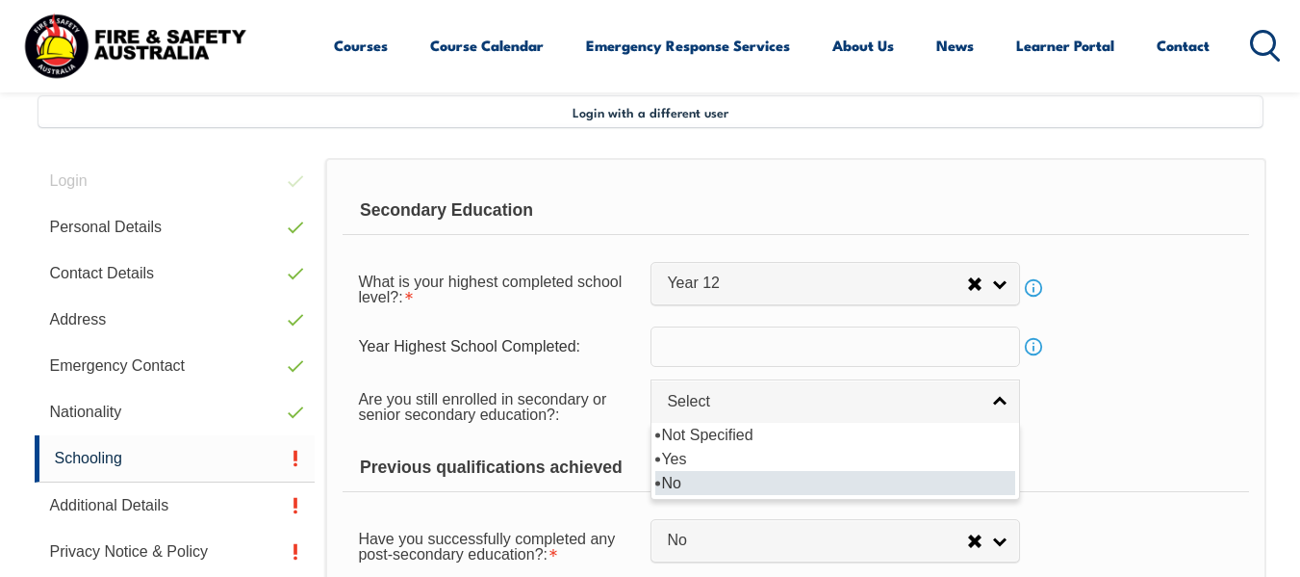
click at [722, 480] on li "No" at bounding box center [835, 483] width 360 height 24
select select "false"
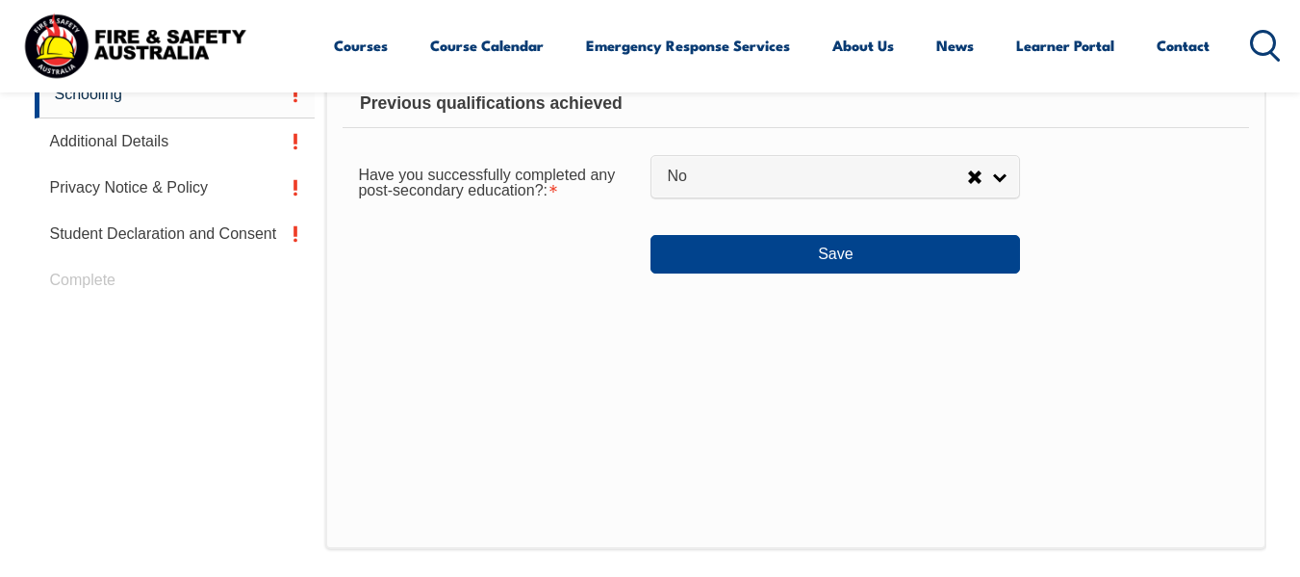
scroll to position [852, 0]
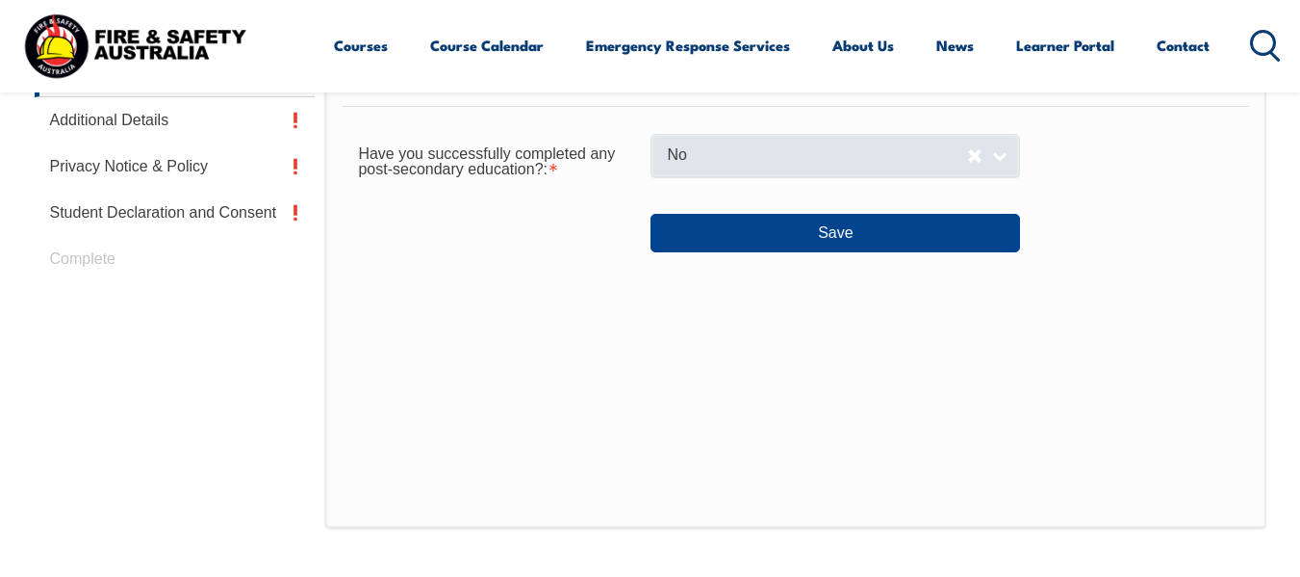
click at [1003, 155] on link "No" at bounding box center [836, 155] width 370 height 43
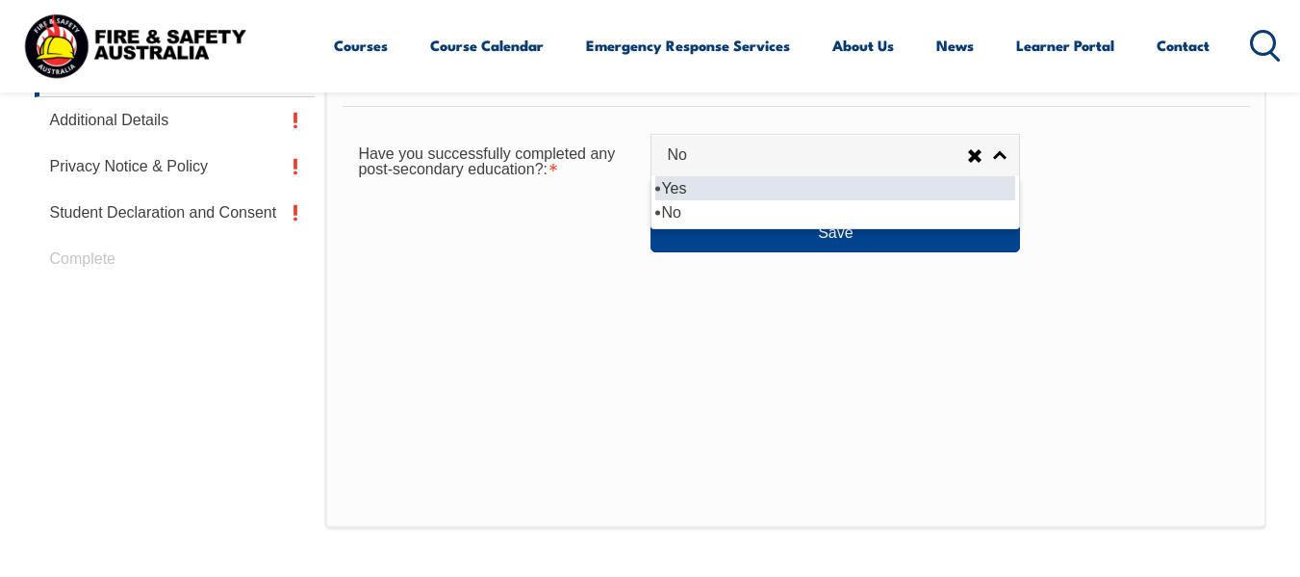
click at [842, 193] on li "Yes" at bounding box center [835, 188] width 360 height 24
select select "true"
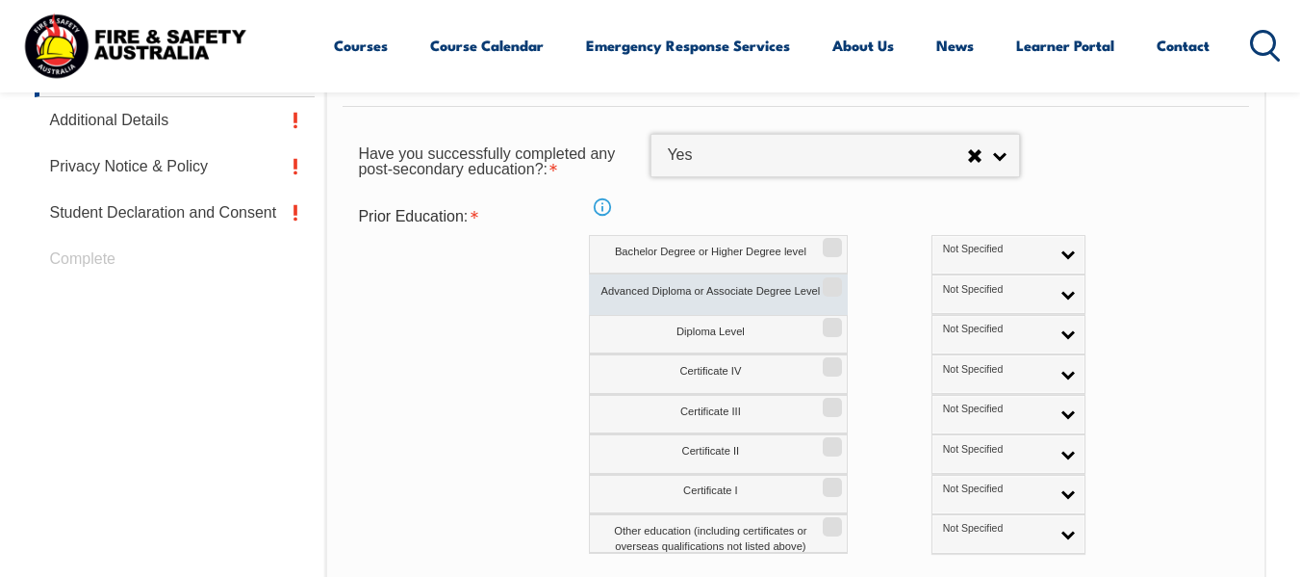
click at [835, 281] on input "Advanced Diploma or Associate Degree Level" at bounding box center [830, 280] width 12 height 2
checkbox input "true"
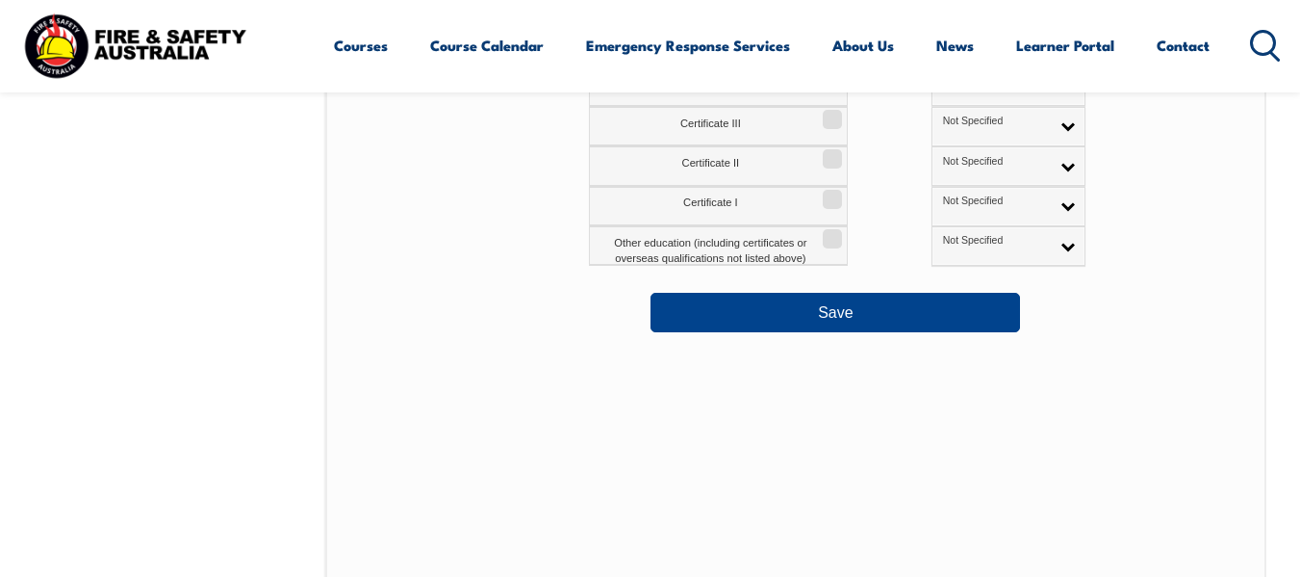
scroll to position [1141, 0]
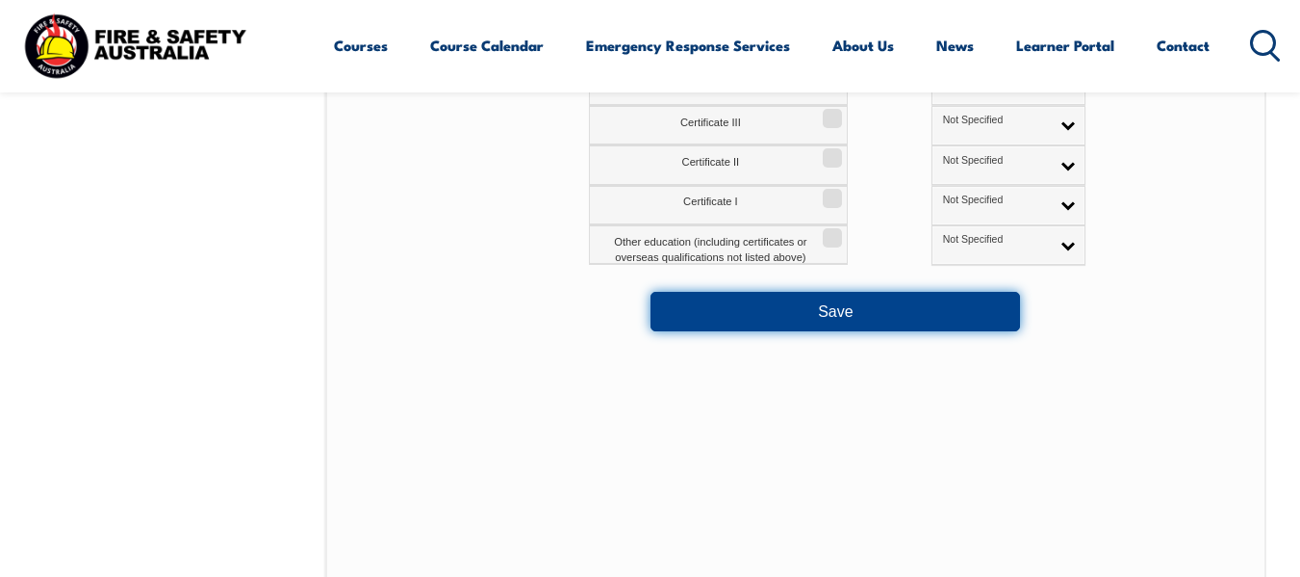
click at [851, 302] on button "Save" at bounding box center [836, 311] width 370 height 38
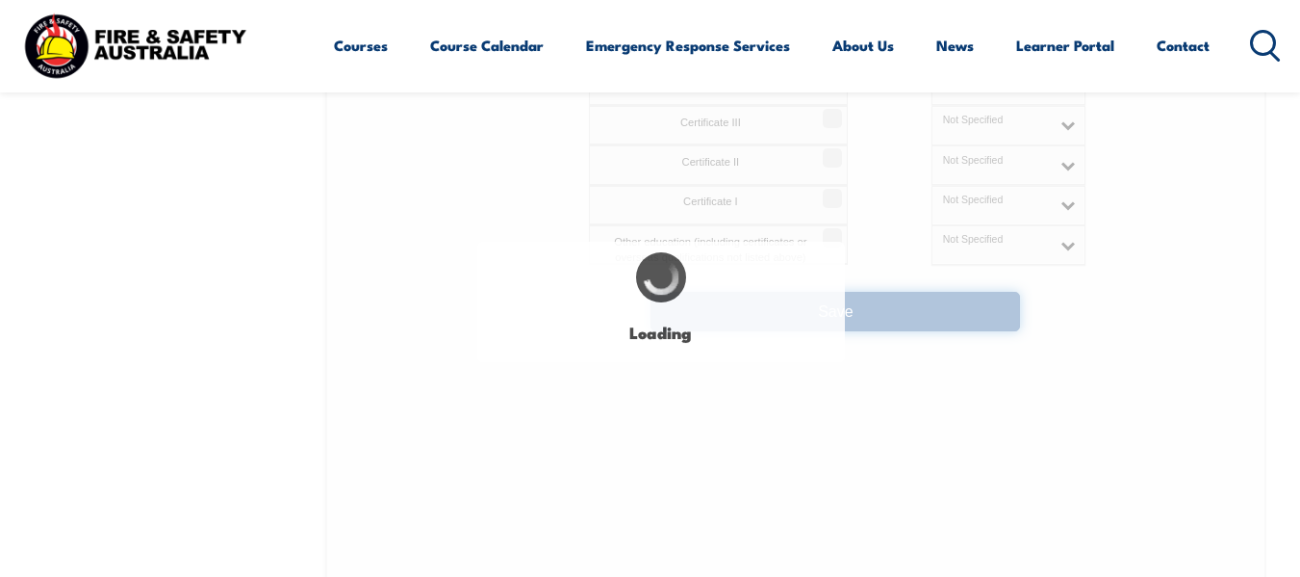
select select
select select "false"
select select "true"
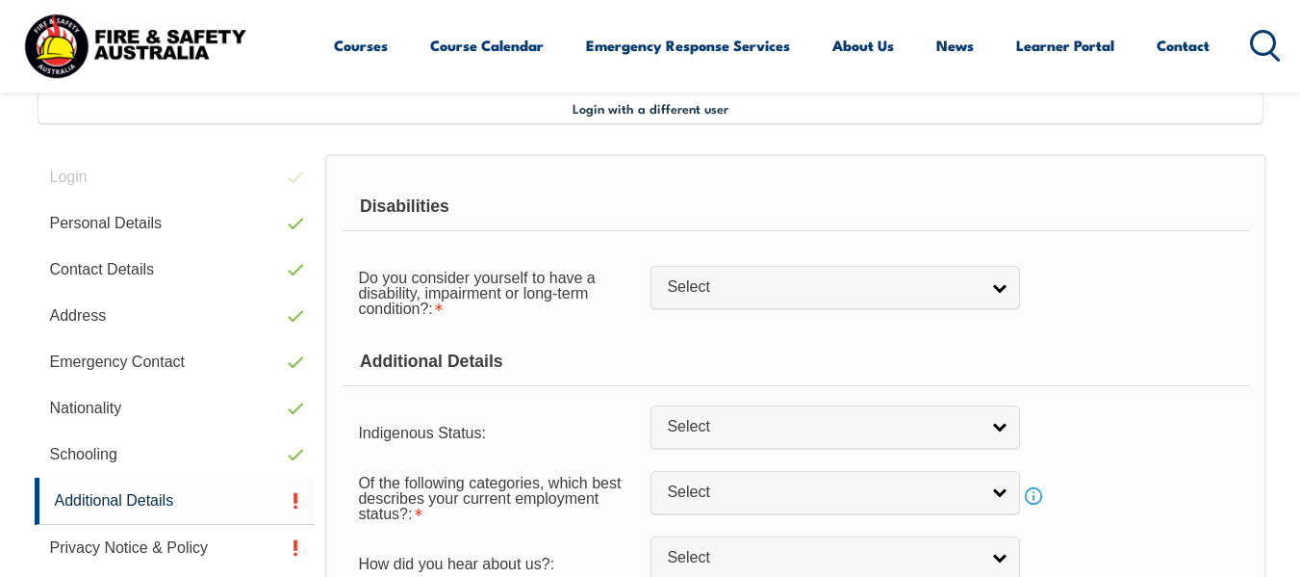
scroll to position [467, 0]
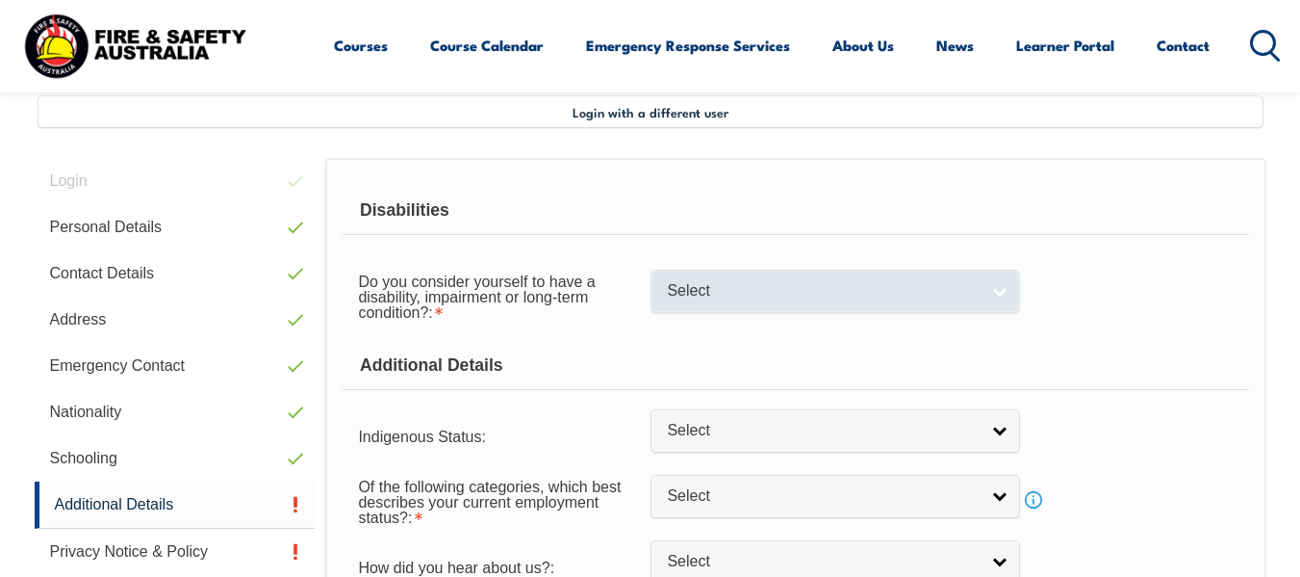
click at [982, 295] on link "Select" at bounding box center [836, 290] width 370 height 43
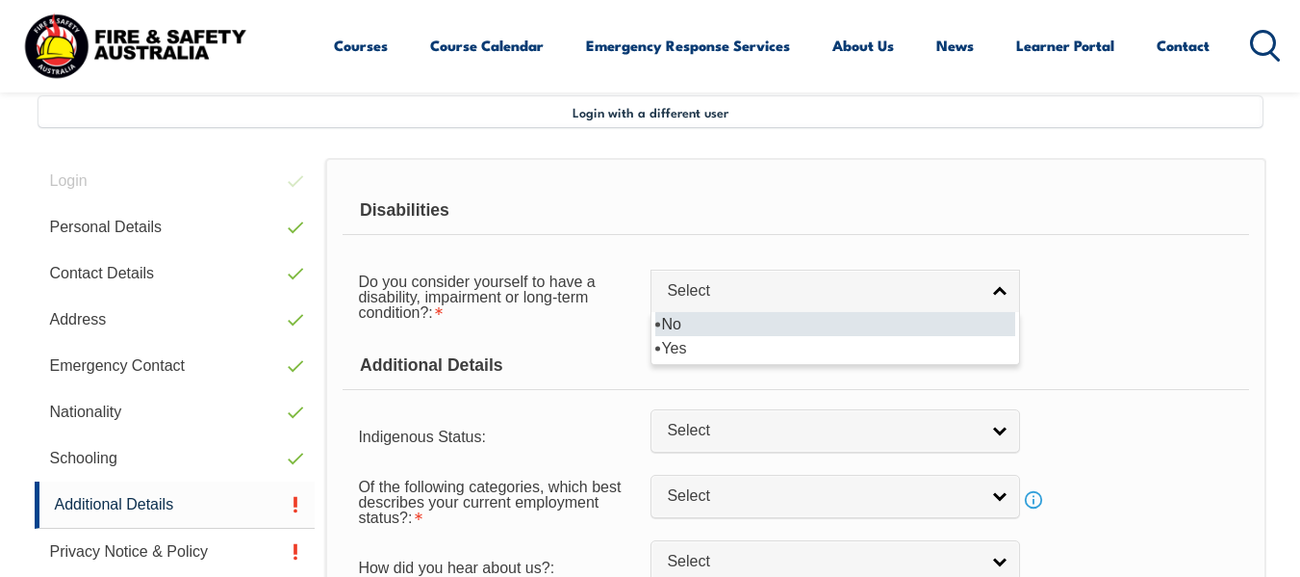
click at [942, 322] on li "No" at bounding box center [835, 324] width 360 height 24
select select "false"
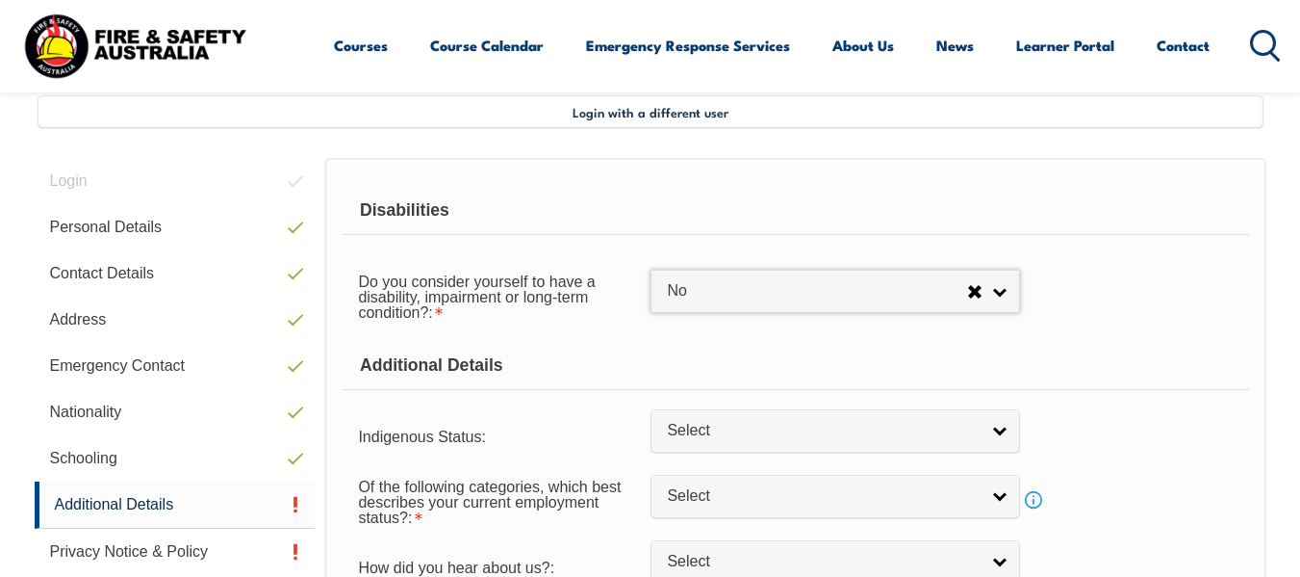
click at [1197, 320] on div "Do you consider yourself to have a disability, impairment or long-term conditio…" at bounding box center [796, 295] width 906 height 69
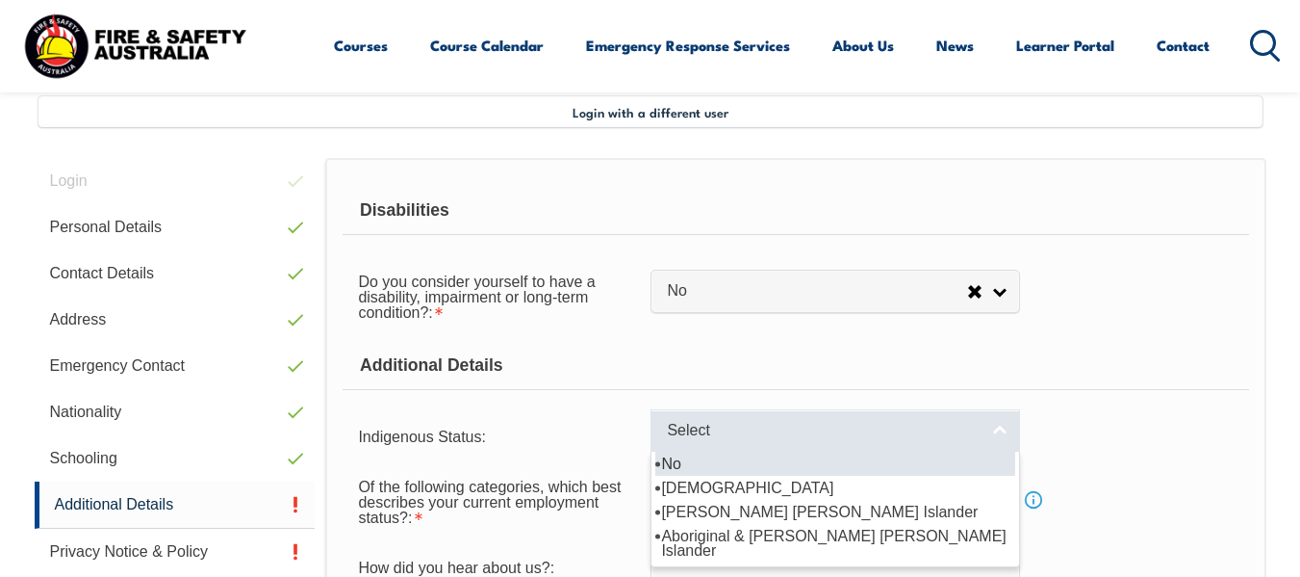
click at [993, 430] on link "Select" at bounding box center [836, 430] width 370 height 43
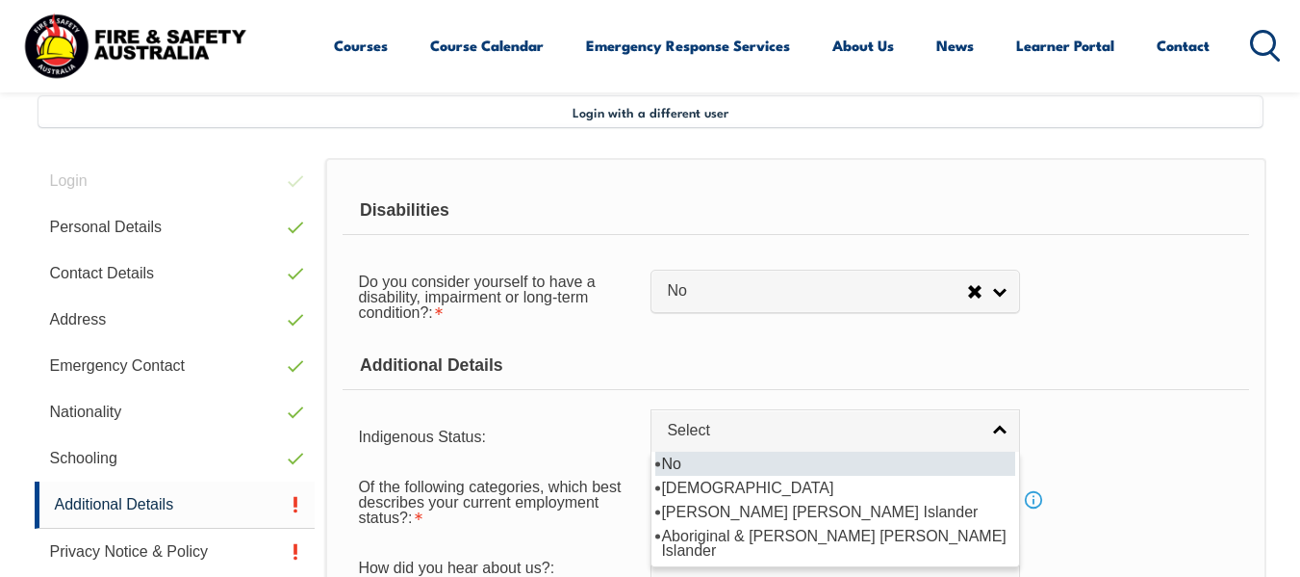
click at [819, 467] on li "No" at bounding box center [835, 463] width 360 height 24
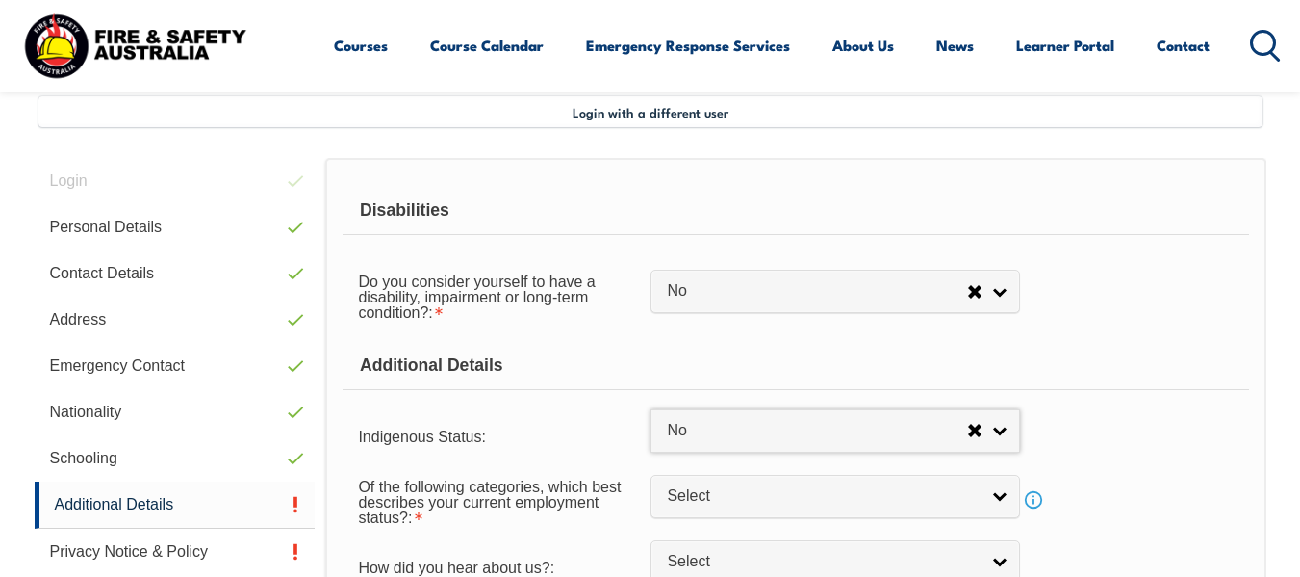
select select "4"
click at [1220, 342] on div "Additional Details" at bounding box center [796, 366] width 906 height 48
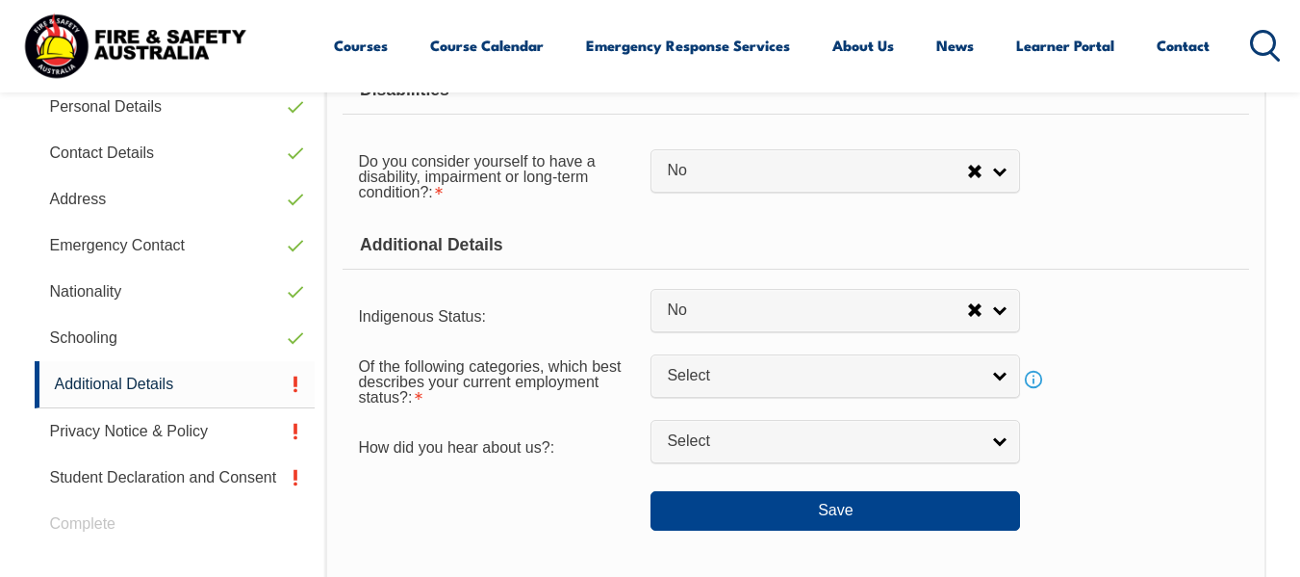
scroll to position [659, 0]
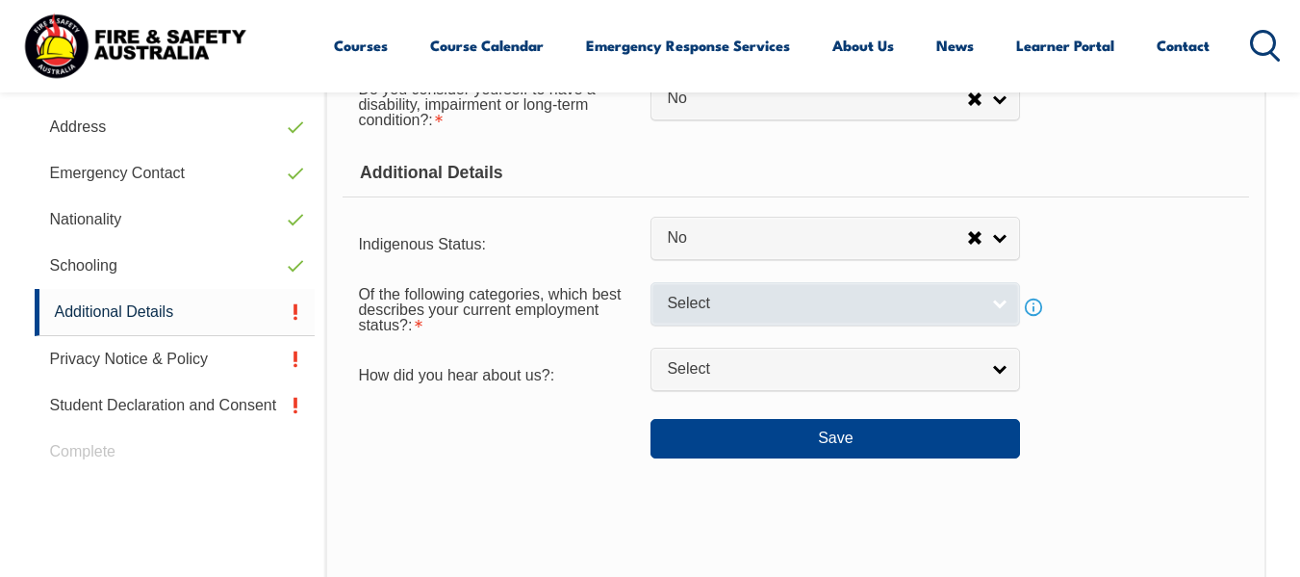
click at [1002, 301] on link "Select" at bounding box center [836, 303] width 370 height 43
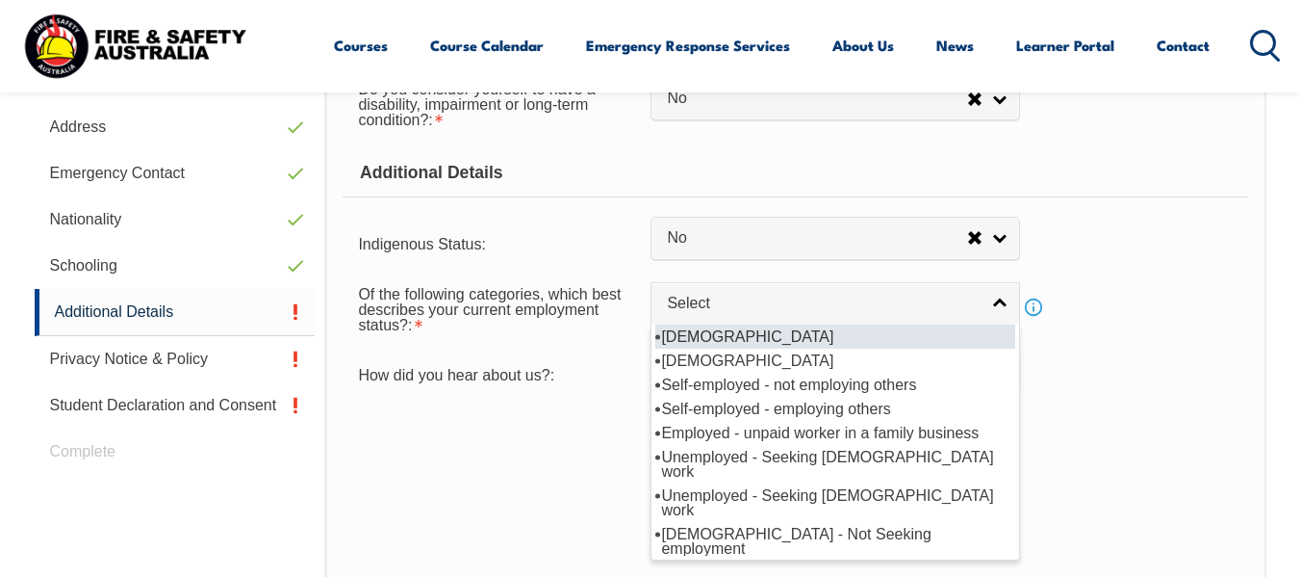
click at [762, 341] on li "[DEMOGRAPHIC_DATA]" at bounding box center [835, 336] width 360 height 24
select select "1"
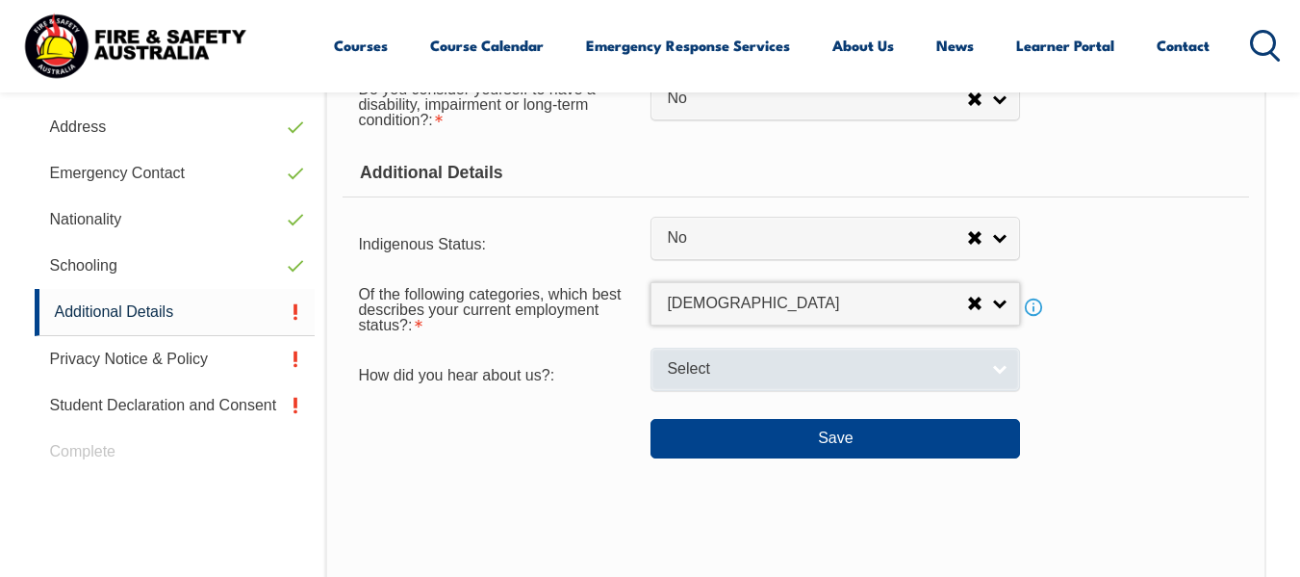
click at [823, 379] on link "Select" at bounding box center [836, 368] width 370 height 43
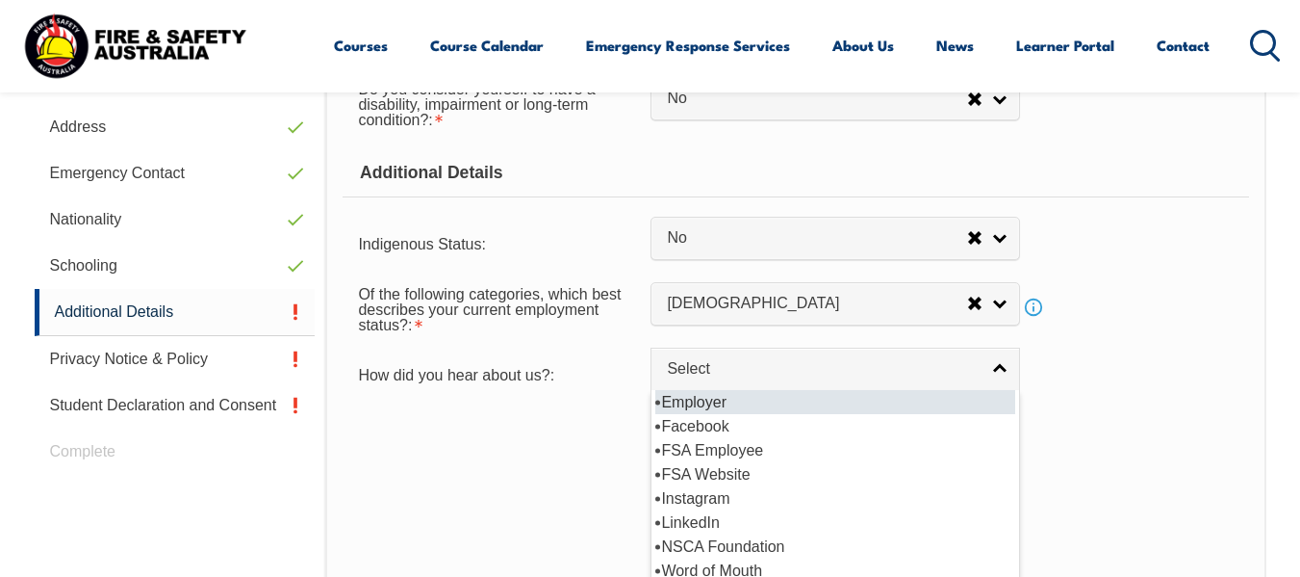
click at [752, 403] on li "Employer" at bounding box center [835, 402] width 360 height 24
select select "8019"
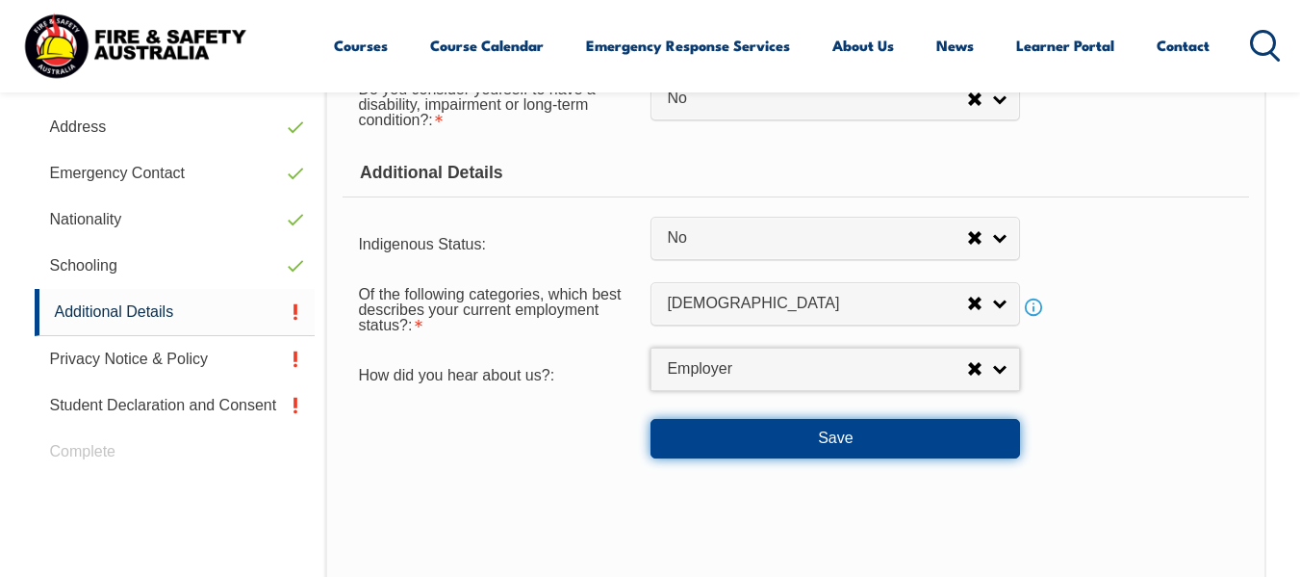
click at [816, 435] on button "Save" at bounding box center [836, 438] width 370 height 38
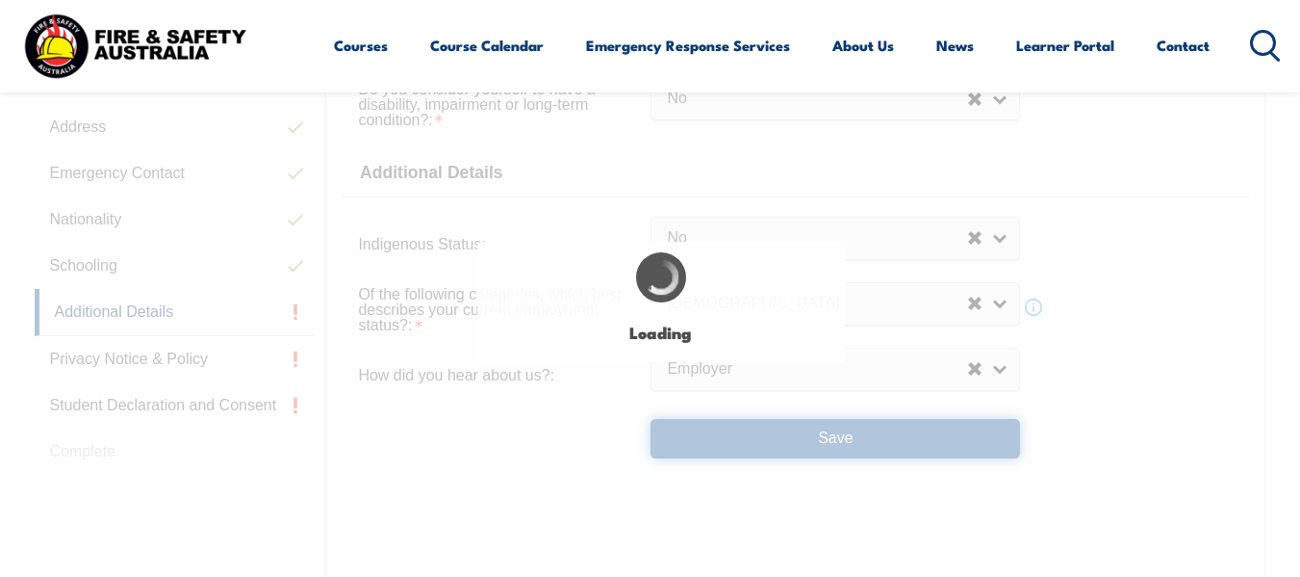
select select "false"
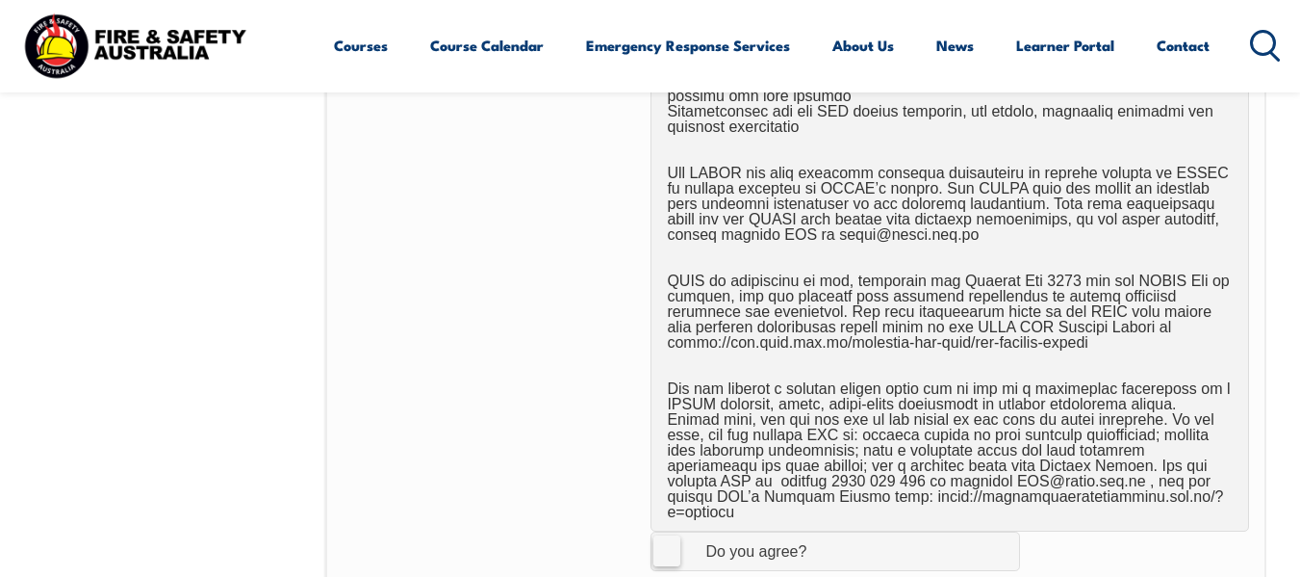
scroll to position [1141, 0]
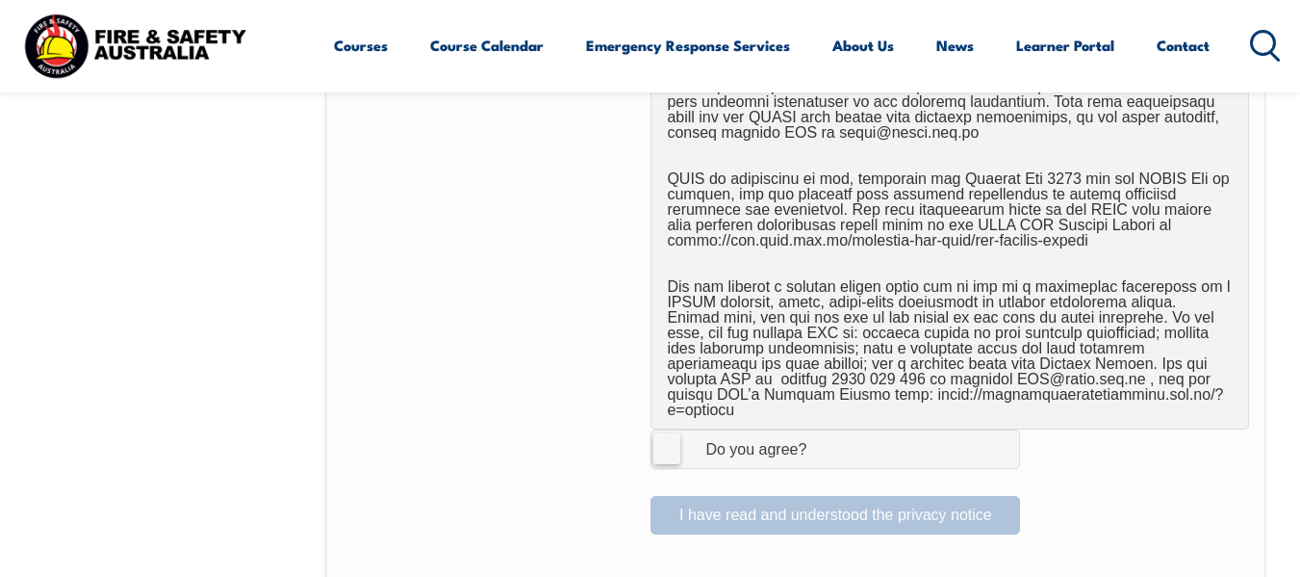
click at [663, 432] on label "I Agree Do you agree?" at bounding box center [836, 448] width 370 height 38
click at [822, 432] on input "I Agree Do you agree?" at bounding box center [838, 448] width 33 height 37
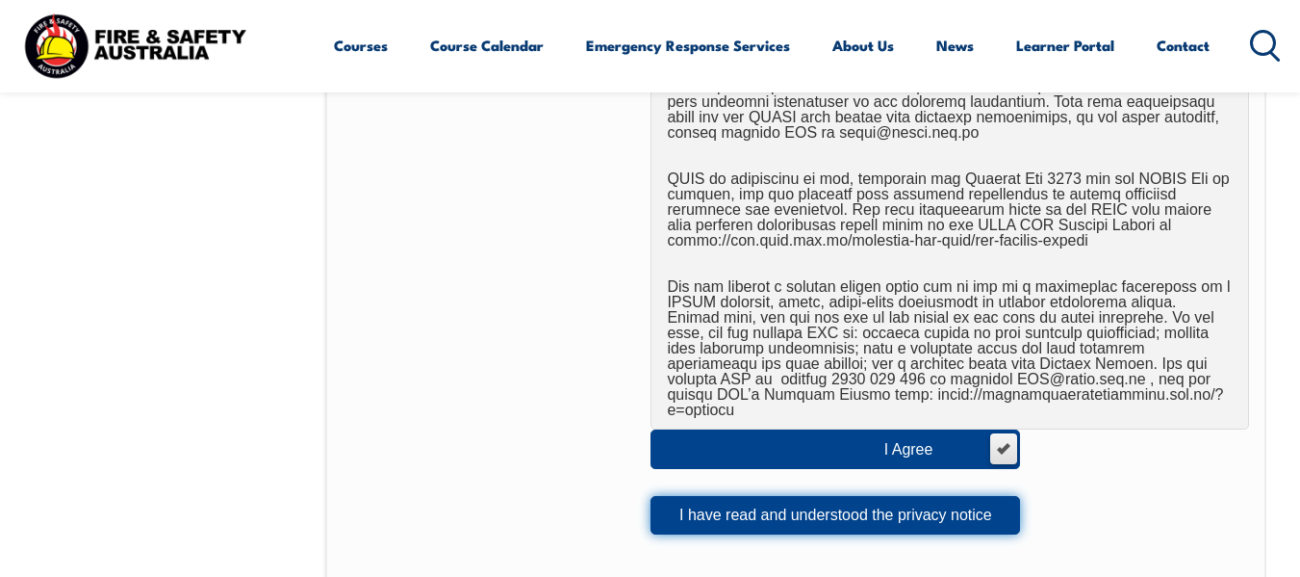
click at [890, 509] on button "I have read and understood the privacy notice" at bounding box center [836, 515] width 370 height 38
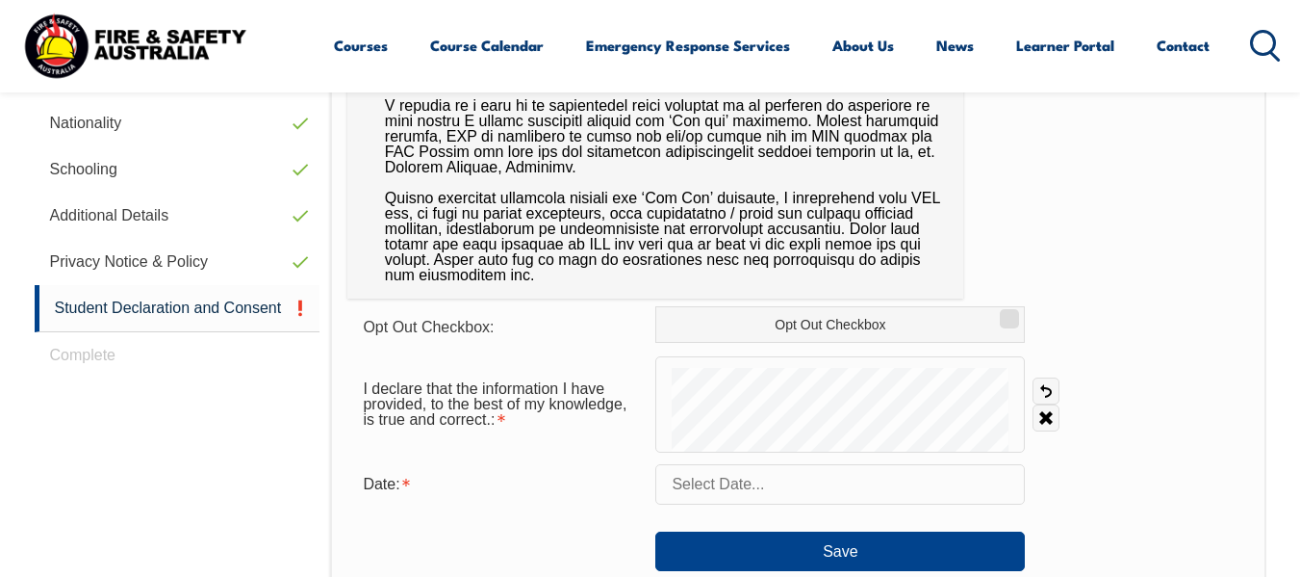
scroll to position [852, 0]
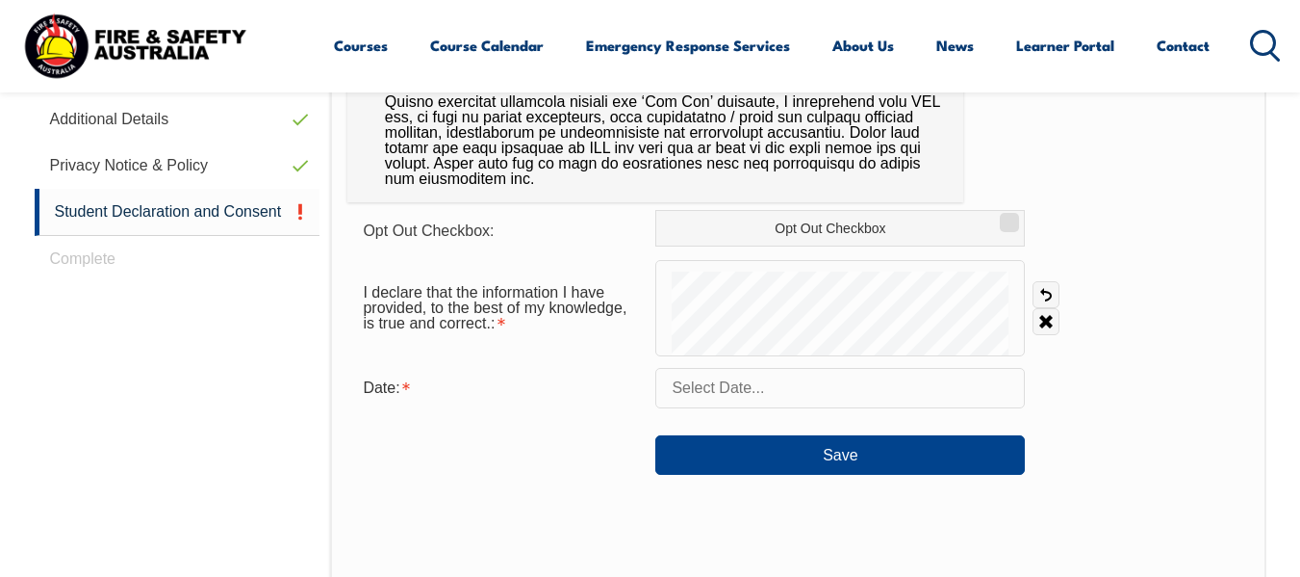
click at [825, 374] on input "text" at bounding box center [840, 388] width 370 height 40
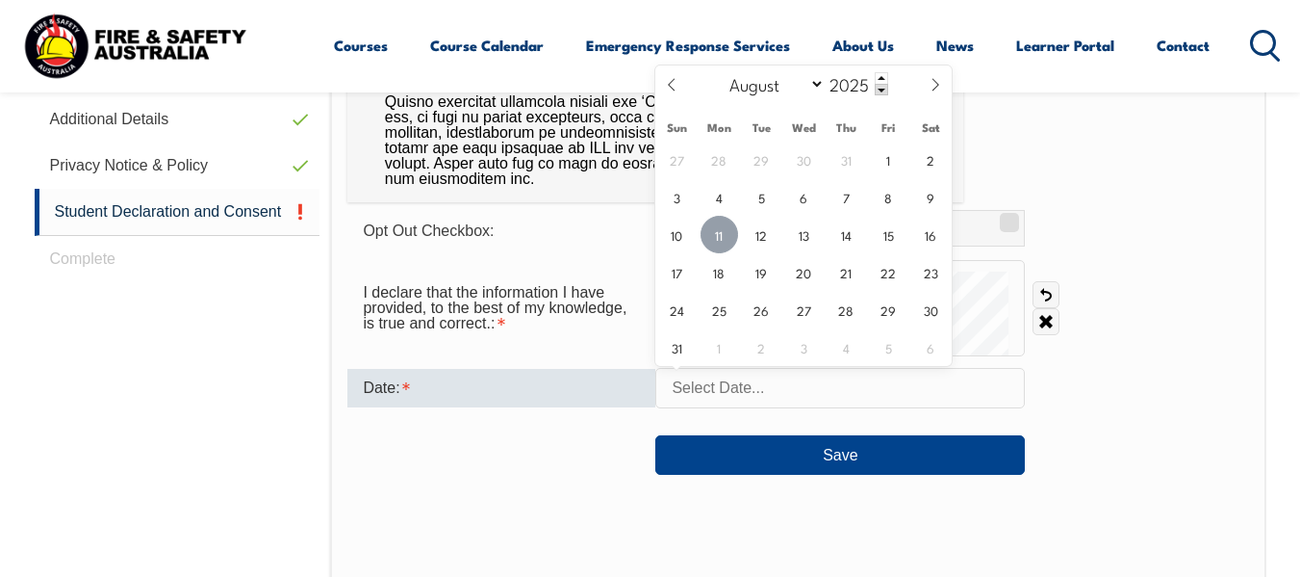
click at [721, 233] on span "11" at bounding box center [720, 235] width 38 height 38
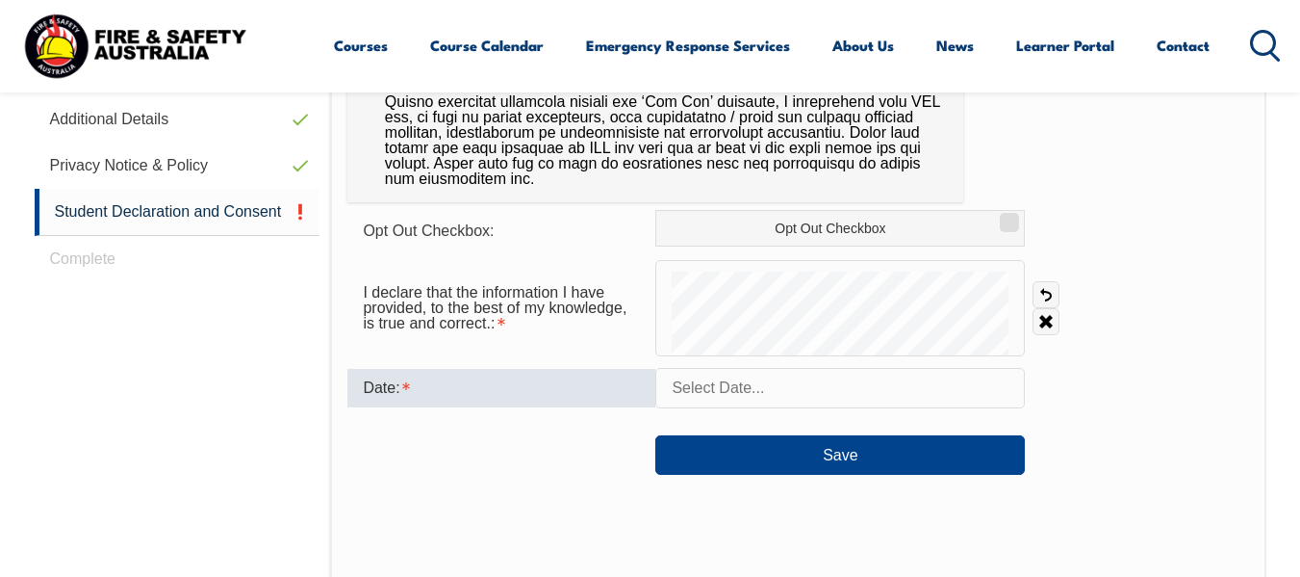
type input "August 11, 2025"
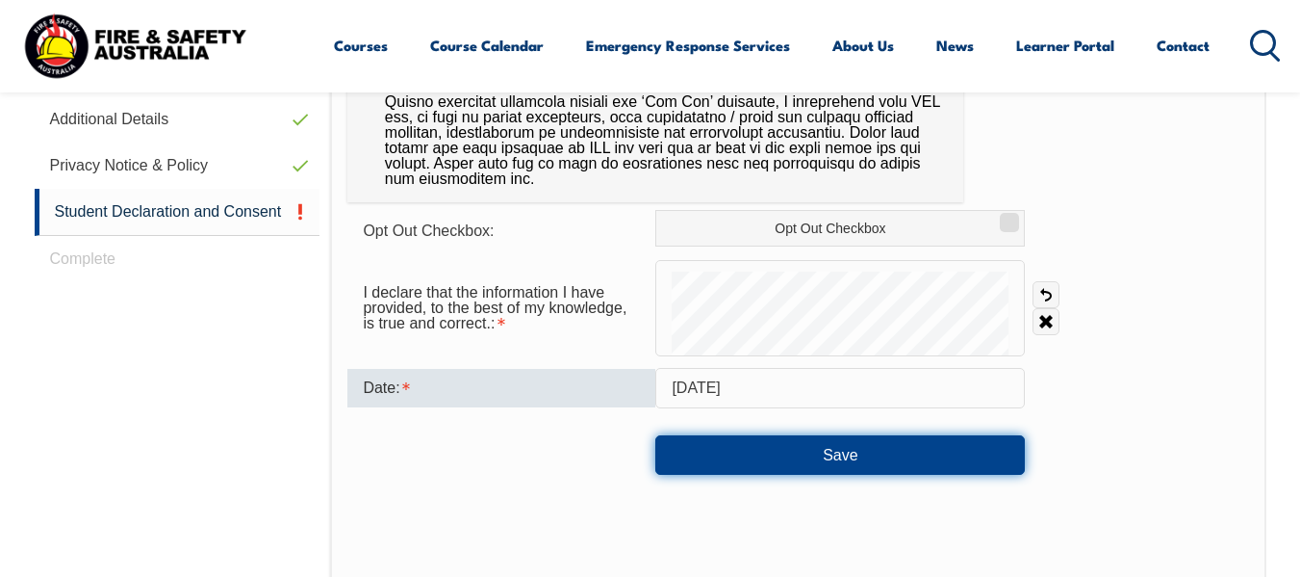
click at [832, 461] on button "Save" at bounding box center [840, 454] width 370 height 38
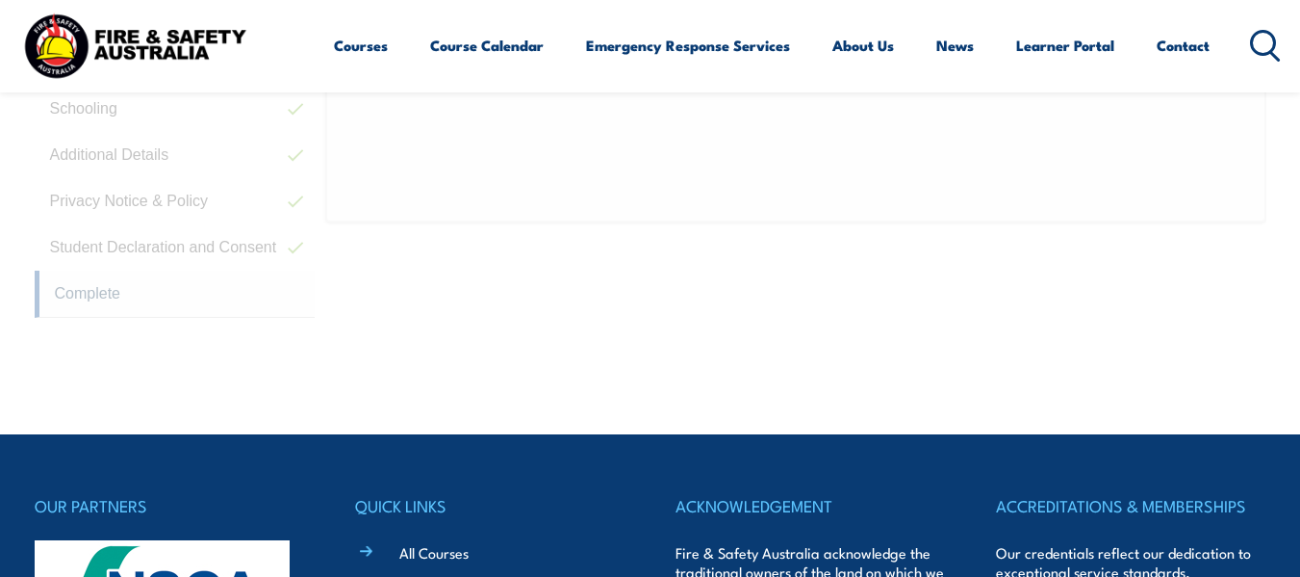
scroll to position [467, 0]
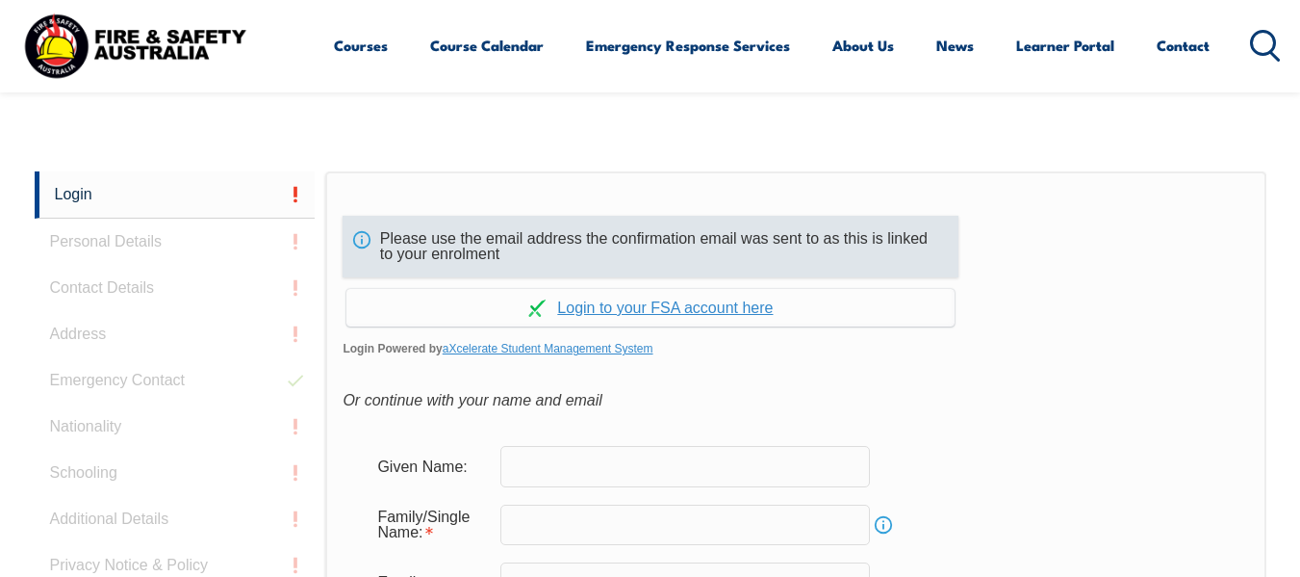
scroll to position [455, 0]
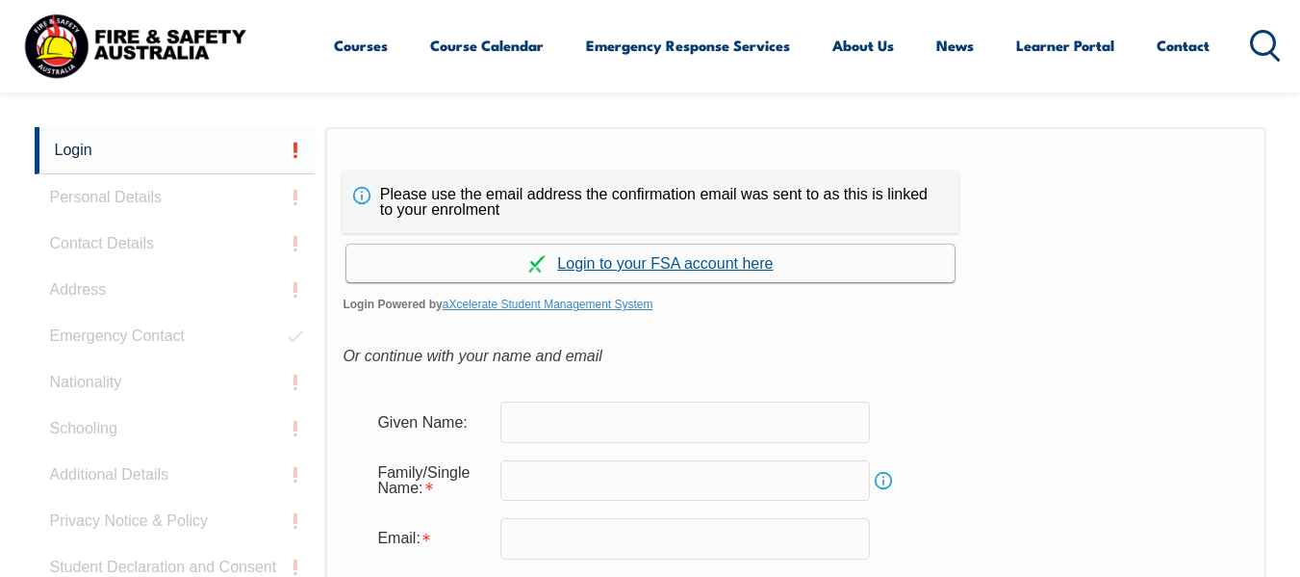
click at [654, 269] on link "Continue with aXcelerate" at bounding box center [650, 263] width 608 height 38
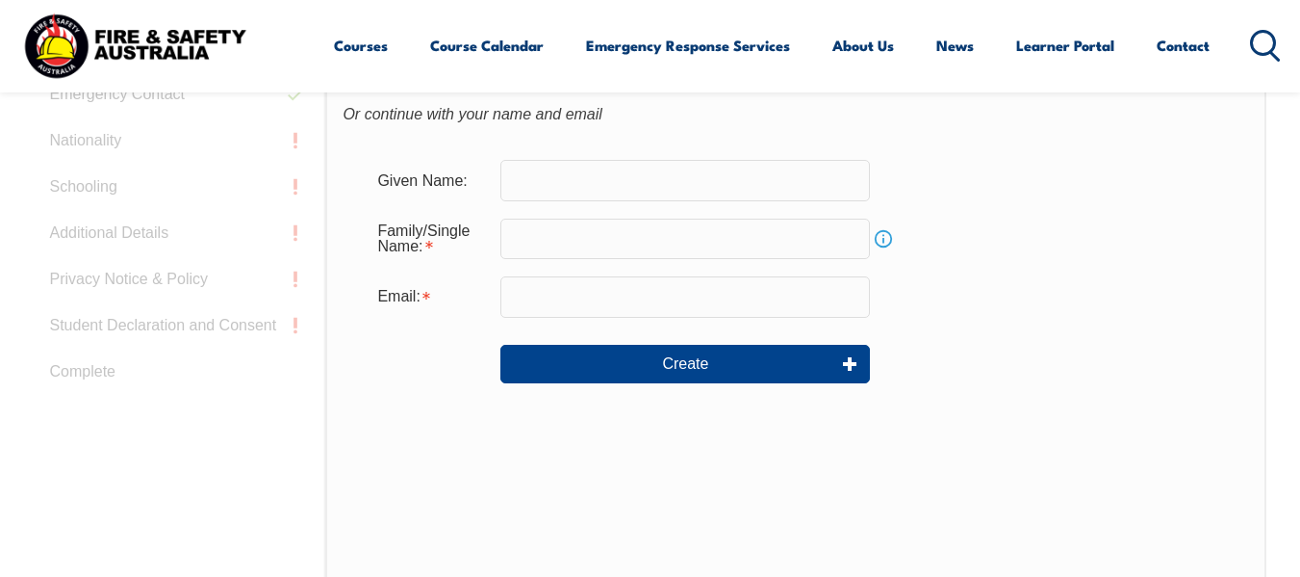
scroll to position [659, 0]
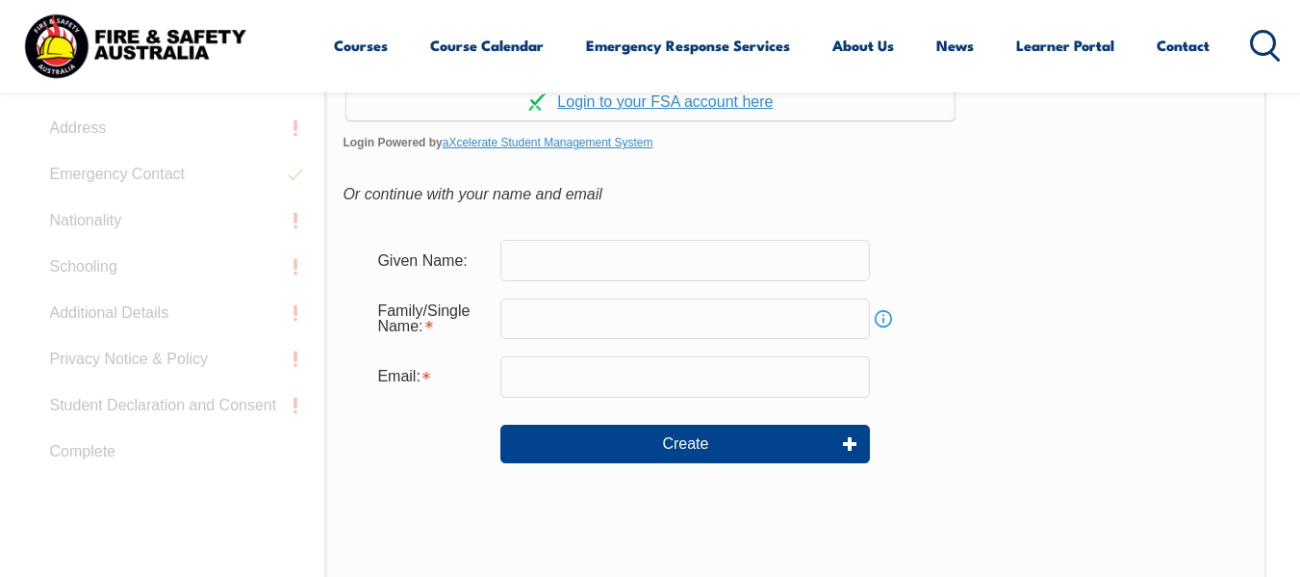
click at [588, 264] on input "text" at bounding box center [685, 260] width 370 height 40
type input "[PERSON_NAME]"
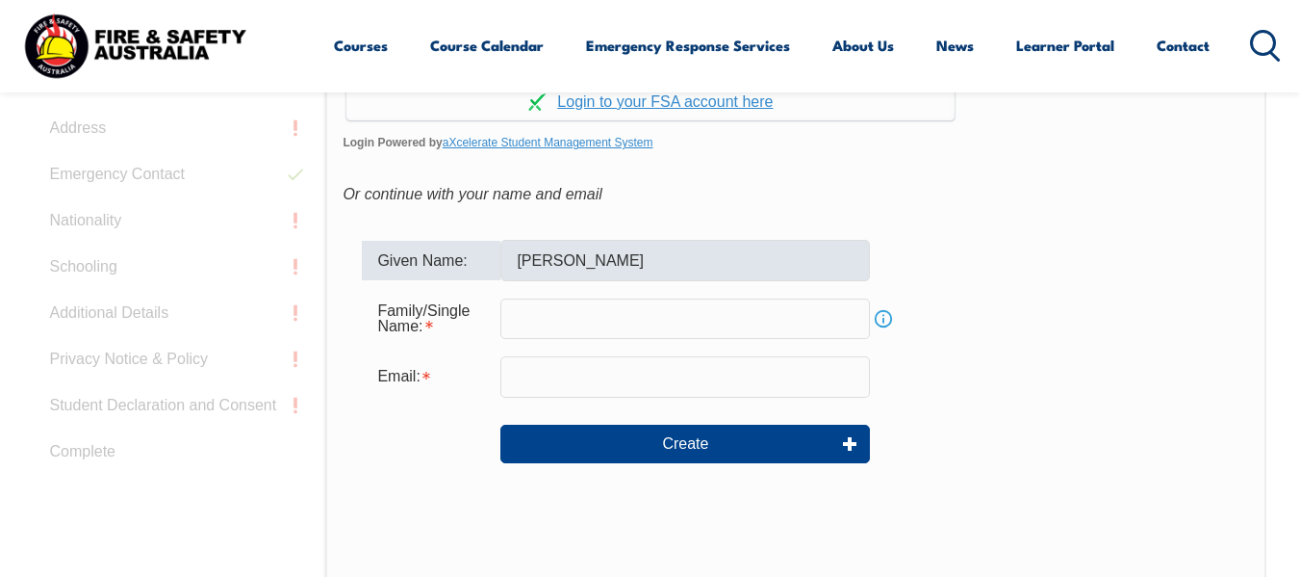
type input "[PERSON_NAME]"
type input "[EMAIL_ADDRESS][PERSON_NAME][DOMAIN_NAME]"
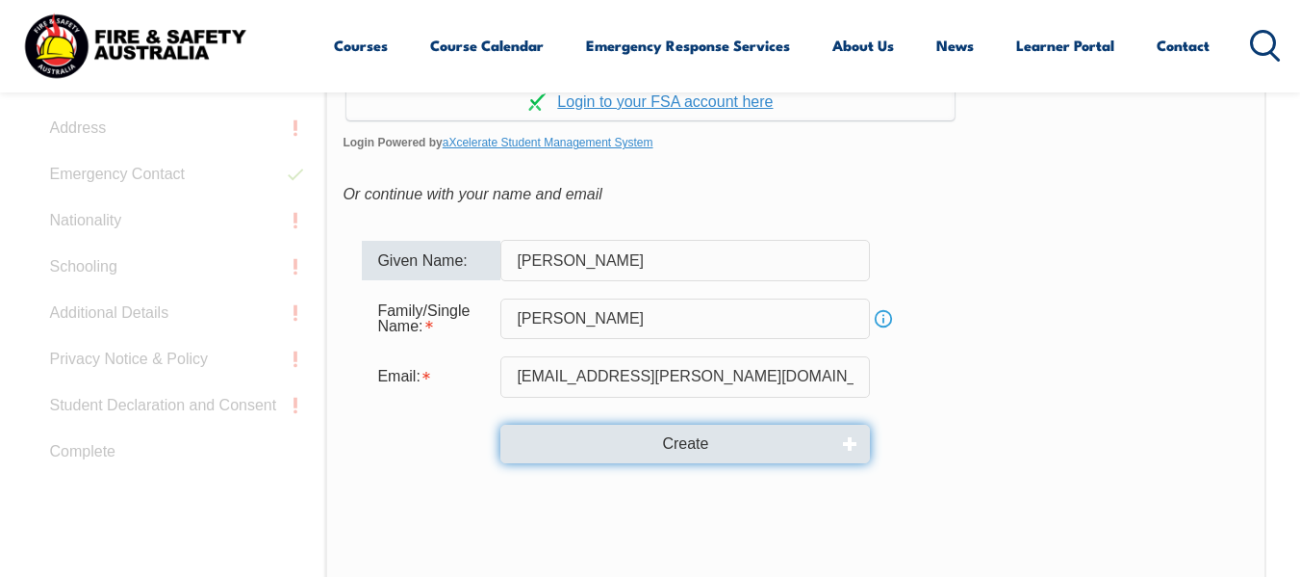
click at [672, 442] on button "Create" at bounding box center [685, 443] width 370 height 38
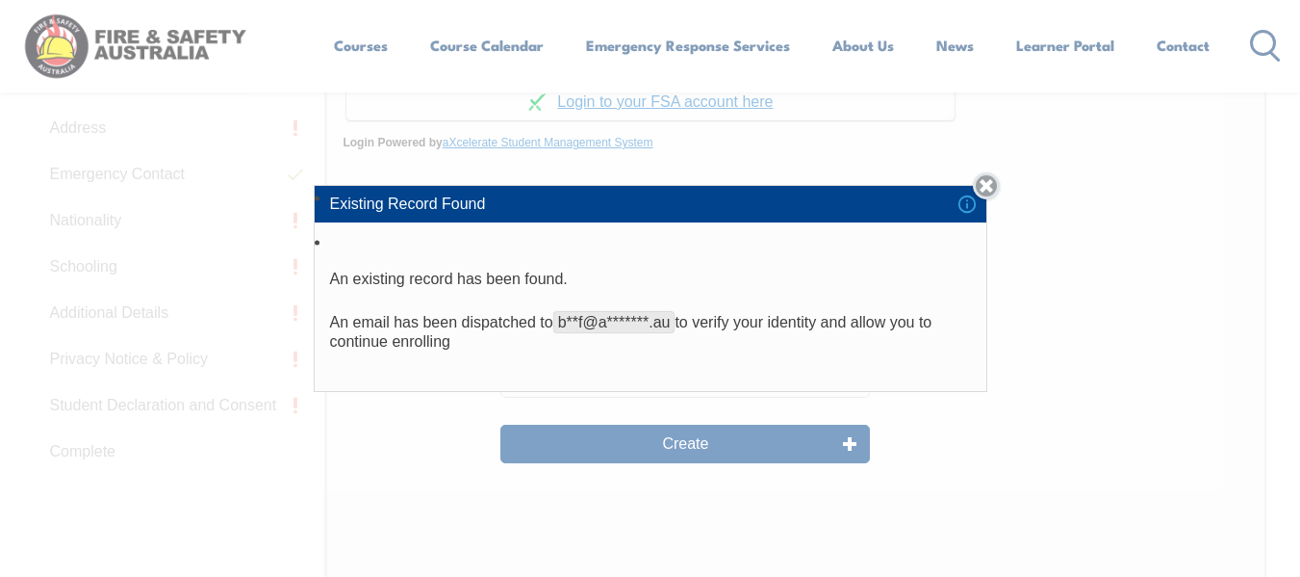
click at [995, 189] on link "Close" at bounding box center [986, 185] width 27 height 27
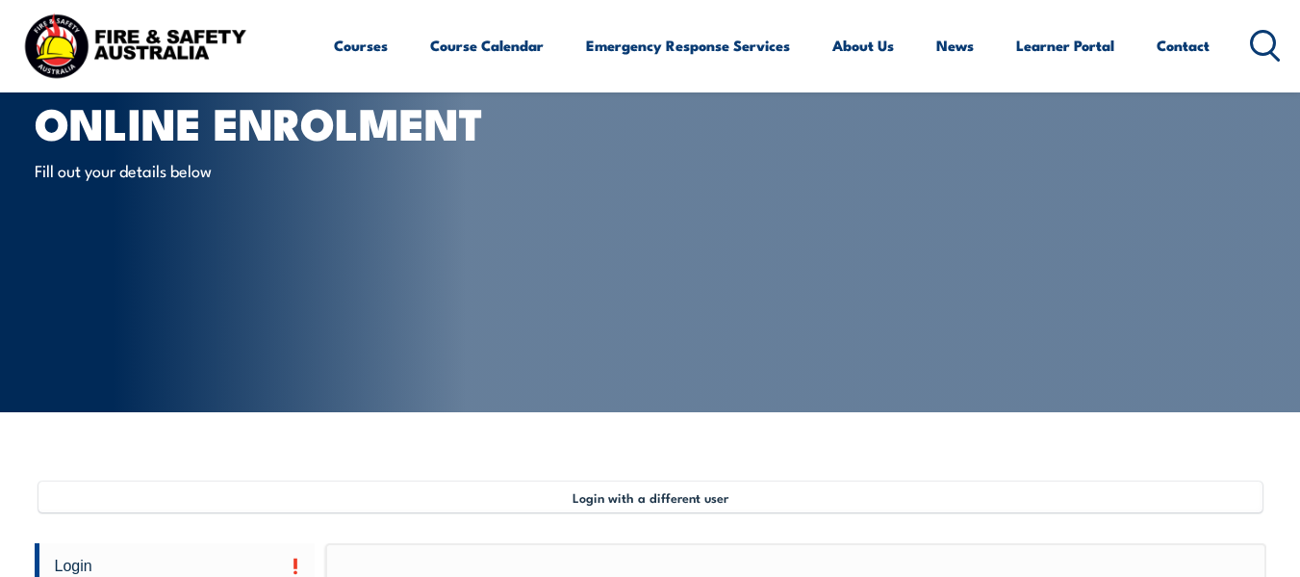
scroll to position [0, 0]
